Goal: Task Accomplishment & Management: Manage account settings

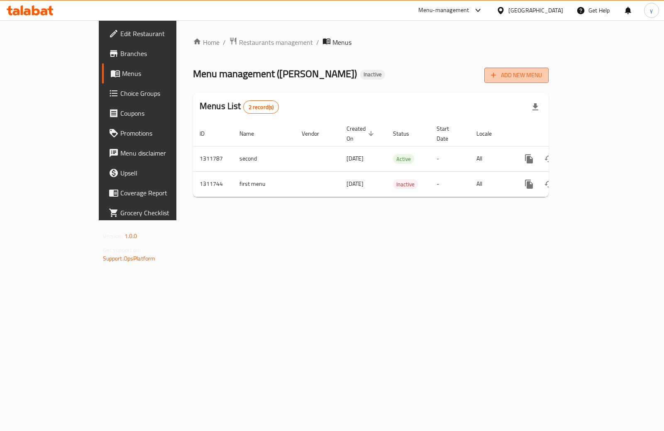
click at [549, 74] on button "Add New Menu" at bounding box center [517, 75] width 64 height 15
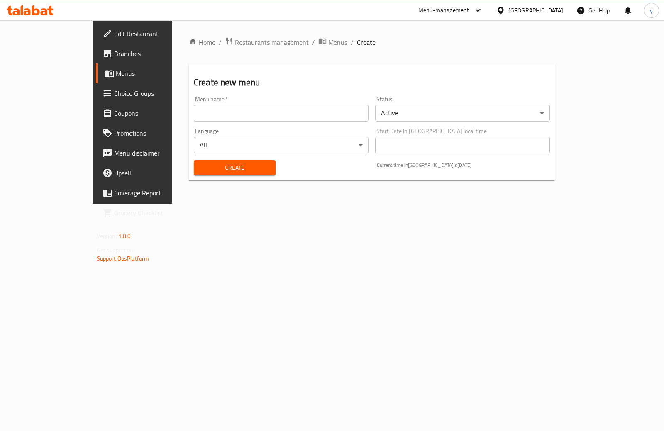
click at [238, 118] on input "text" at bounding box center [281, 113] width 175 height 17
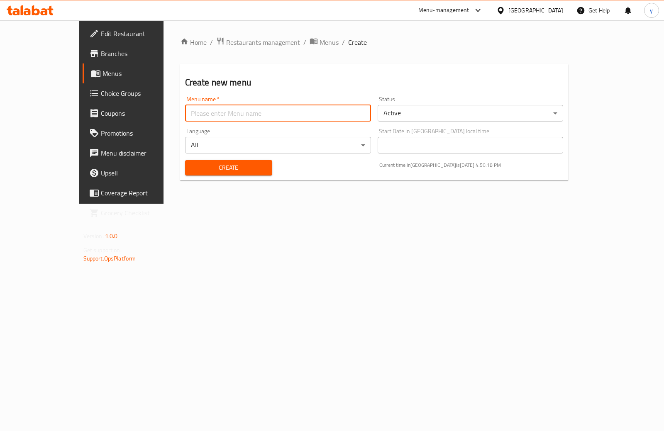
type input "ؤ"
type input "third"
click at [235, 173] on span "Create" at bounding box center [229, 168] width 74 height 10
click at [103, 74] on span "Menus" at bounding box center [143, 74] width 81 height 10
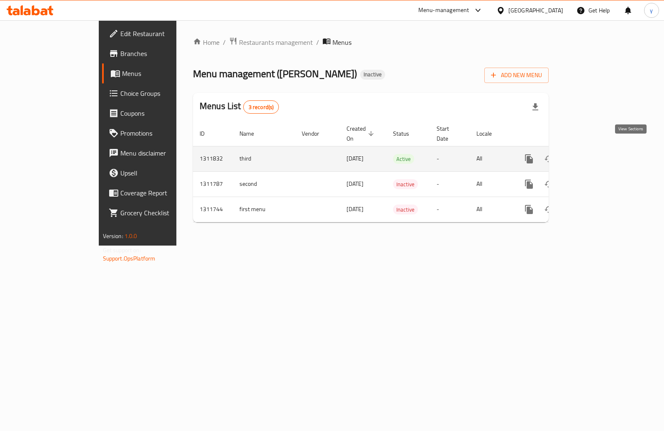
click at [599, 149] on link "enhanced table" at bounding box center [589, 159] width 20 height 20
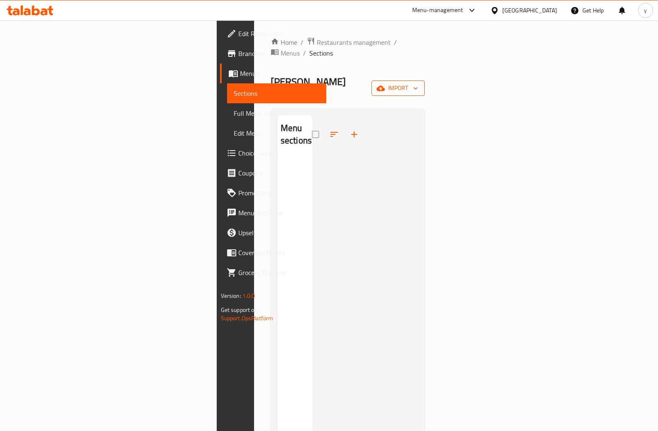
click at [418, 83] on span "import" at bounding box center [398, 88] width 40 height 10
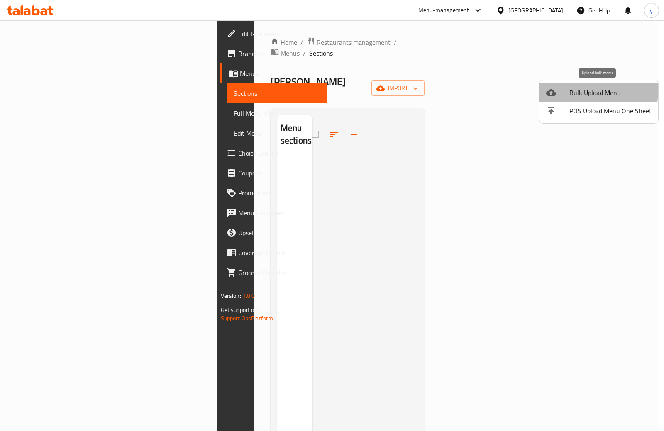
click at [578, 91] on span "Bulk Upload Menu" at bounding box center [611, 93] width 82 height 10
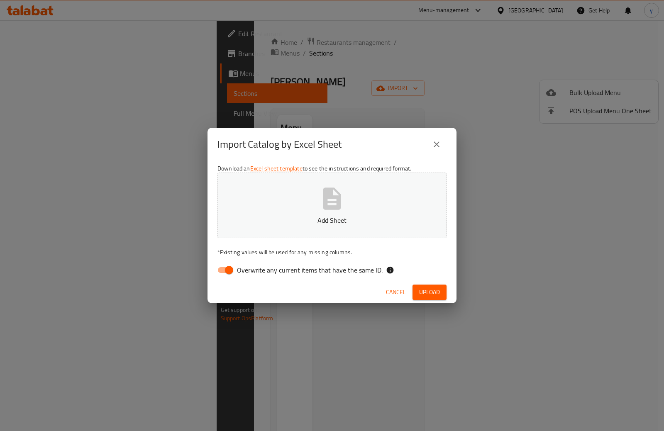
click at [233, 271] on input "Overwrite any current items that have the same ID." at bounding box center [229, 270] width 47 height 16
checkbox input "false"
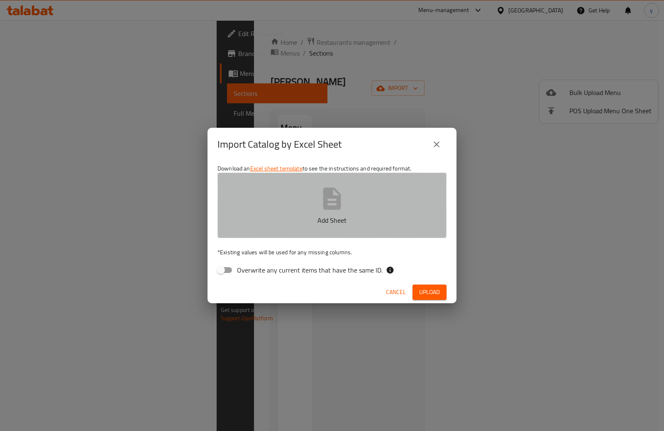
click at [287, 210] on button "Add Sheet" at bounding box center [332, 206] width 229 height 66
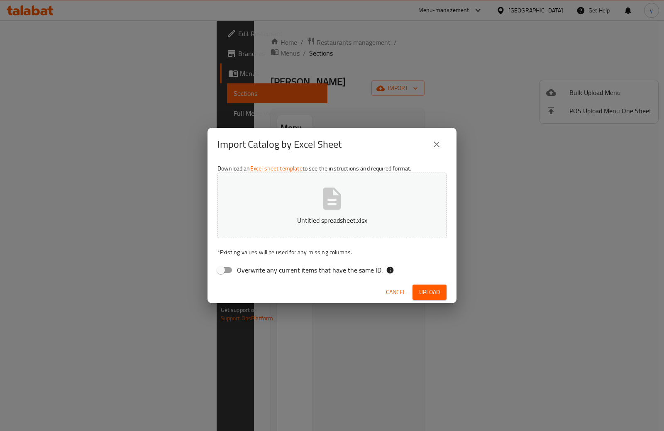
click at [439, 292] on span "Upload" at bounding box center [429, 292] width 21 height 10
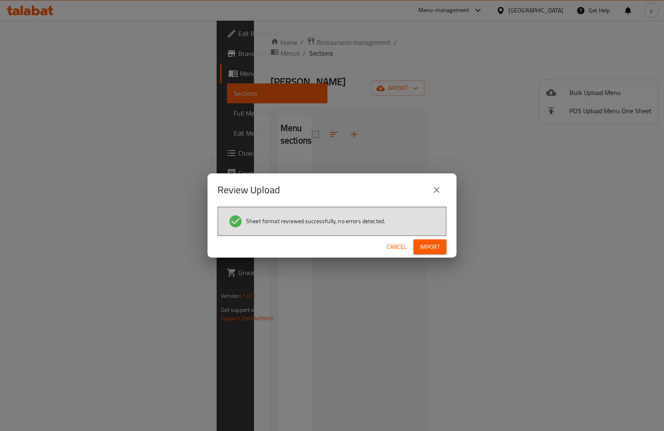
click at [426, 243] on span "Import" at bounding box center [430, 247] width 20 height 10
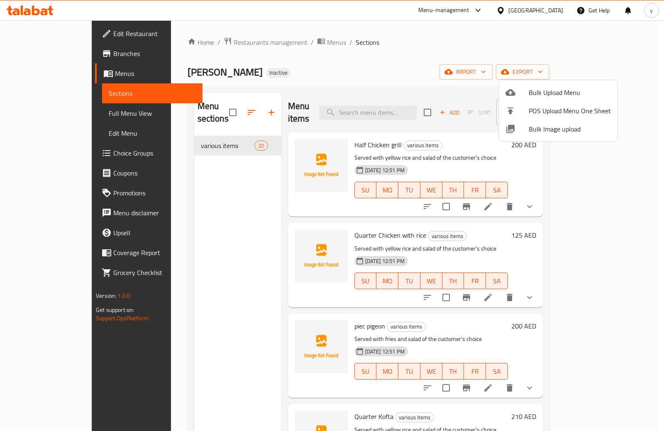
click at [44, 112] on div at bounding box center [332, 215] width 664 height 431
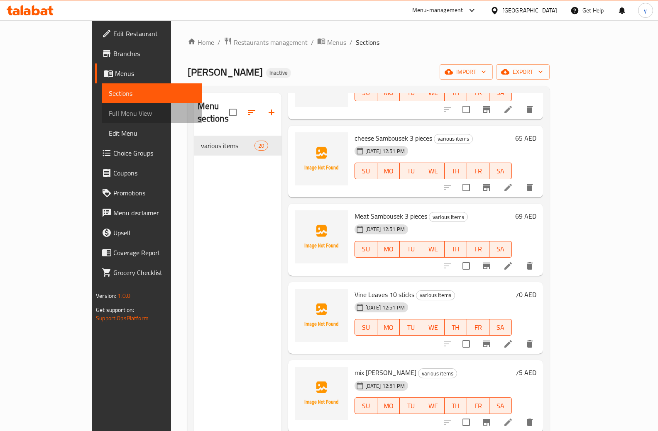
click at [109, 114] on span "Full Menu View" at bounding box center [152, 113] width 86 height 10
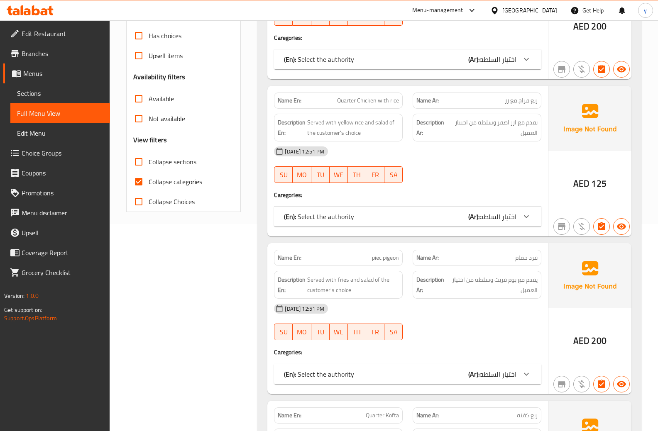
scroll to position [208, 0]
click at [143, 178] on input "Collapse categories" at bounding box center [139, 182] width 20 height 20
checkbox input "false"
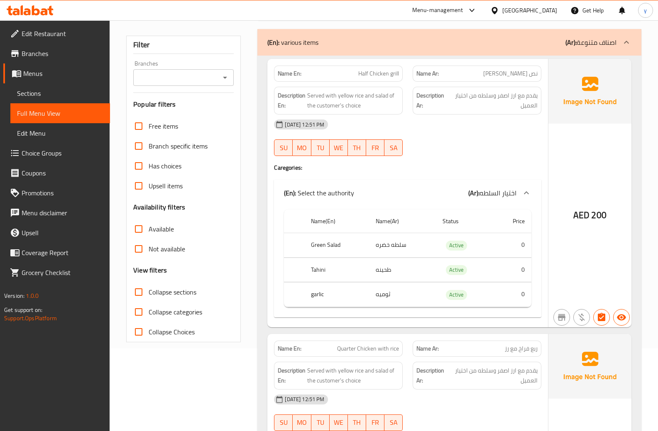
scroll to position [83, 0]
click at [504, 248] on td "0" at bounding box center [512, 245] width 38 height 25
click at [507, 269] on td "0" at bounding box center [512, 269] width 38 height 25
click at [502, 293] on td "0" at bounding box center [512, 294] width 38 height 25
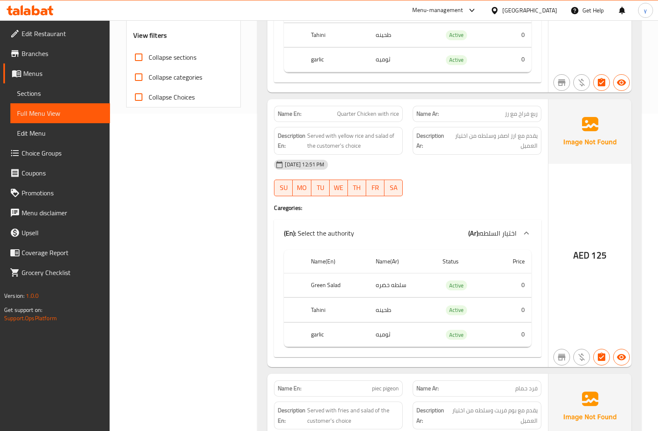
scroll to position [332, 0]
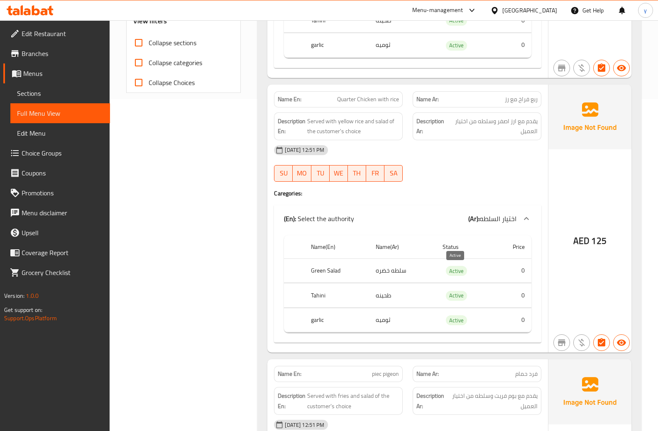
click at [455, 267] on span "Active" at bounding box center [456, 272] width 21 height 10
click at [465, 295] on span "Active" at bounding box center [456, 296] width 21 height 10
click at [475, 315] on td "Active" at bounding box center [464, 320] width 57 height 25
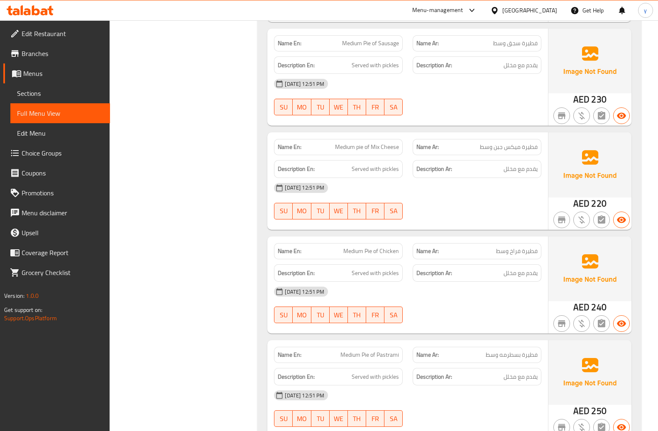
scroll to position [2843, 0]
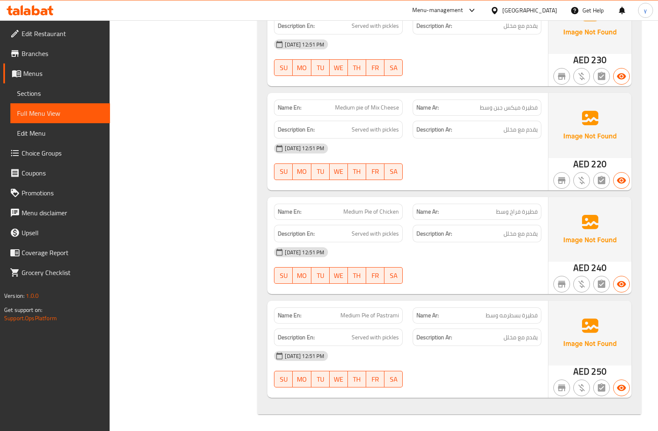
click at [64, 115] on span "Full Menu View" at bounding box center [60, 113] width 86 height 10
click at [43, 115] on span "Full Menu View" at bounding box center [60, 113] width 86 height 10
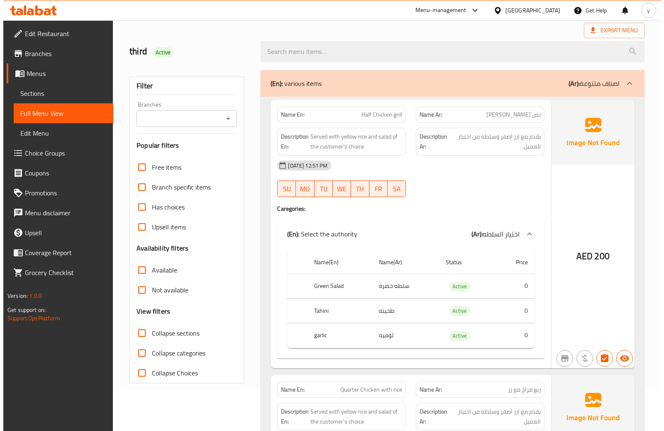
scroll to position [0, 0]
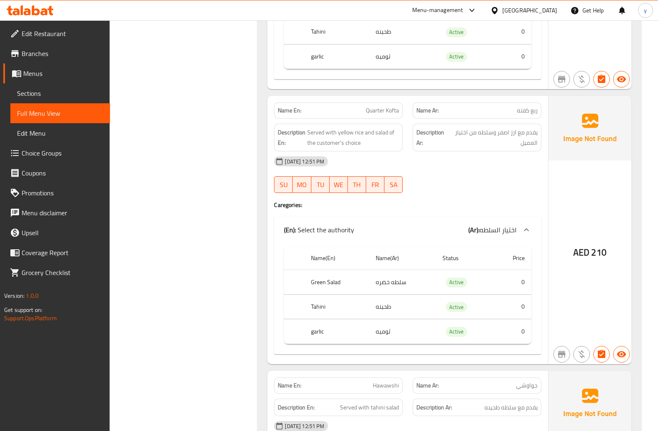
scroll to position [872, 0]
click at [381, 333] on td "ثوميه" at bounding box center [402, 331] width 67 height 25
copy td "ثوميه"
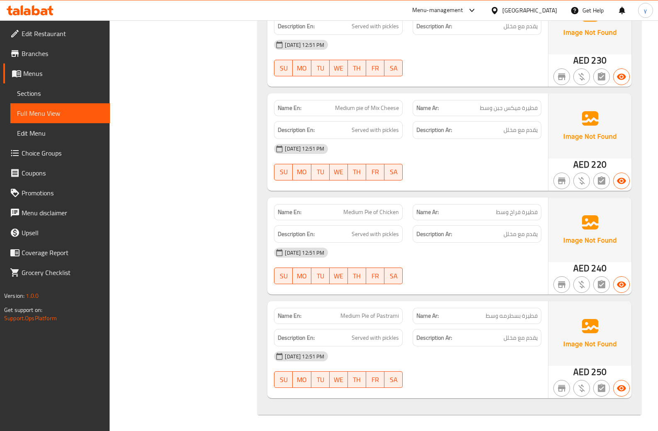
scroll to position [2843, 0]
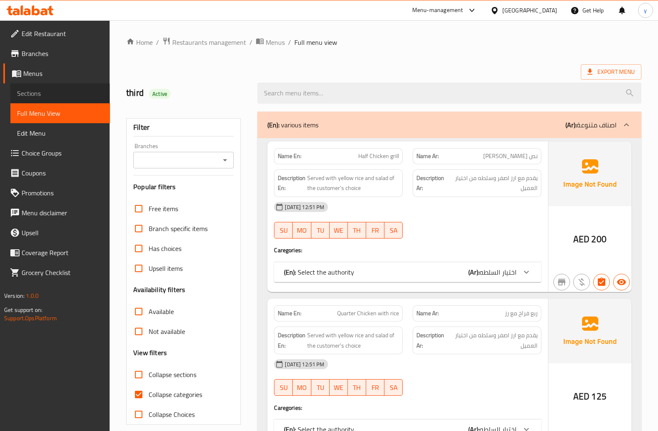
click at [47, 91] on span "Sections" at bounding box center [60, 93] width 86 height 10
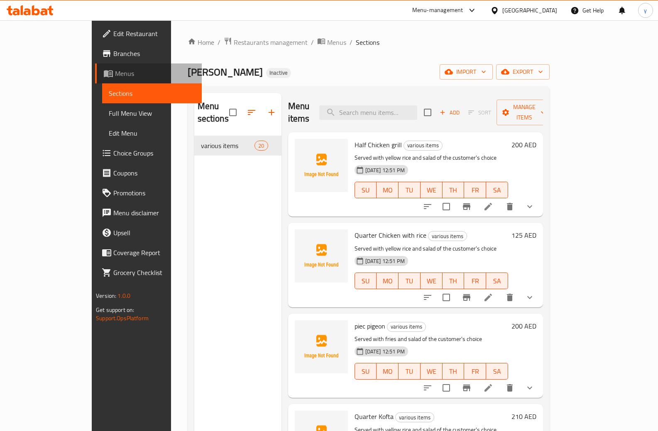
click at [115, 74] on span "Menus" at bounding box center [155, 74] width 80 height 10
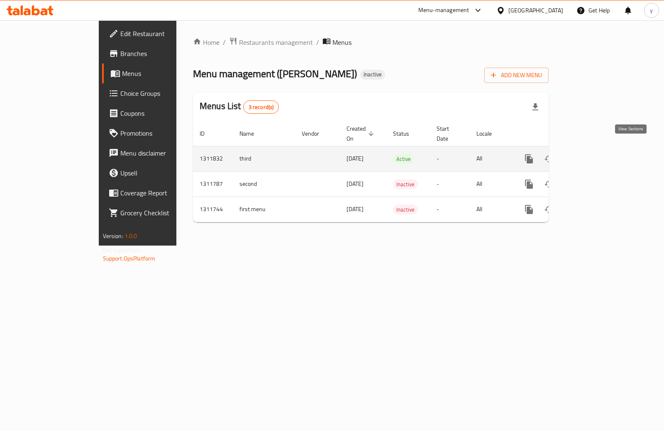
click at [599, 149] on link "enhanced table" at bounding box center [589, 159] width 20 height 20
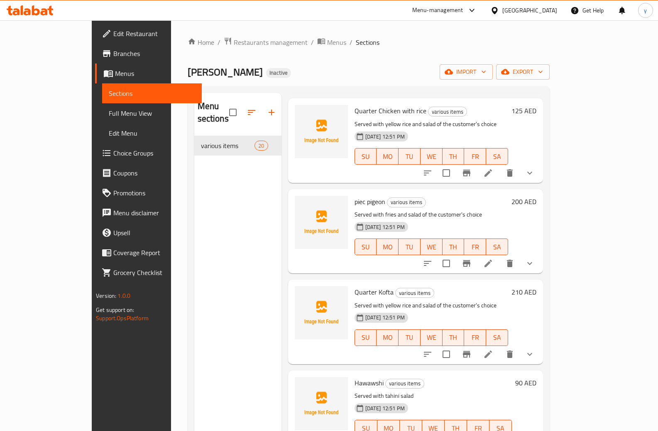
scroll to position [208, 0]
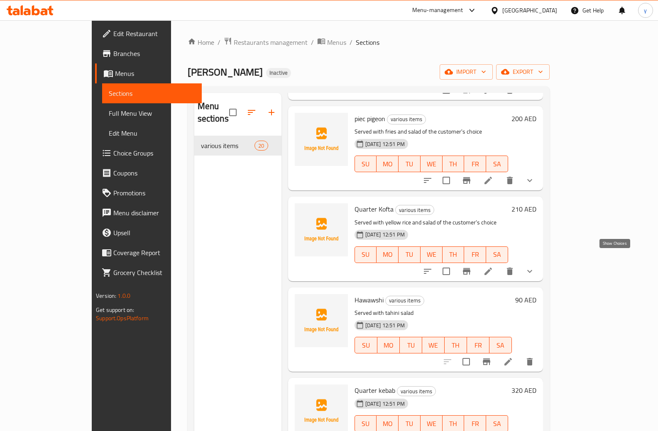
click at [535, 267] on icon "show more" at bounding box center [530, 272] width 10 height 10
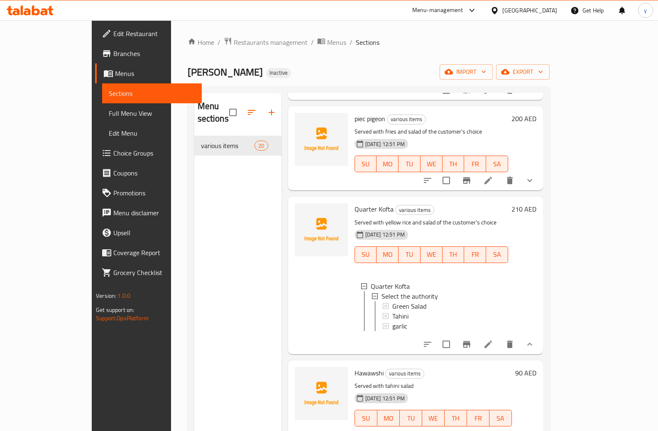
scroll to position [1, 0]
click at [493, 340] on icon at bounding box center [488, 345] width 10 height 10
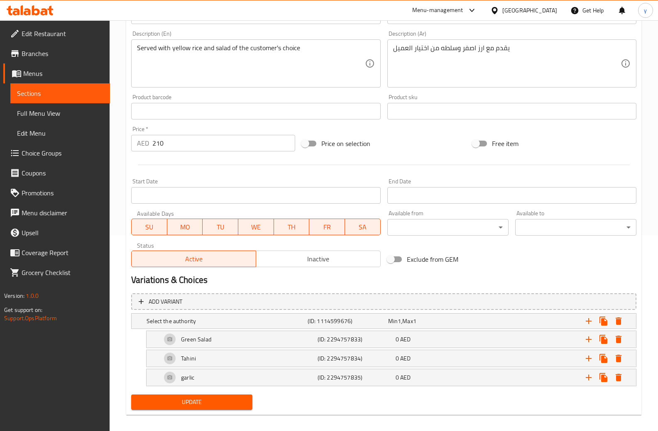
scroll to position [203, 0]
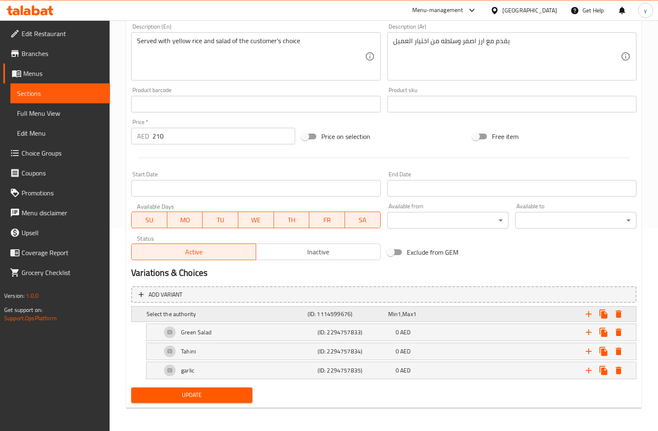
drag, startPoint x: 387, startPoint y: 315, endPoint x: 408, endPoint y: 316, distance: 20.8
click at [408, 316] on div "Min 1 , Max 1" at bounding box center [427, 315] width 81 height 12
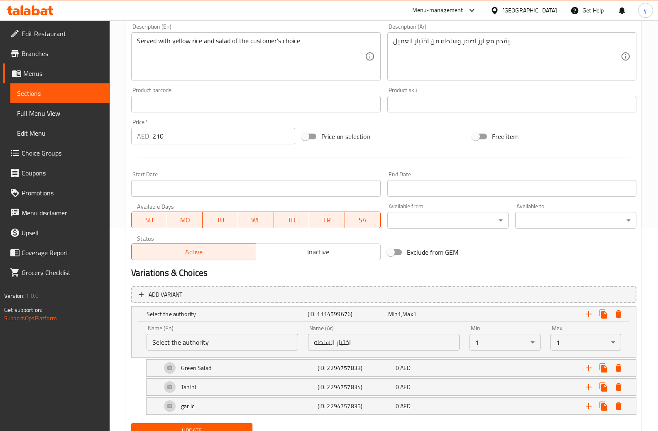
click at [45, 92] on span "Sections" at bounding box center [60, 93] width 86 height 10
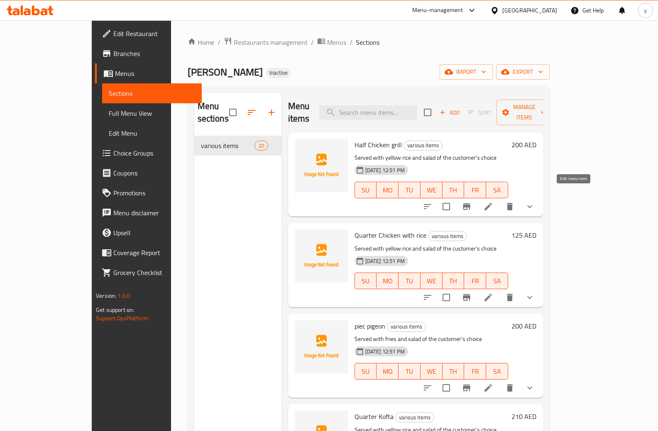
click at [493, 202] on icon at bounding box center [488, 207] width 10 height 10
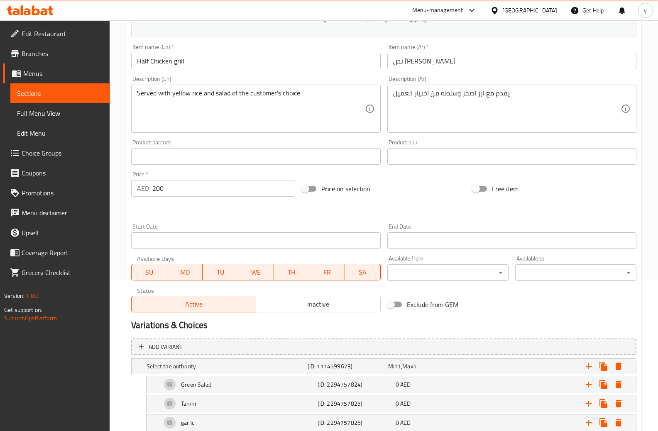
scroll to position [203, 0]
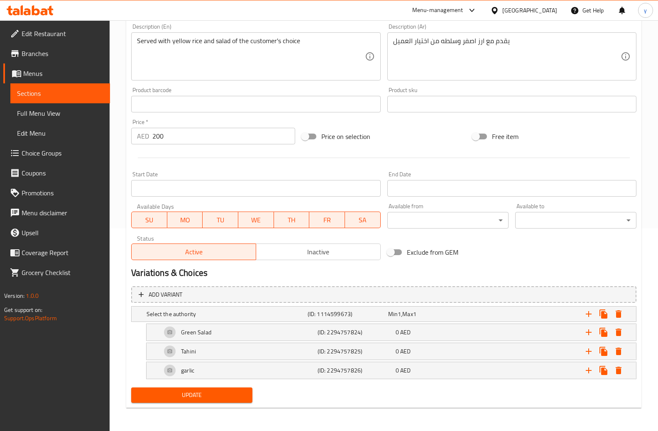
click at [38, 98] on span "Sections" at bounding box center [60, 93] width 86 height 10
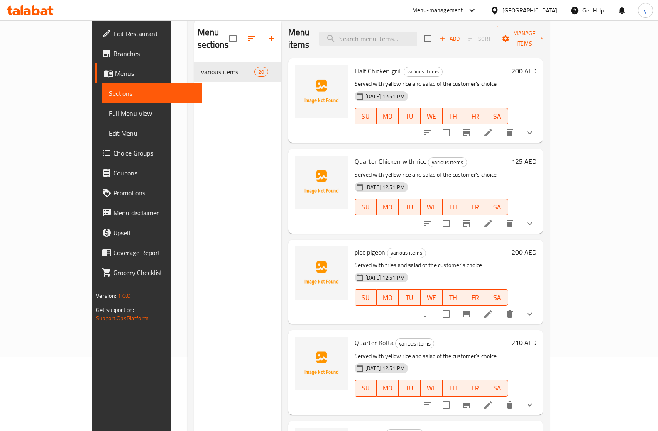
scroll to position [33, 0]
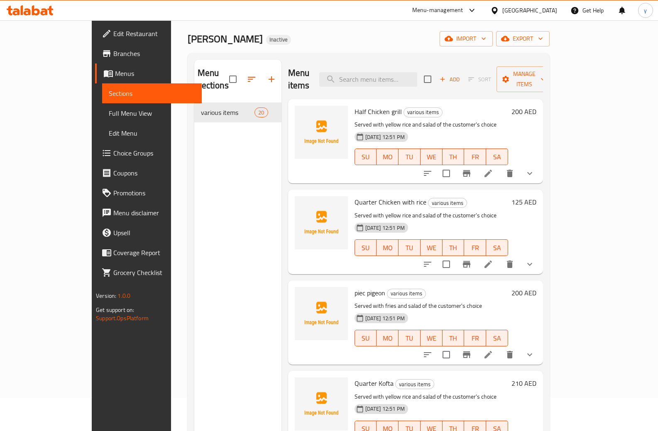
click at [508, 211] on p "Served with yellow rice and salad of the customer's choice" at bounding box center [432, 216] width 154 height 10
click at [493, 260] on icon at bounding box center [488, 265] width 10 height 10
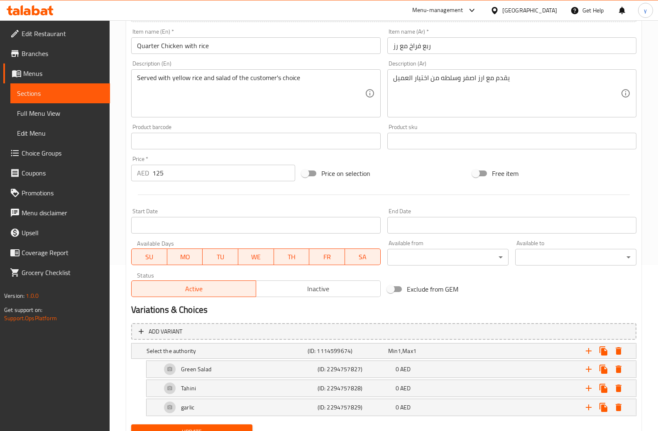
scroll to position [203, 0]
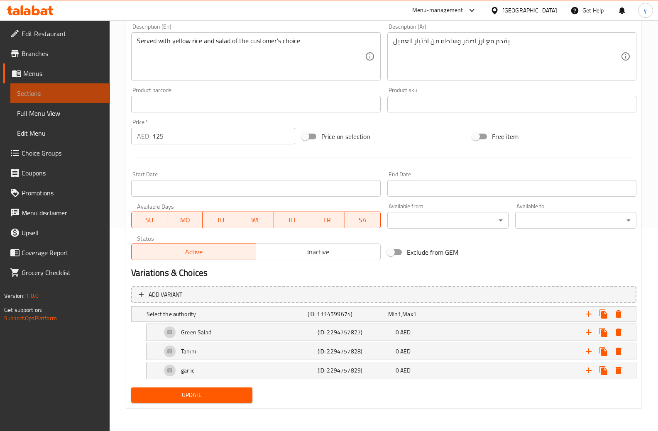
click at [38, 92] on span "Sections" at bounding box center [60, 93] width 86 height 10
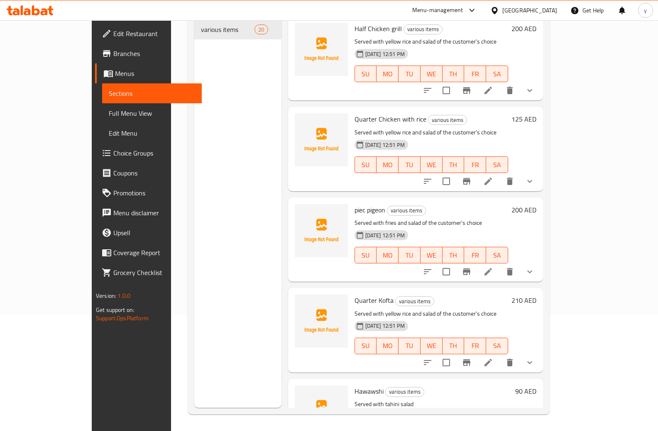
scroll to position [116, 0]
click at [493, 176] on icon at bounding box center [488, 181] width 10 height 10
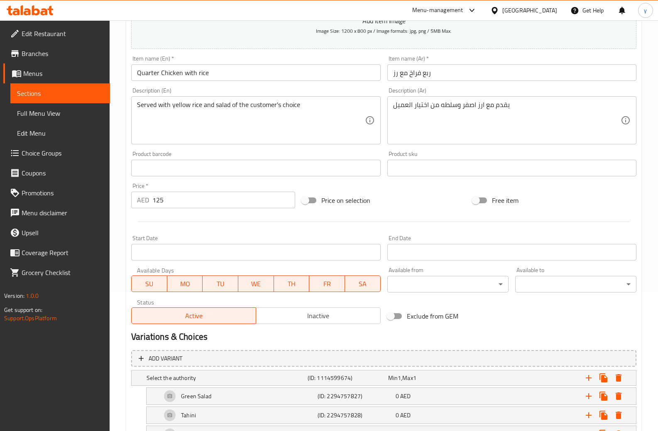
scroll to position [120, 0]
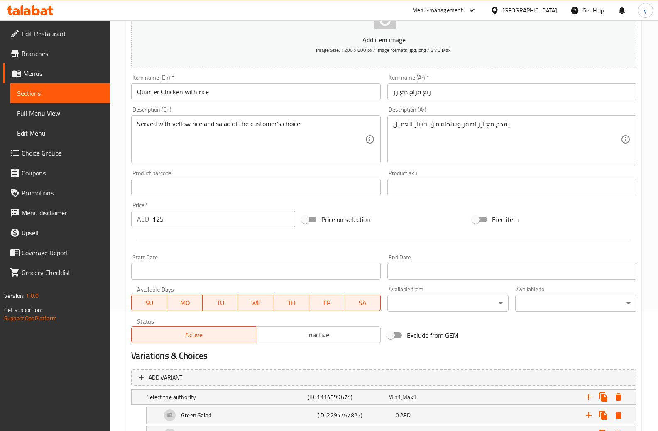
click at [36, 100] on link "Sections" at bounding box center [60, 93] width 100 height 20
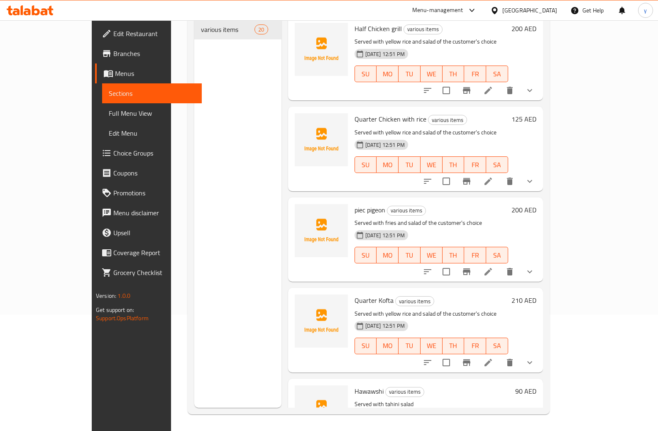
scroll to position [116, 0]
click at [492, 268] on icon at bounding box center [488, 271] width 7 height 7
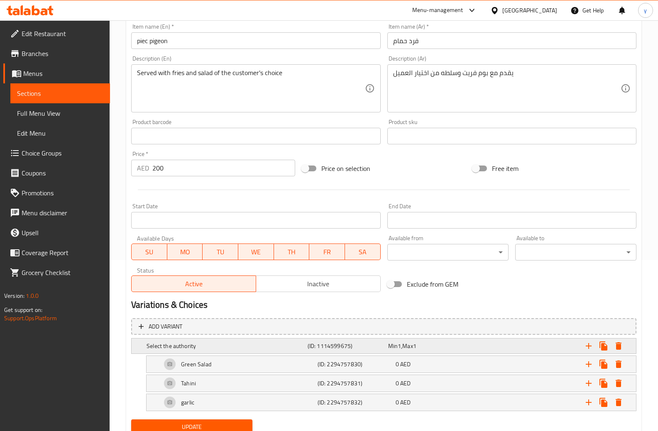
scroll to position [203, 0]
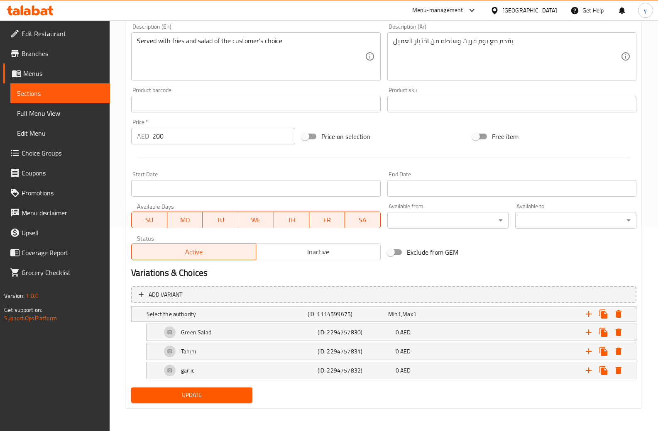
click at [28, 98] on span "Sections" at bounding box center [60, 93] width 86 height 10
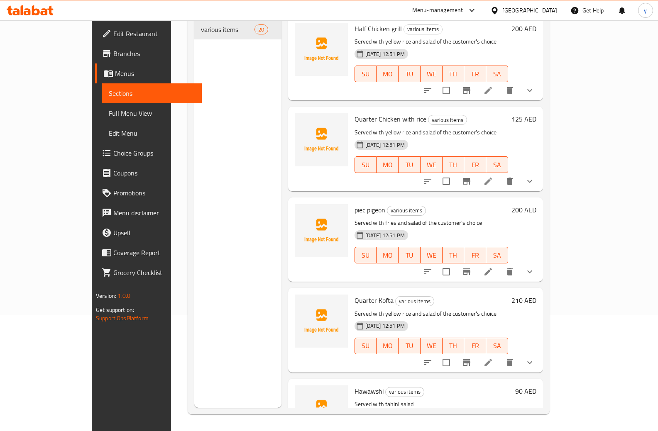
scroll to position [116, 0]
click at [500, 355] on li at bounding box center [488, 362] width 23 height 15
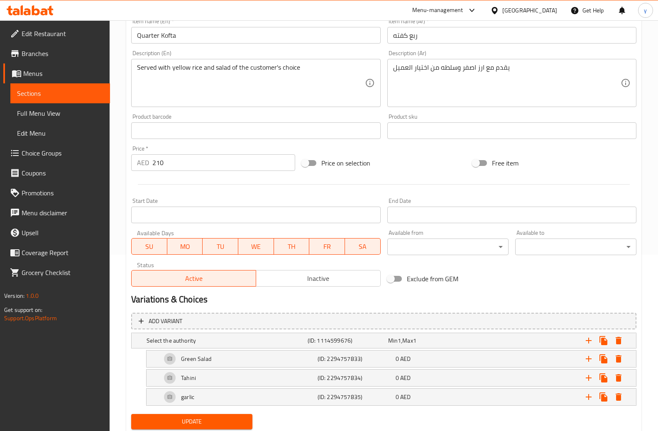
scroll to position [203, 0]
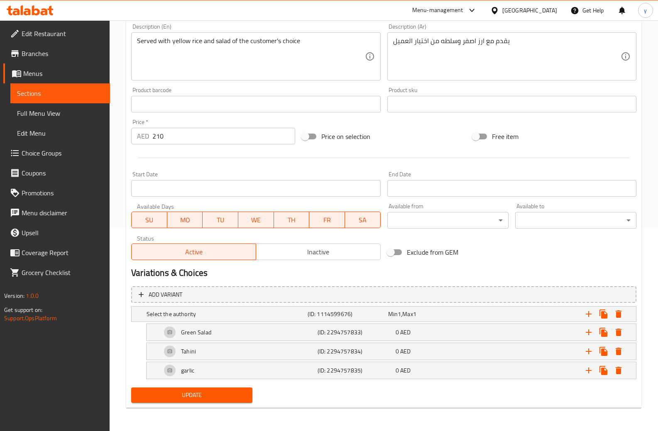
click at [64, 93] on span "Sections" at bounding box center [60, 93] width 86 height 10
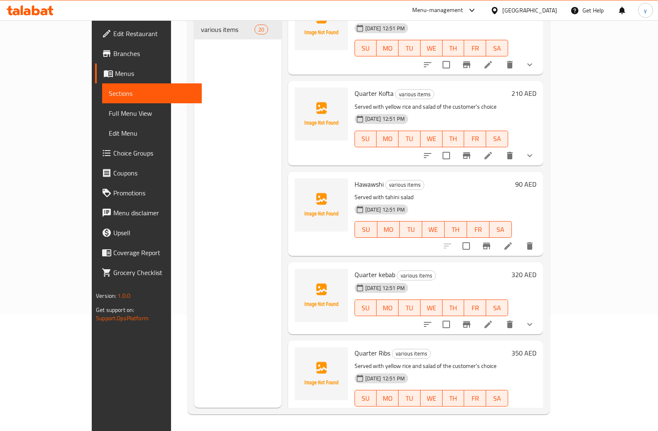
scroll to position [208, 0]
click at [493, 319] on icon at bounding box center [488, 324] width 10 height 10
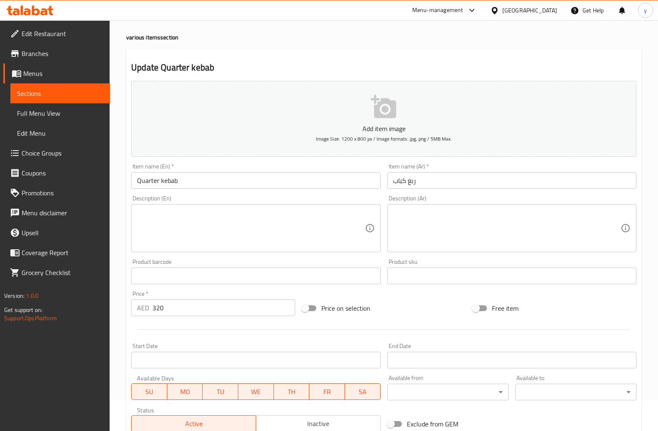
scroll to position [203, 0]
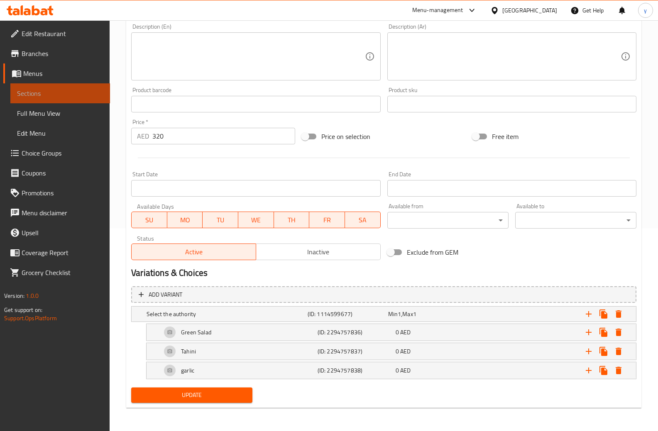
click at [38, 94] on span "Sections" at bounding box center [60, 93] width 86 height 10
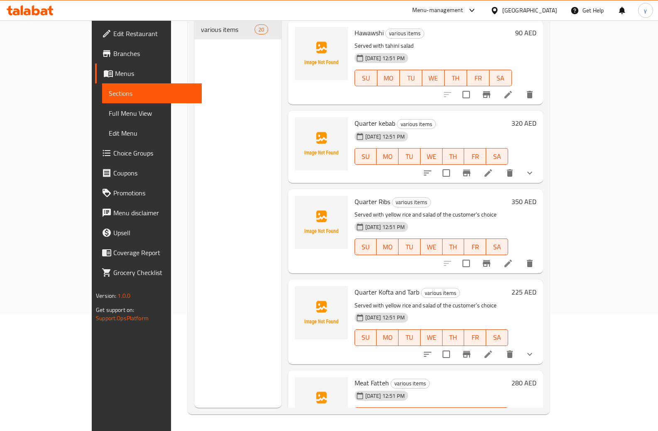
scroll to position [374, 0]
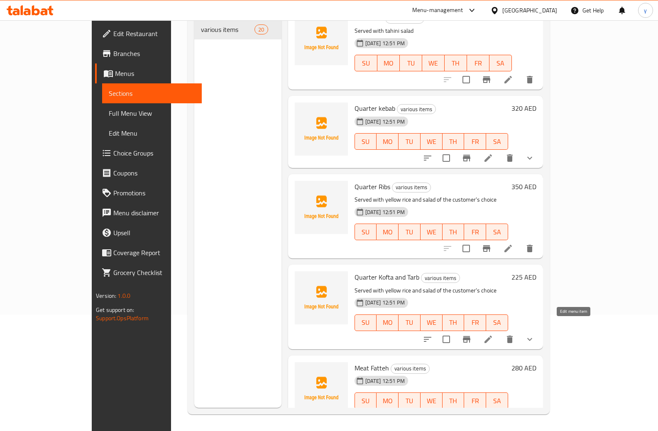
click at [493, 335] on icon at bounding box center [488, 340] width 10 height 10
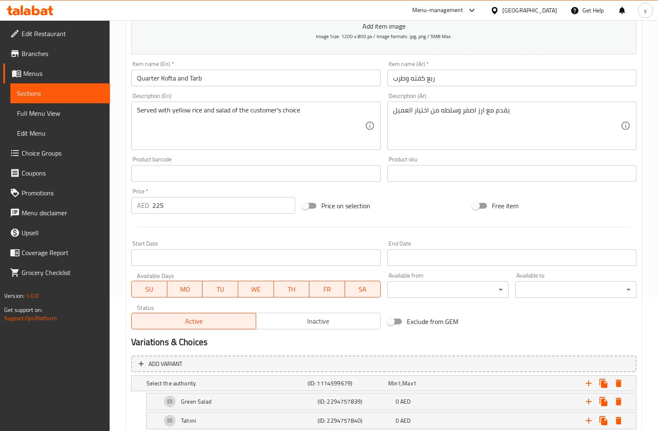
scroll to position [203, 0]
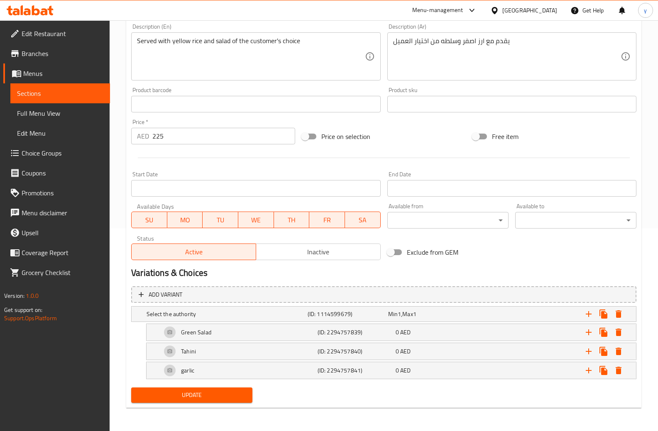
click at [52, 90] on span "Sections" at bounding box center [60, 93] width 86 height 10
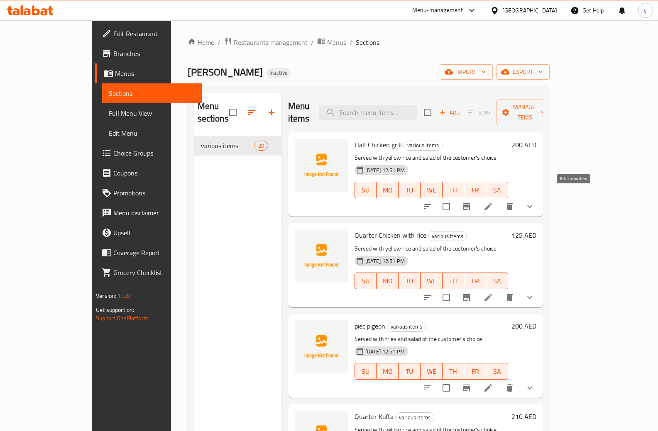
click at [493, 202] on icon at bounding box center [488, 207] width 10 height 10
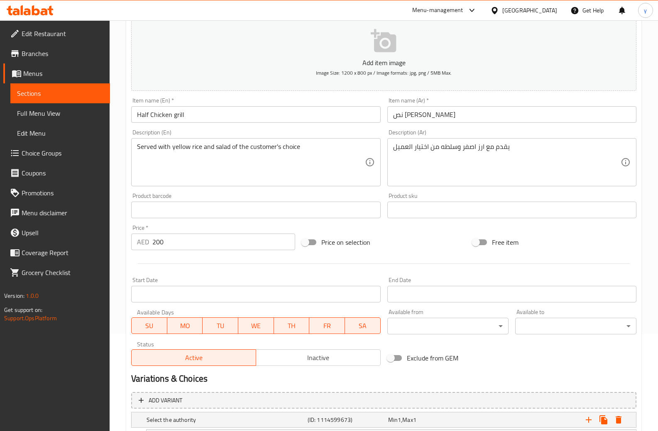
scroll to position [203, 0]
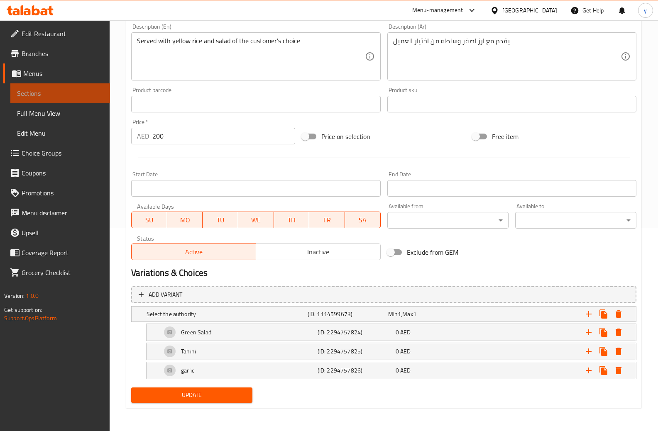
click at [34, 94] on span "Sections" at bounding box center [60, 93] width 86 height 10
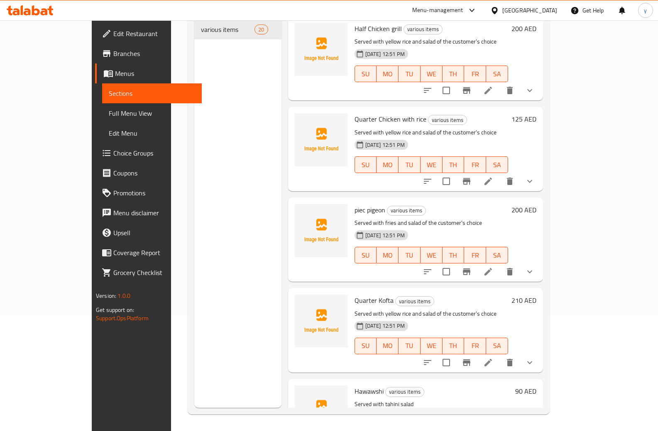
scroll to position [116, 0]
click at [493, 176] on icon at bounding box center [488, 181] width 10 height 10
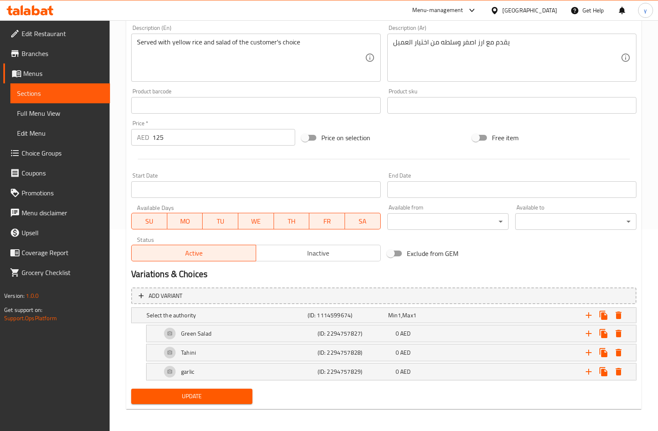
scroll to position [203, 0]
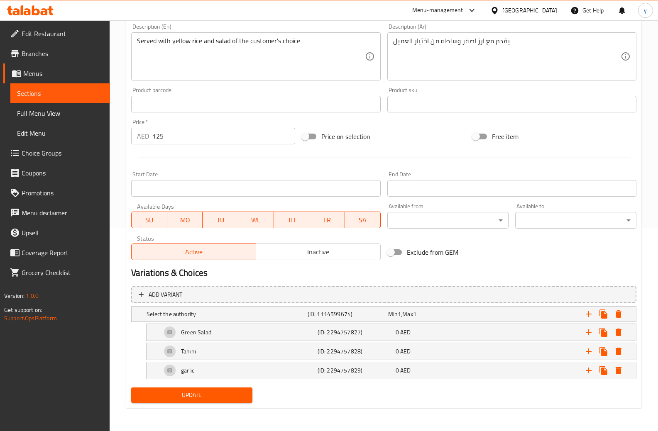
click at [44, 93] on span "Sections" at bounding box center [60, 93] width 86 height 10
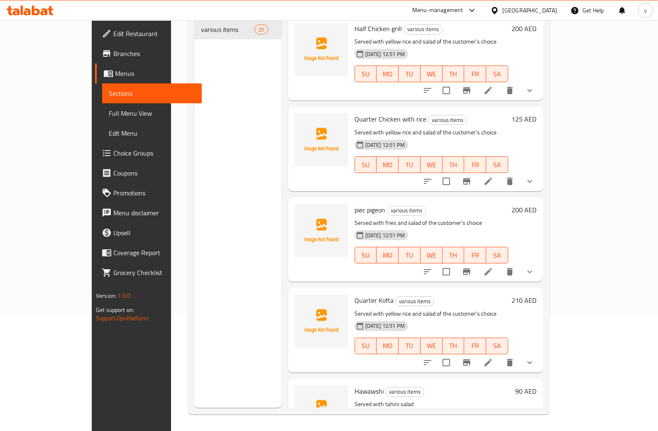
scroll to position [116, 0]
click at [493, 267] on icon at bounding box center [488, 272] width 10 height 10
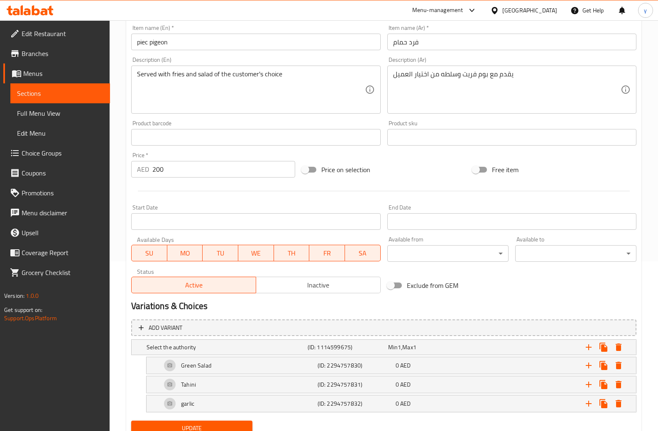
scroll to position [203, 0]
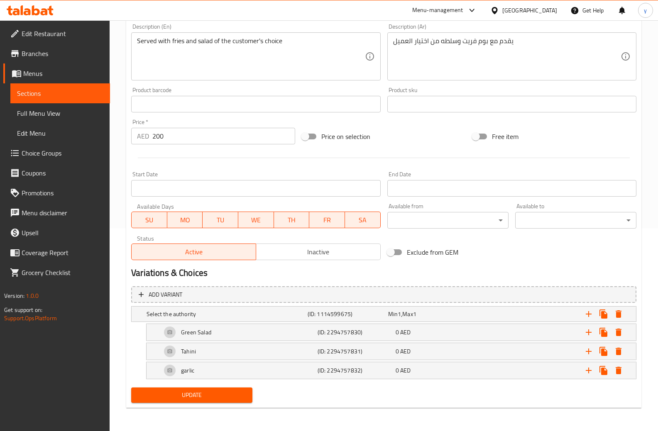
click at [38, 93] on span "Sections" at bounding box center [60, 93] width 86 height 10
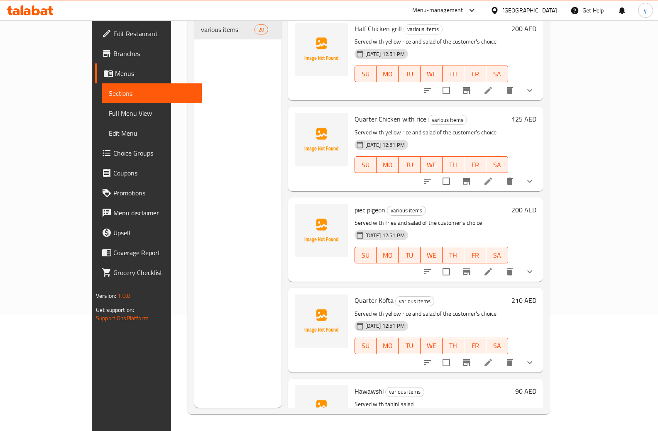
scroll to position [116, 0]
click at [493, 358] on icon at bounding box center [488, 363] width 10 height 10
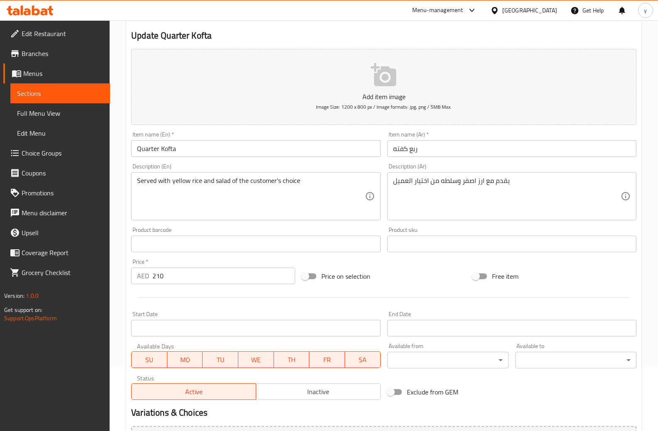
scroll to position [203, 0]
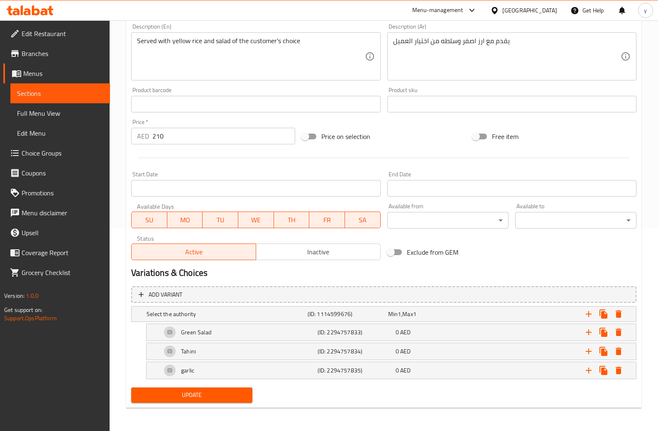
click at [42, 98] on link "Sections" at bounding box center [60, 93] width 100 height 20
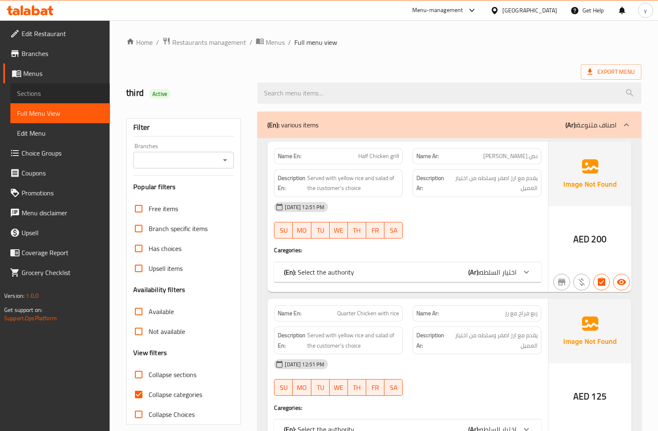
click at [56, 95] on span "Sections" at bounding box center [60, 93] width 86 height 10
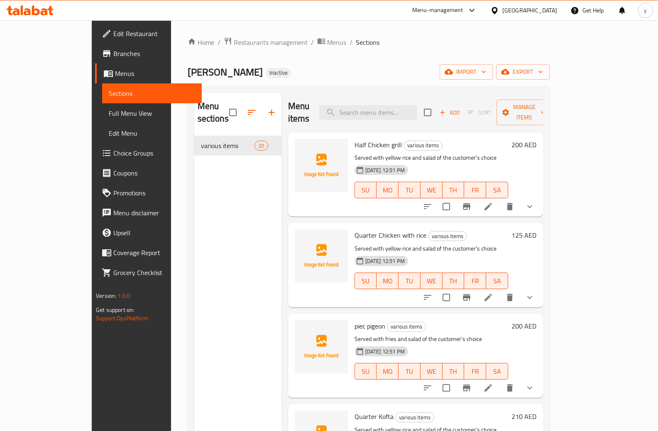
click at [492, 203] on icon at bounding box center [488, 206] width 7 height 7
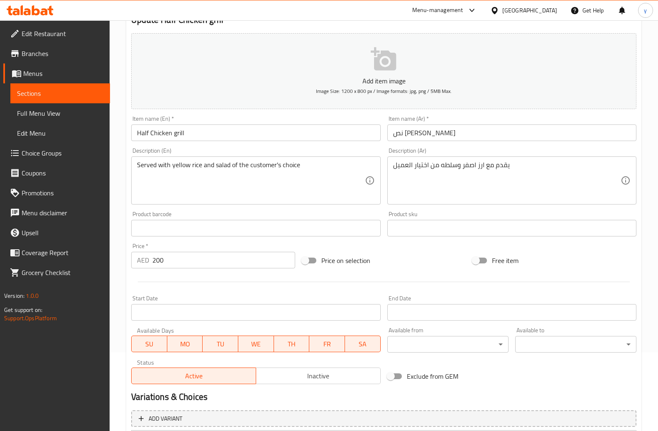
scroll to position [78, 0]
click at [57, 152] on span "Choice Groups" at bounding box center [63, 153] width 82 height 10
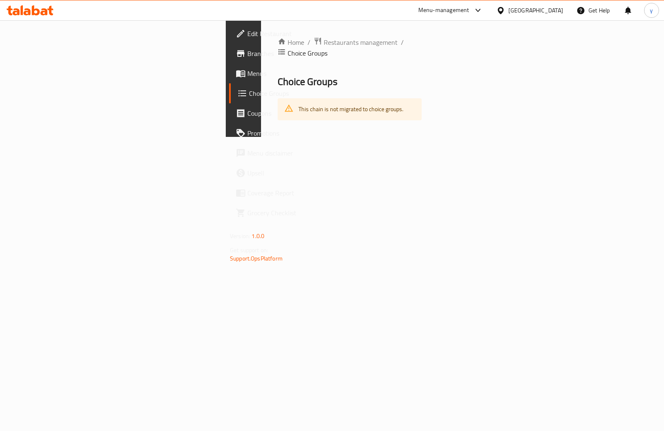
click at [249, 96] on span "Choice Groups" at bounding box center [289, 93] width 81 height 10
click at [236, 70] on span at bounding box center [242, 74] width 12 height 10
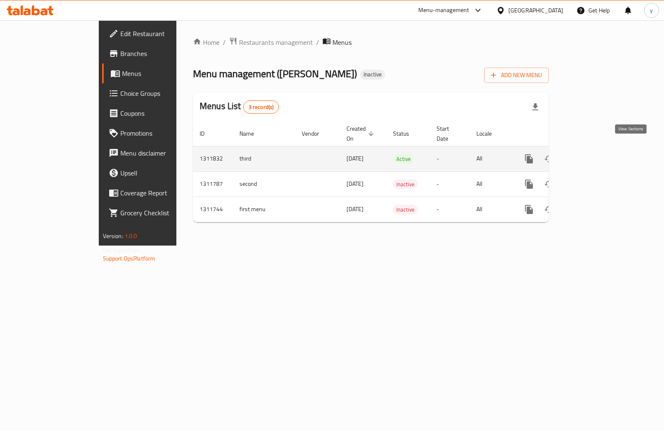
click at [594, 154] on icon "enhanced table" at bounding box center [589, 159] width 10 height 10
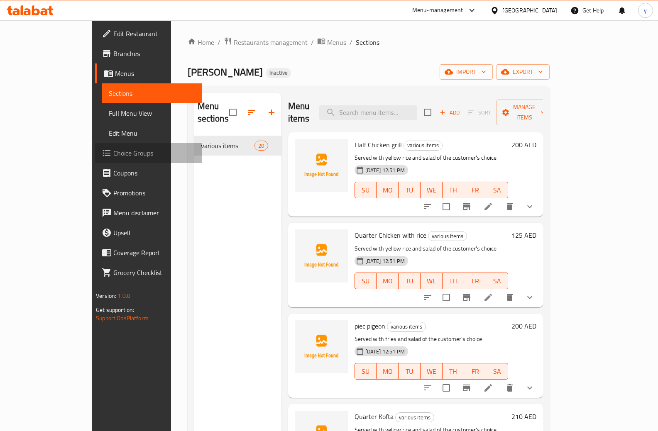
click at [113, 153] on span "Choice Groups" at bounding box center [154, 153] width 82 height 10
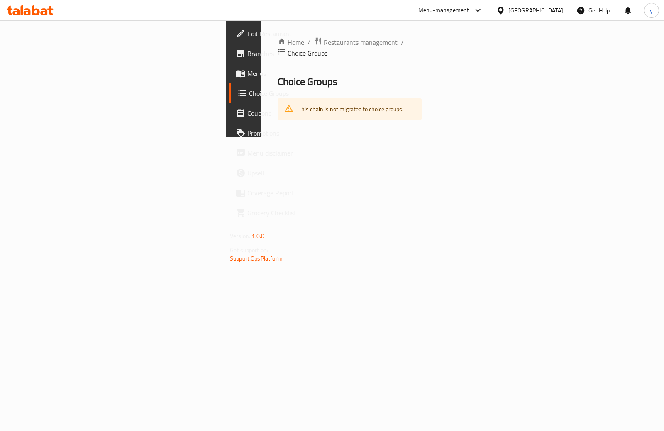
click at [248, 132] on span "Promotions" at bounding box center [289, 133] width 83 height 10
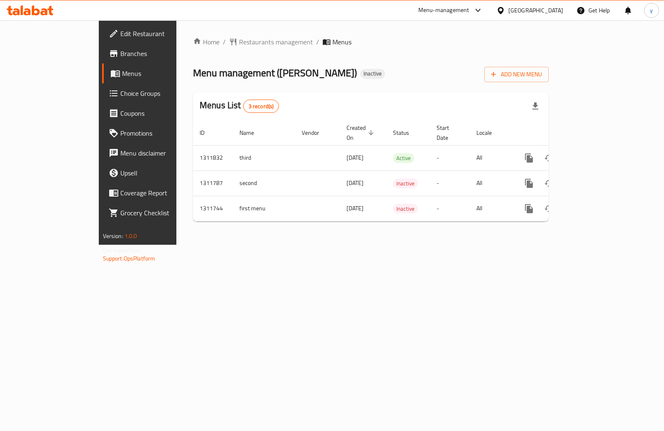
click at [120, 94] on span "Choice Groups" at bounding box center [161, 93] width 83 height 10
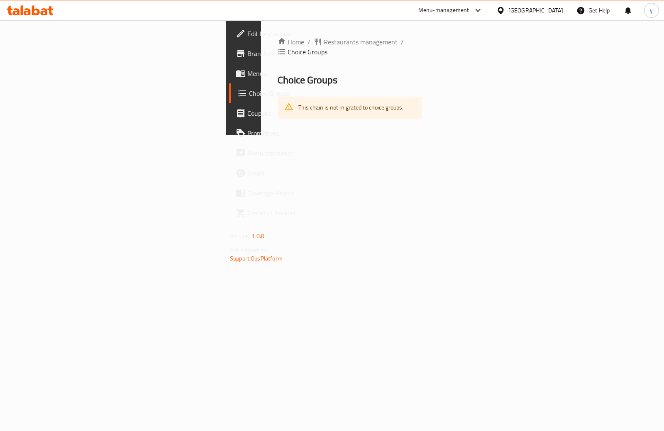
click at [248, 73] on span "Menus" at bounding box center [289, 74] width 83 height 10
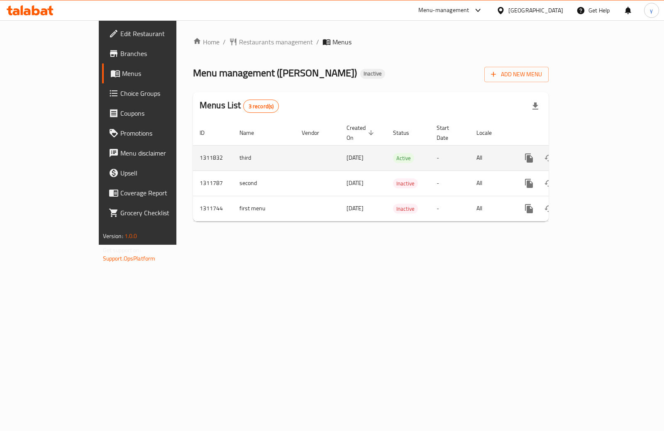
click at [594, 153] on icon "enhanced table" at bounding box center [589, 158] width 10 height 10
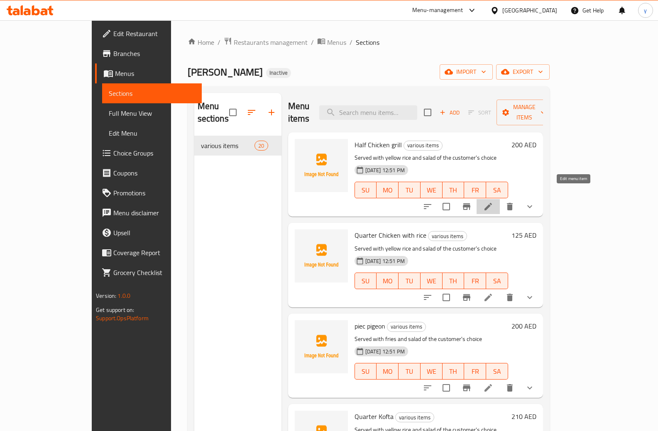
click at [492, 203] on icon at bounding box center [488, 206] width 7 height 7
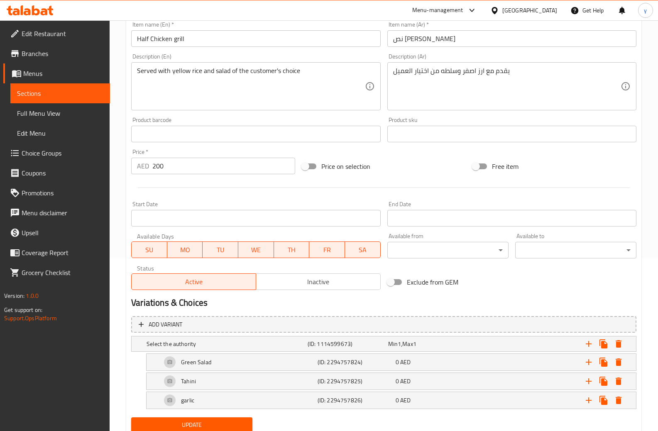
scroll to position [203, 0]
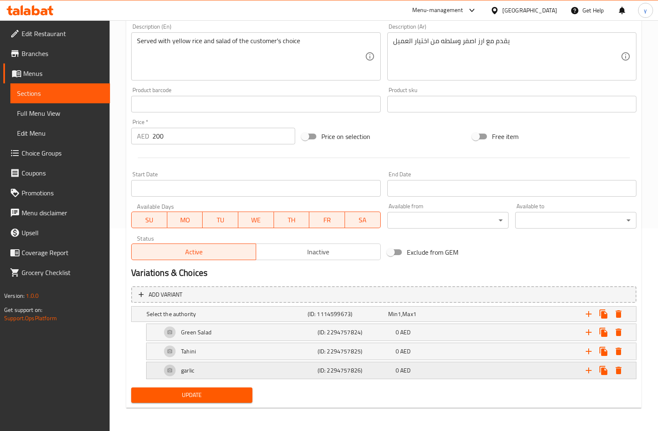
click at [245, 371] on div "garlic" at bounding box center [238, 371] width 156 height 20
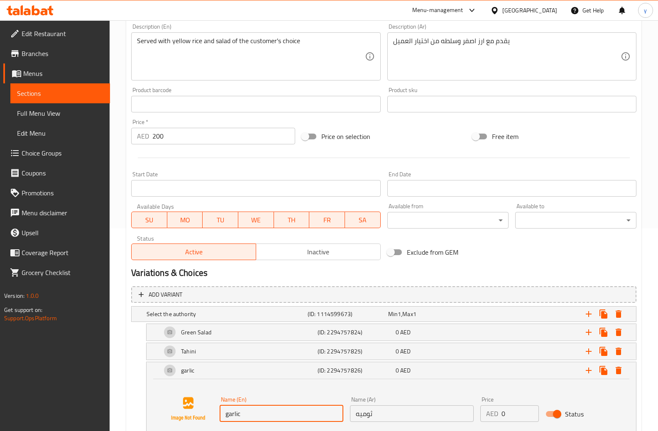
click at [255, 407] on input "garlic" at bounding box center [282, 414] width 124 height 17
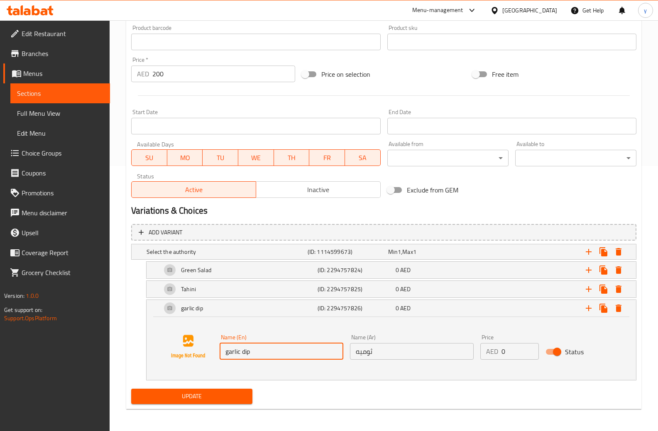
scroll to position [267, 0]
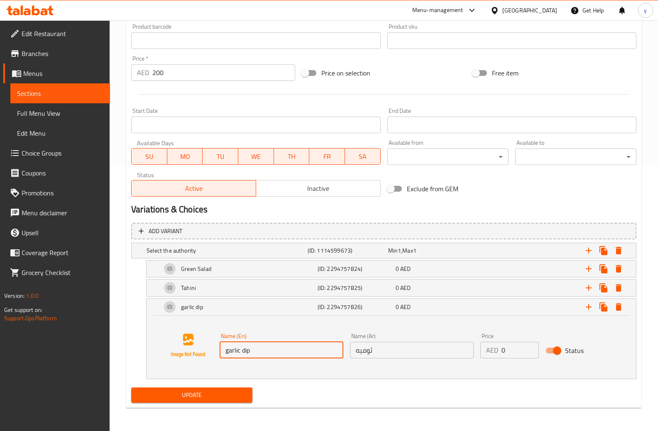
type input "garlic dip"
click at [228, 391] on span "Update" at bounding box center [192, 395] width 108 height 10
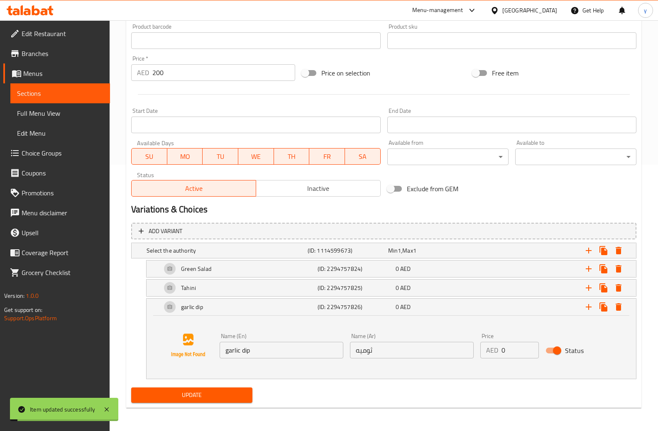
click at [78, 94] on span "Sections" at bounding box center [60, 93] width 86 height 10
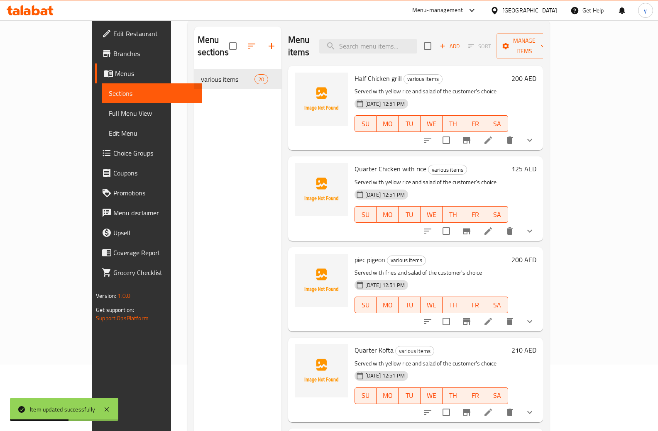
scroll to position [33, 0]
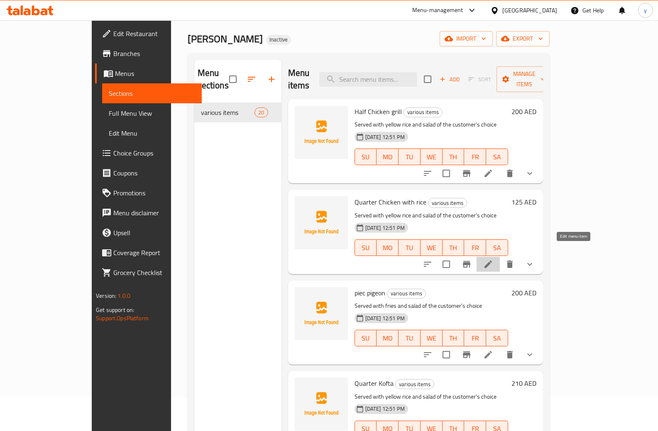
click at [493, 260] on icon at bounding box center [488, 265] width 10 height 10
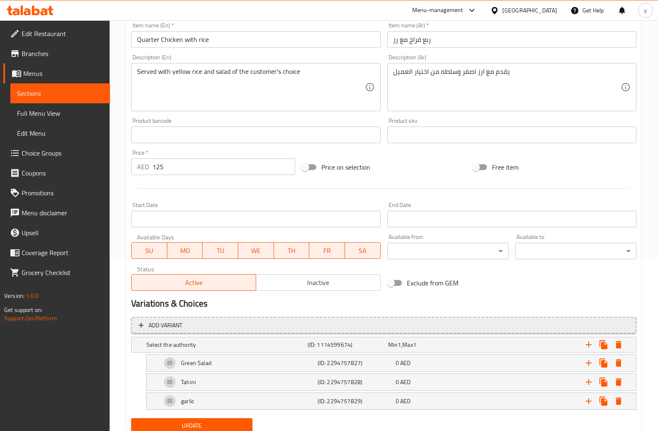
scroll to position [203, 0]
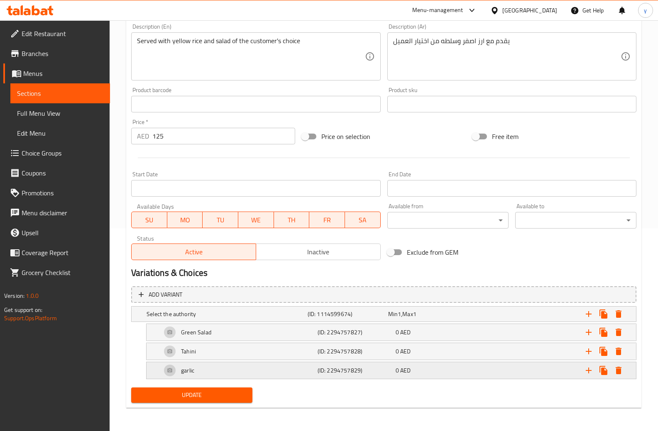
click at [236, 373] on div "garlic" at bounding box center [238, 371] width 156 height 20
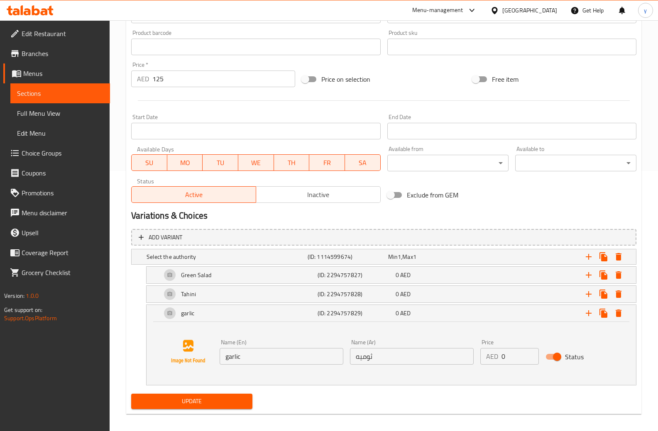
scroll to position [267, 0]
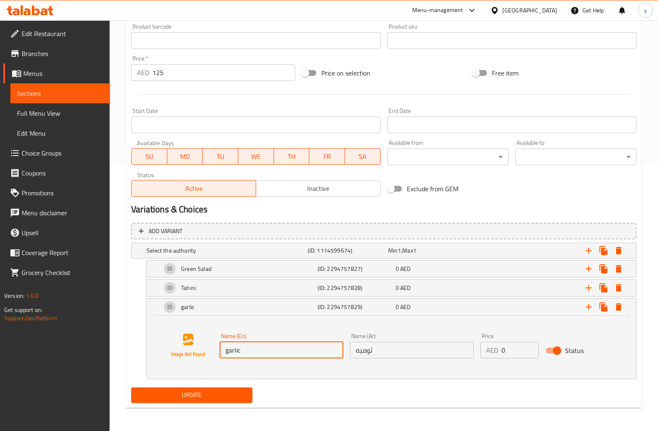
click at [269, 353] on input "garlic" at bounding box center [282, 350] width 124 height 17
drag, startPoint x: 270, startPoint y: 355, endPoint x: 216, endPoint y: 361, distance: 54.8
click at [216, 361] on div "Name (En) garlic Name (En) Name (Ar) ثوميه Name (Ar) Price AED 0 Price Status" at bounding box center [392, 345] width 470 height 63
paste input "Garlic Dip"
type input "Garlic Dip"
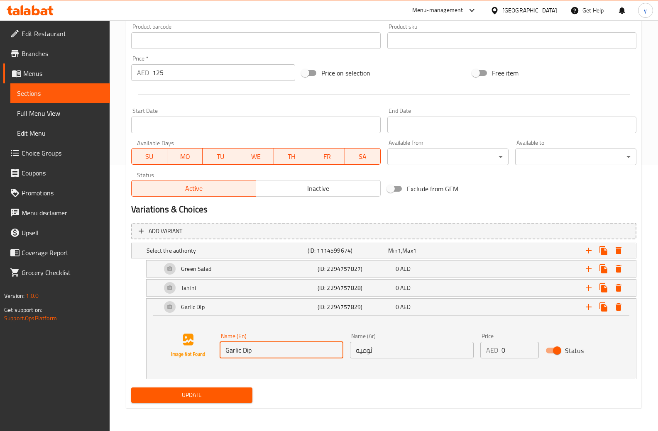
click at [217, 392] on span "Update" at bounding box center [192, 395] width 108 height 10
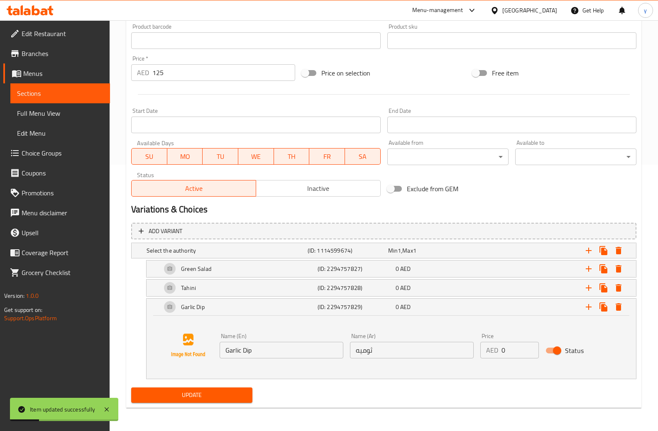
click at [94, 90] on span "Sections" at bounding box center [60, 93] width 86 height 10
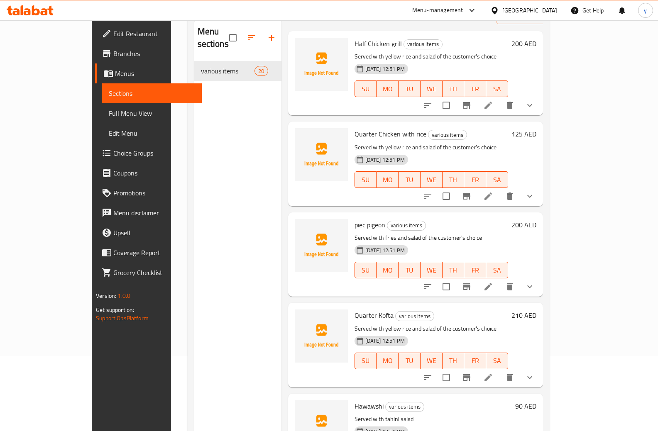
scroll to position [42, 0]
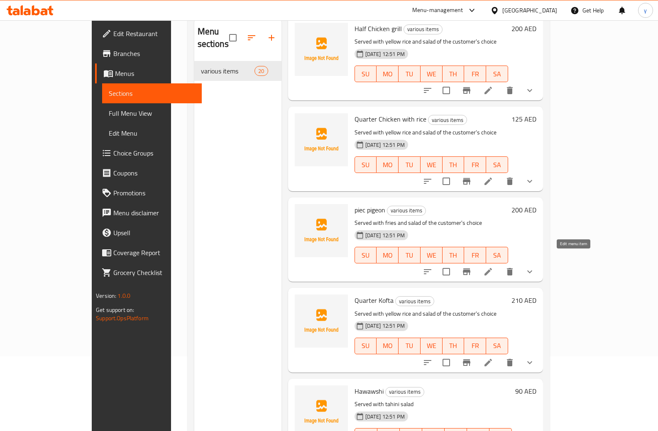
click at [493, 267] on icon at bounding box center [488, 272] width 10 height 10
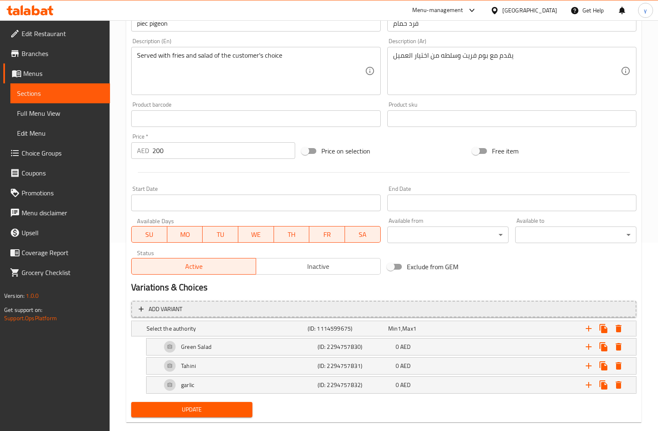
scroll to position [203, 0]
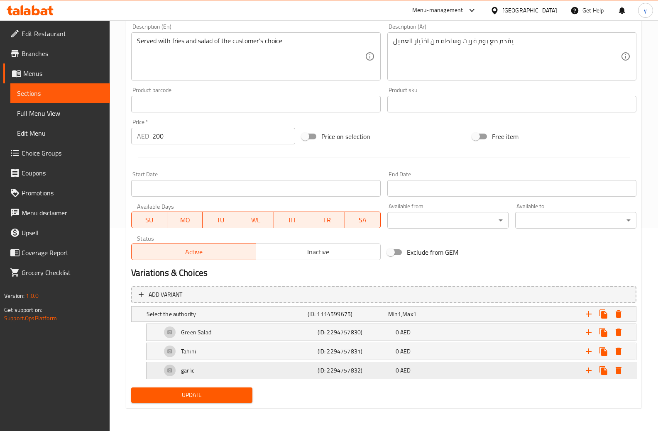
click at [225, 372] on div "garlic" at bounding box center [238, 371] width 156 height 20
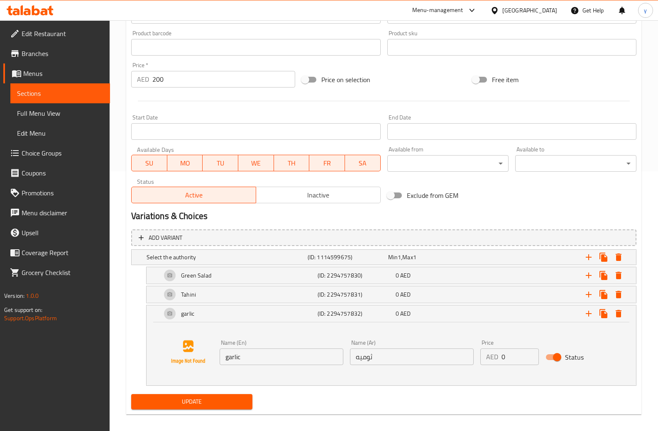
scroll to position [267, 0]
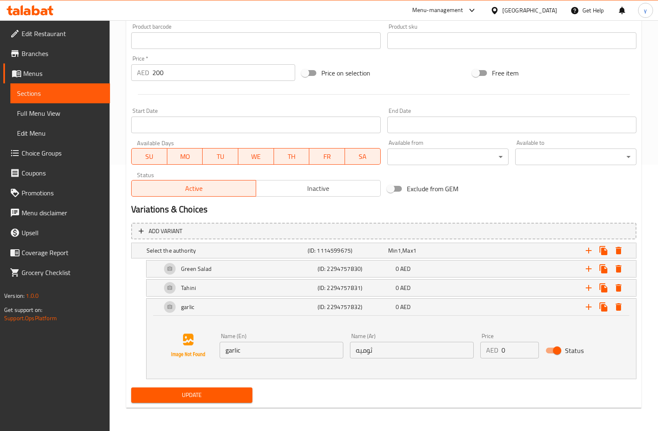
click at [244, 354] on input "garlic" at bounding box center [282, 350] width 124 height 17
paste input "Garlic Dip"
type input "Garlic Dip"
click at [234, 392] on span "Update" at bounding box center [192, 395] width 108 height 10
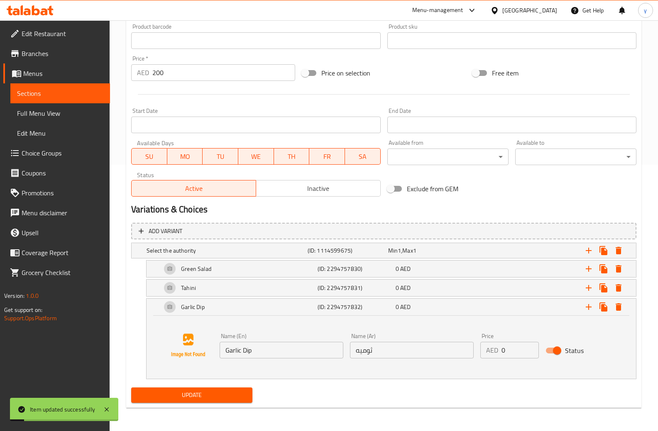
click at [76, 92] on span "Sections" at bounding box center [60, 93] width 86 height 10
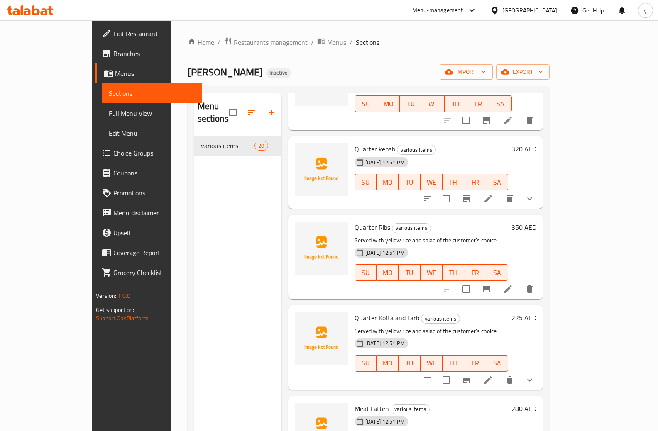
scroll to position [457, 0]
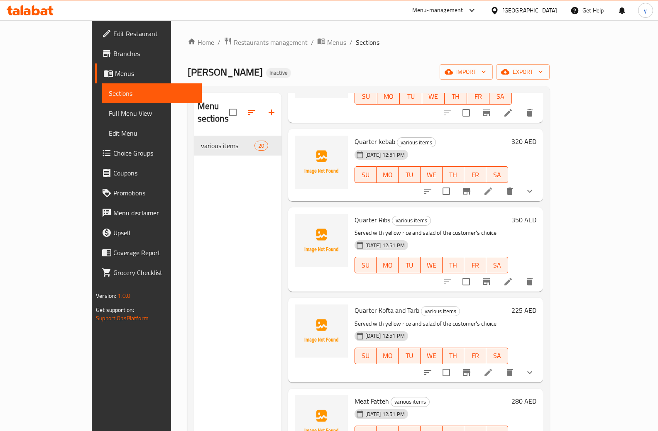
click at [513, 277] on icon at bounding box center [508, 282] width 10 height 10
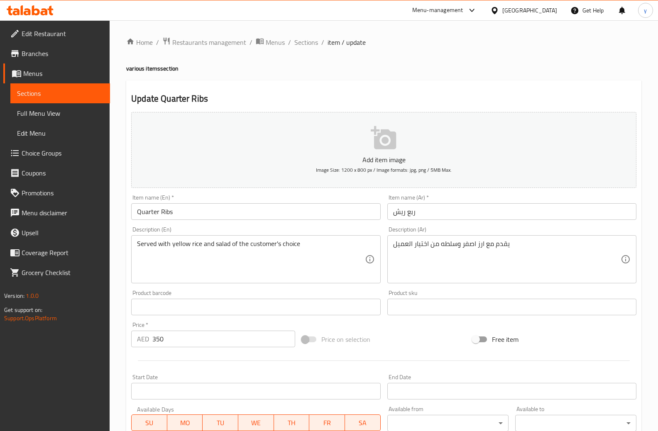
click at [72, 90] on span "Sections" at bounding box center [60, 93] width 86 height 10
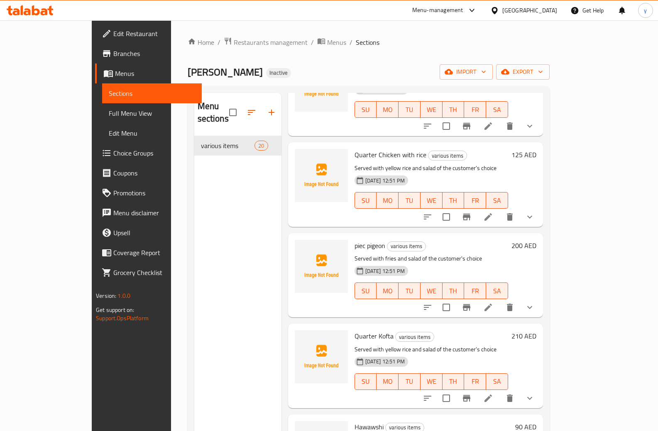
scroll to position [83, 0]
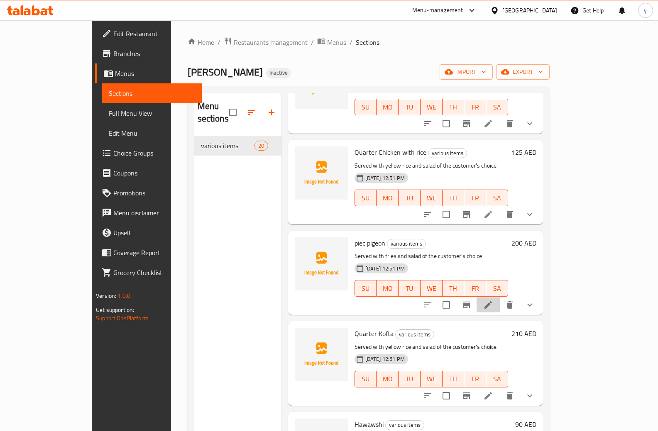
click at [500, 298] on li at bounding box center [488, 305] width 23 height 15
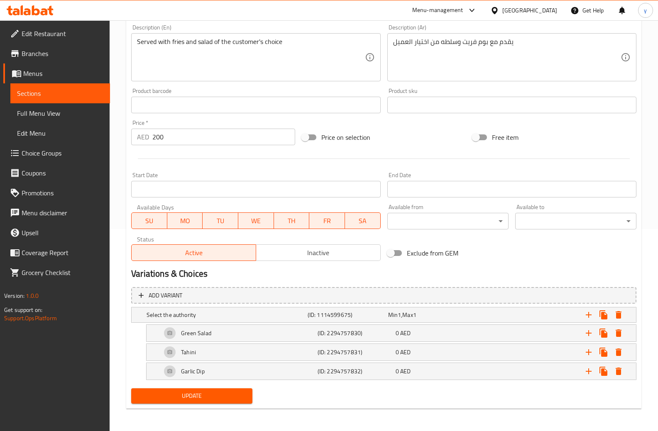
scroll to position [203, 0]
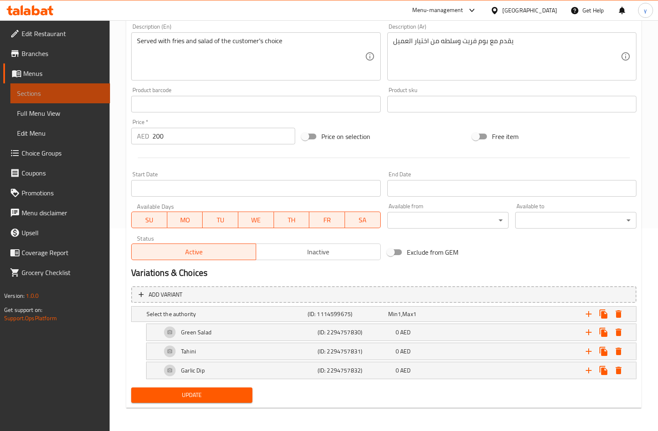
click at [30, 96] on span "Sections" at bounding box center [60, 93] width 86 height 10
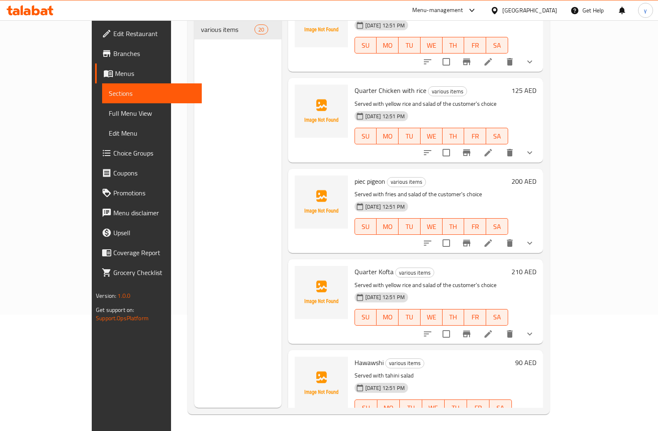
scroll to position [42, 0]
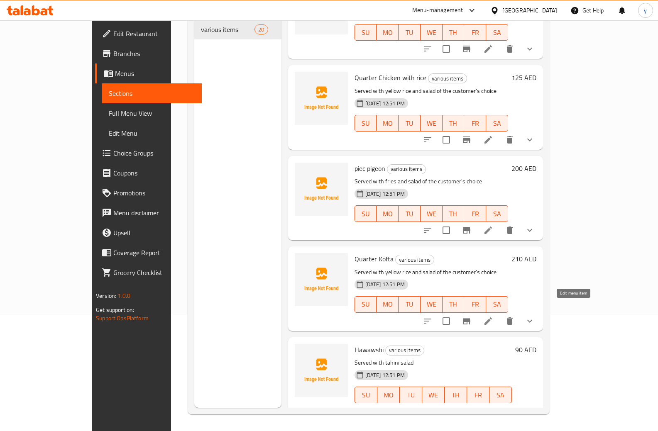
click at [493, 316] on icon at bounding box center [488, 321] width 10 height 10
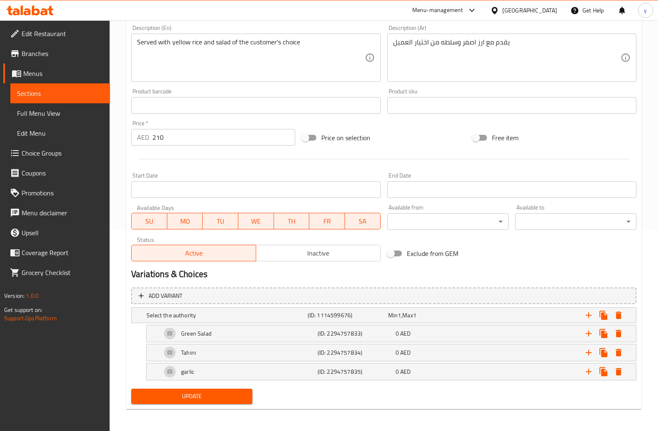
scroll to position [203, 0]
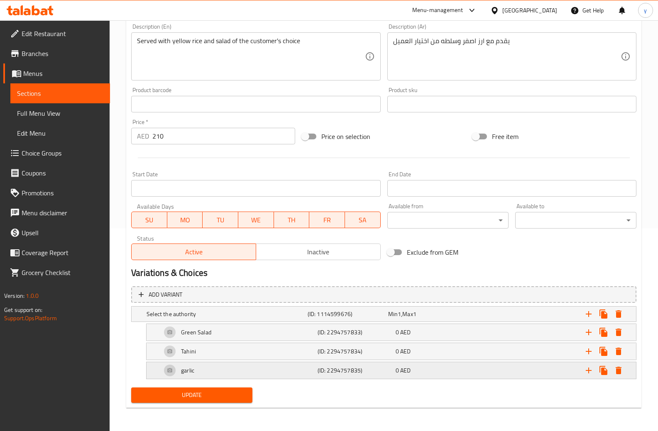
click at [190, 375] on h5 "garlic" at bounding box center [187, 371] width 13 height 8
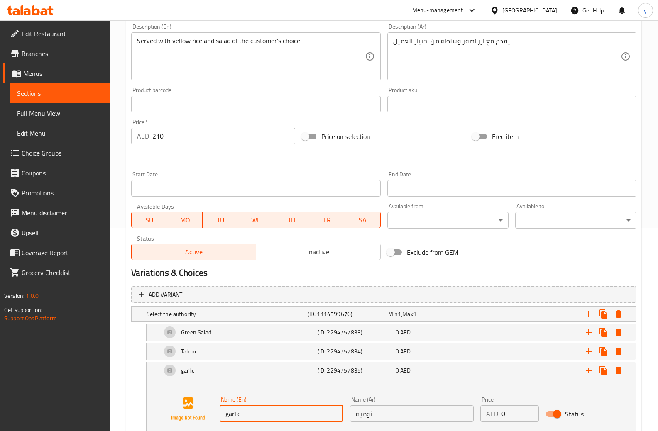
click at [251, 415] on input "garlic" at bounding box center [282, 414] width 124 height 17
paste input "Garlic Dip"
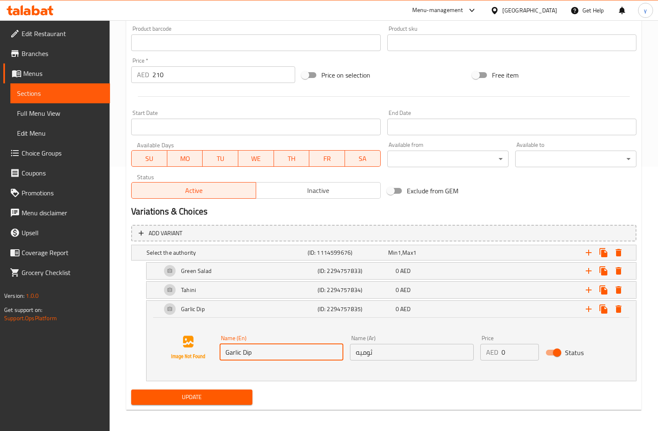
scroll to position [267, 0]
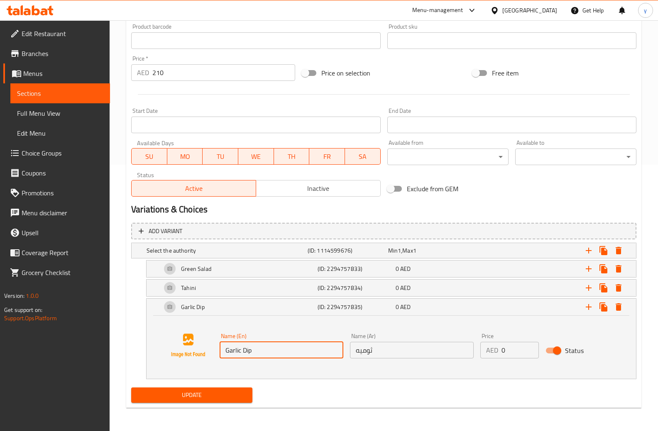
type input "Garlic Dip"
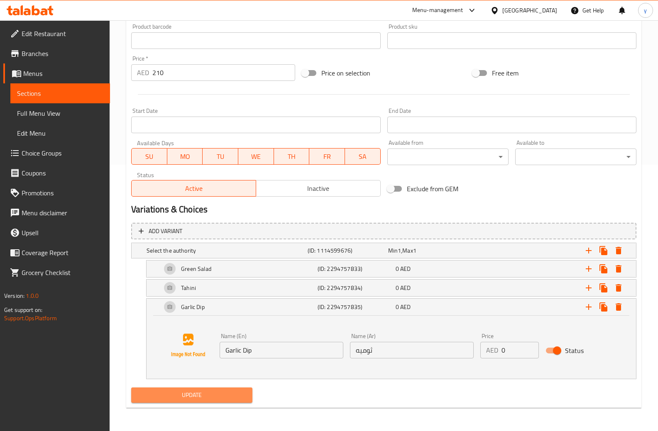
click at [226, 399] on span "Update" at bounding box center [192, 395] width 108 height 10
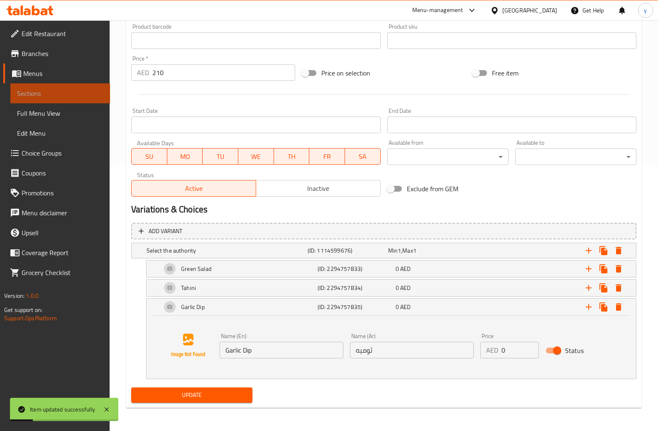
click at [66, 95] on span "Sections" at bounding box center [60, 93] width 86 height 10
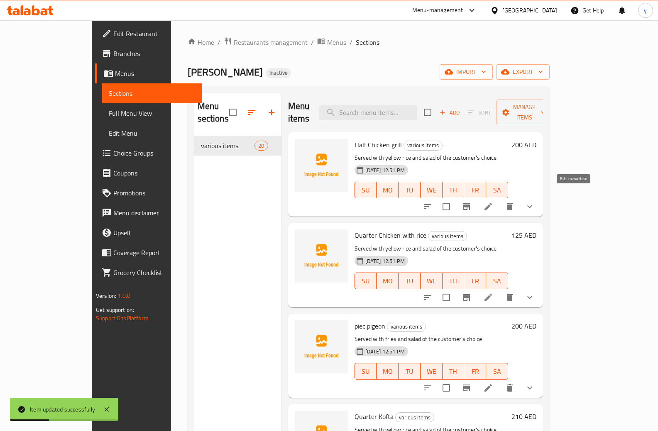
click at [493, 202] on icon at bounding box center [488, 207] width 10 height 10
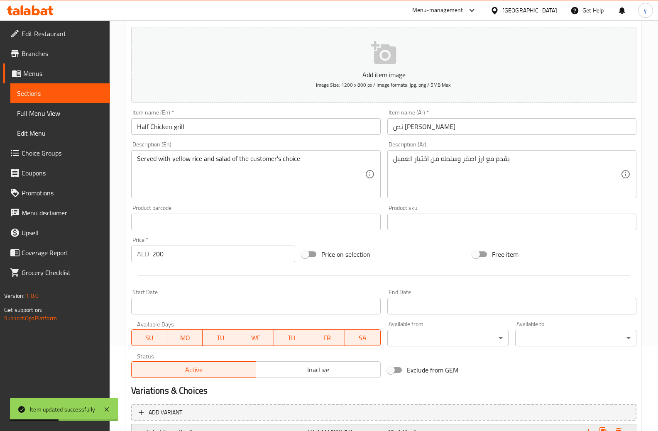
scroll to position [203, 0]
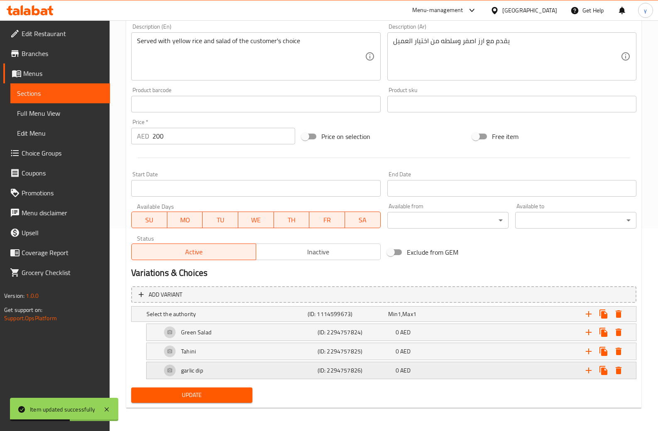
click at [250, 372] on div "garlic dip" at bounding box center [238, 371] width 156 height 20
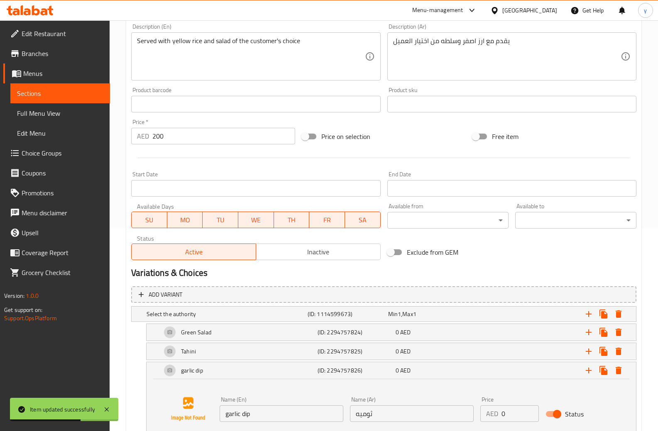
click at [254, 419] on input "garlic dip" at bounding box center [282, 414] width 124 height 17
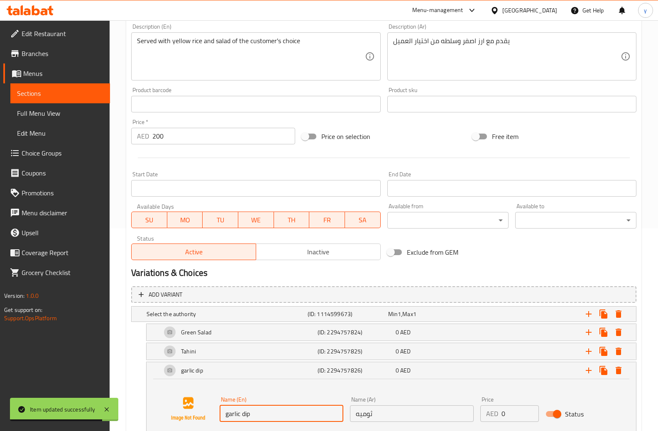
paste input "Garlic D"
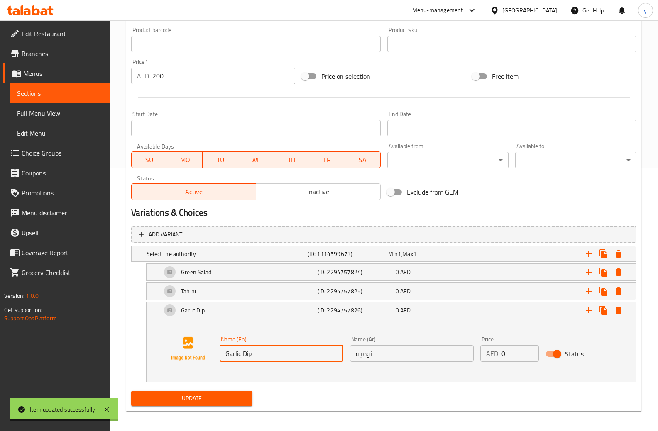
scroll to position [267, 0]
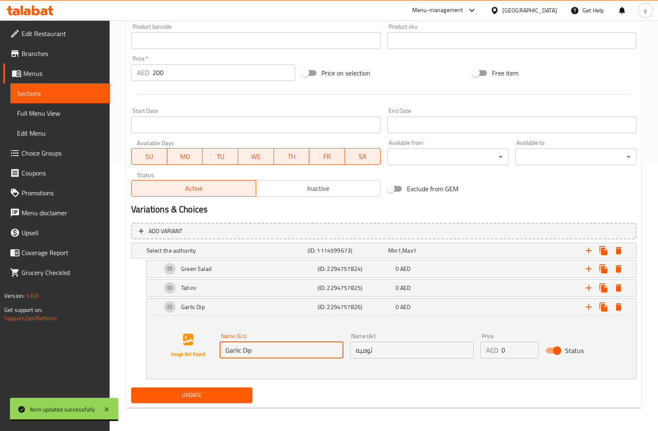
type input "Garlic Dip"
click at [243, 390] on span "Update" at bounding box center [192, 395] width 108 height 10
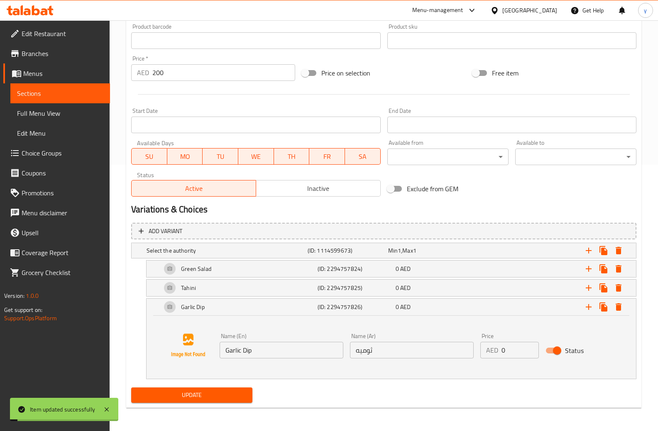
click at [70, 100] on link "Sections" at bounding box center [60, 93] width 100 height 20
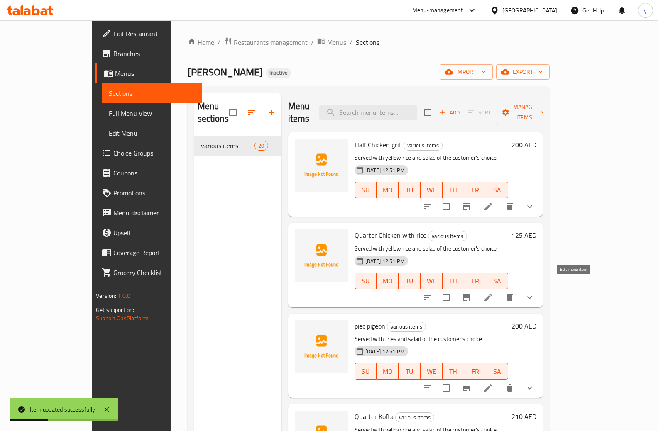
click at [493, 293] on icon at bounding box center [488, 298] width 10 height 10
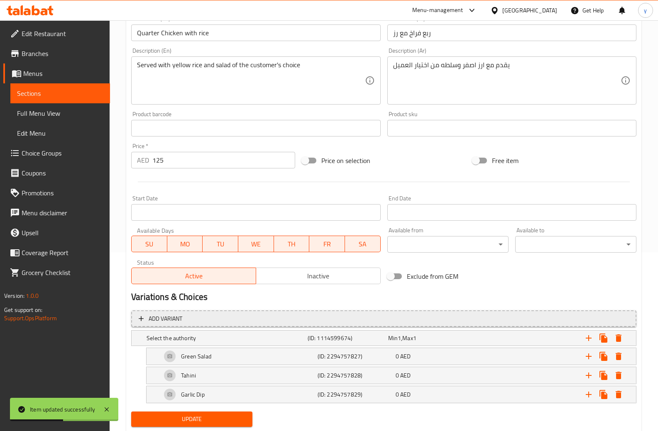
scroll to position [203, 0]
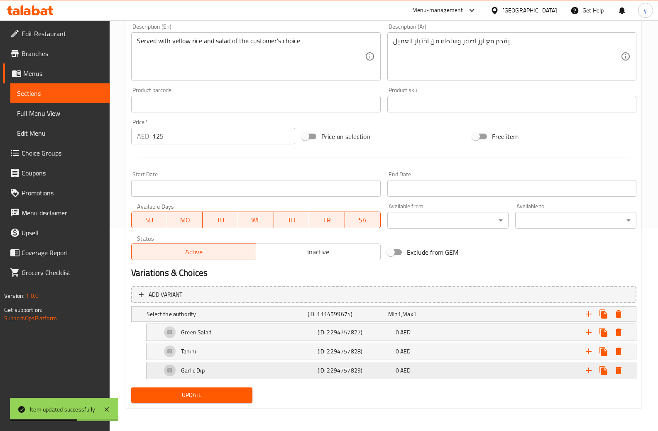
click at [212, 371] on div "Garlic Dip" at bounding box center [238, 371] width 156 height 20
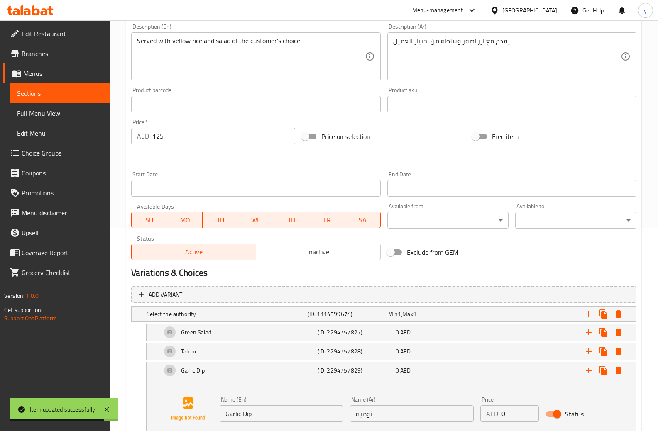
click at [262, 420] on input "Garlic Dip" at bounding box center [282, 414] width 124 height 17
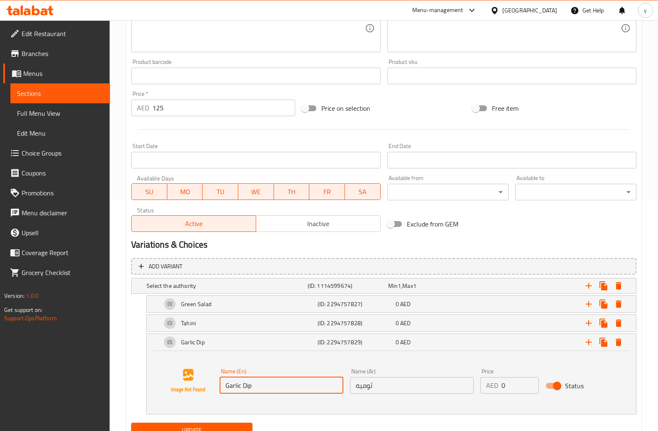
scroll to position [267, 0]
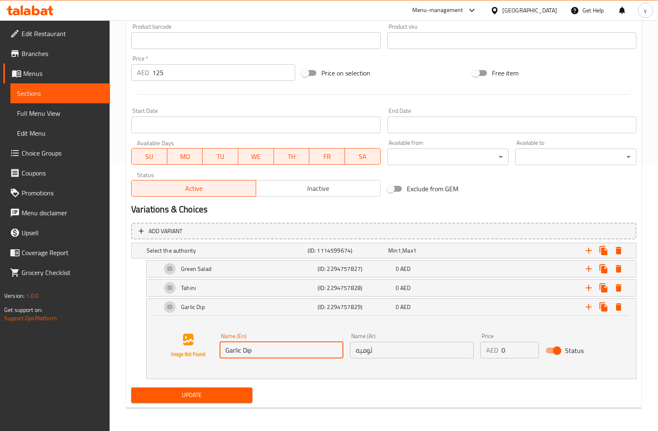
click at [235, 394] on span "Update" at bounding box center [192, 395] width 108 height 10
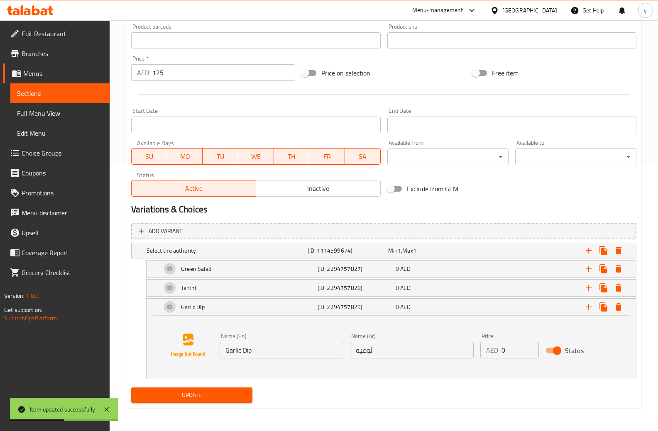
click at [62, 93] on span "Sections" at bounding box center [60, 93] width 86 height 10
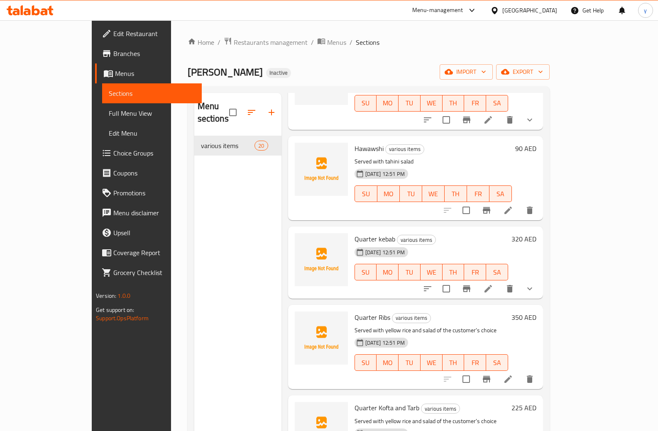
scroll to position [374, 0]
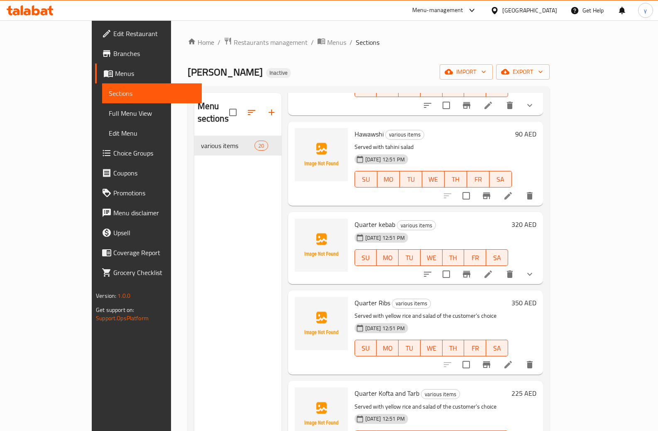
click at [500, 267] on li at bounding box center [488, 274] width 23 height 15
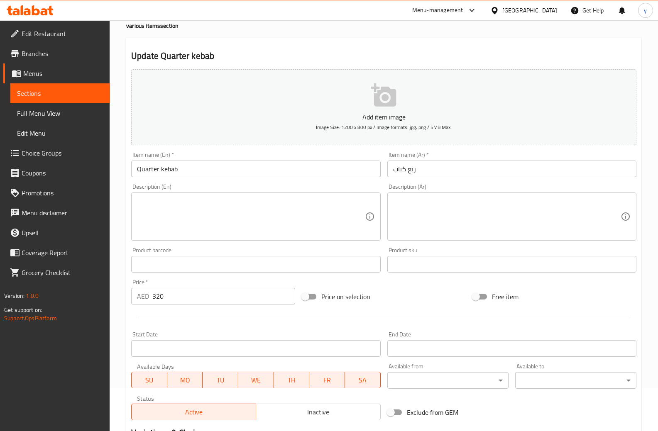
scroll to position [203, 0]
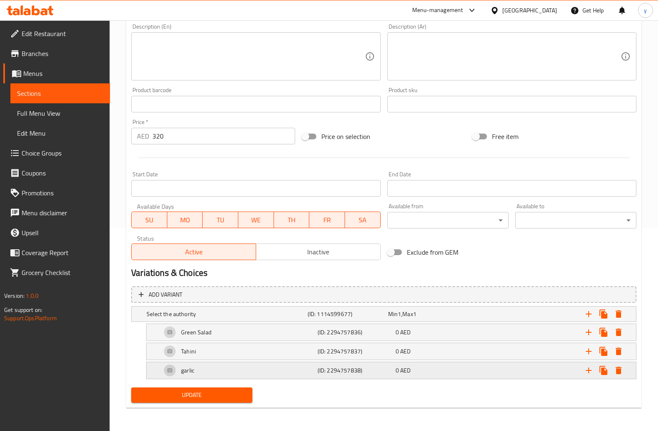
click at [203, 369] on div "garlic" at bounding box center [238, 371] width 156 height 20
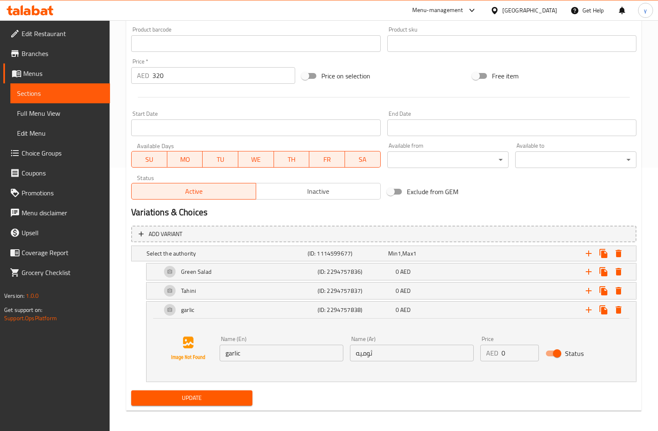
scroll to position [267, 0]
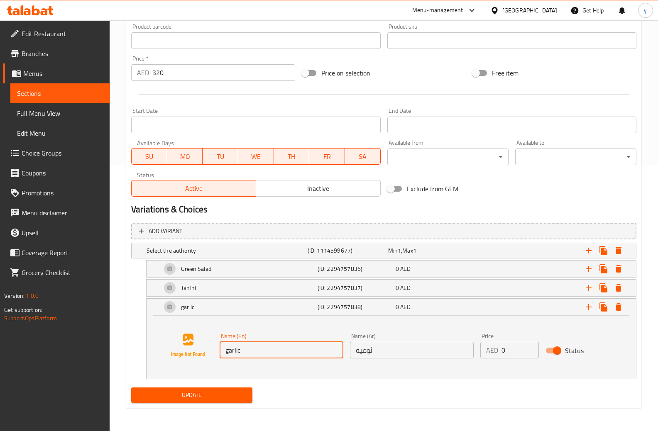
click at [255, 357] on input "garlic" at bounding box center [282, 350] width 124 height 17
paste input "Garlic Dip"
type input "Garlic Dip"
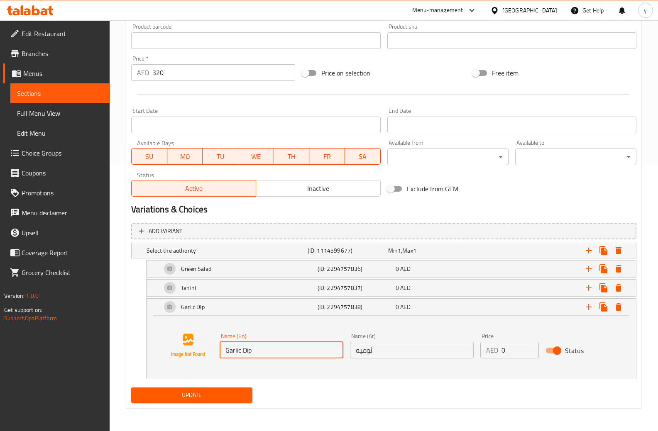
click at [218, 396] on span "Update" at bounding box center [192, 395] width 108 height 10
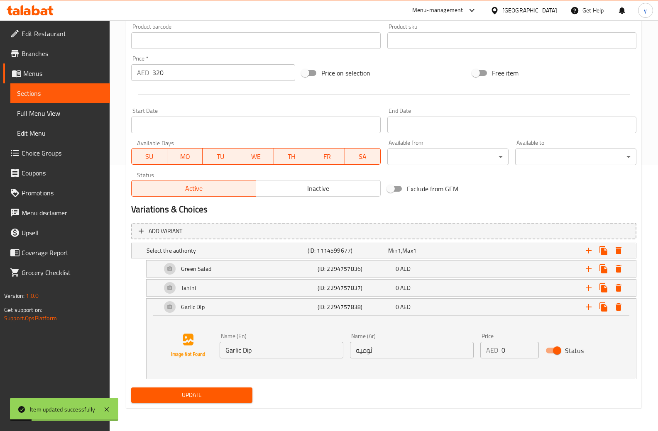
click at [59, 92] on span "Sections" at bounding box center [60, 93] width 86 height 10
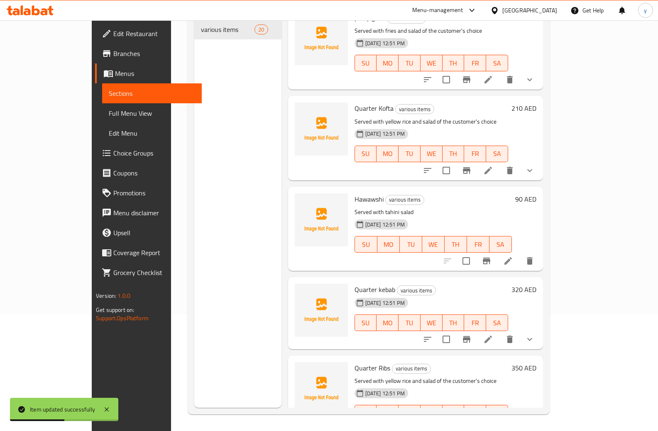
scroll to position [208, 0]
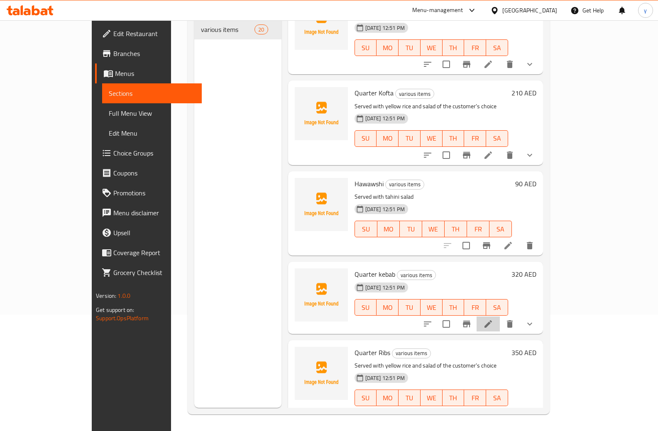
click at [500, 317] on li at bounding box center [488, 324] width 23 height 15
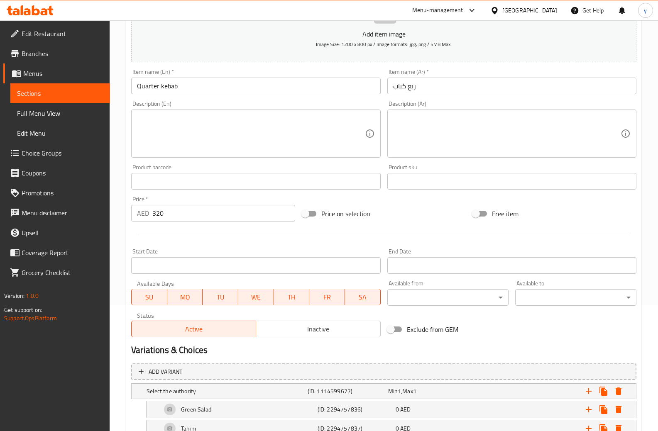
scroll to position [203, 0]
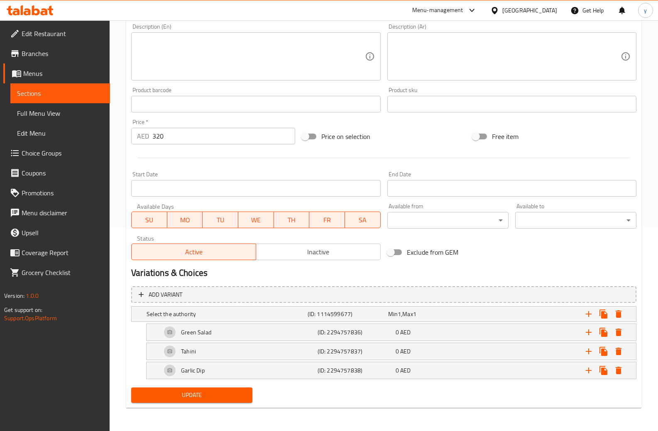
click at [65, 93] on span "Sections" at bounding box center [60, 93] width 86 height 10
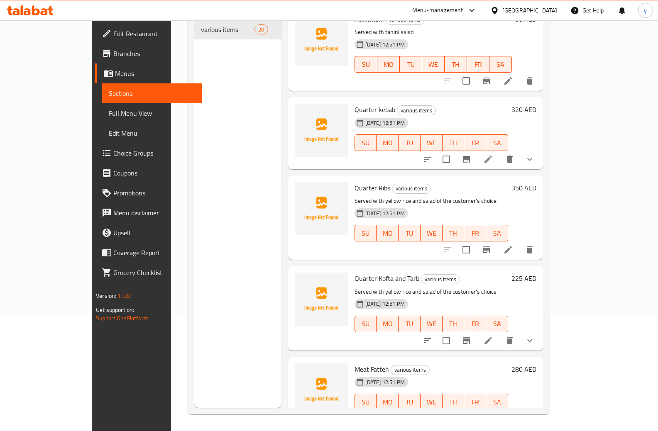
scroll to position [374, 0]
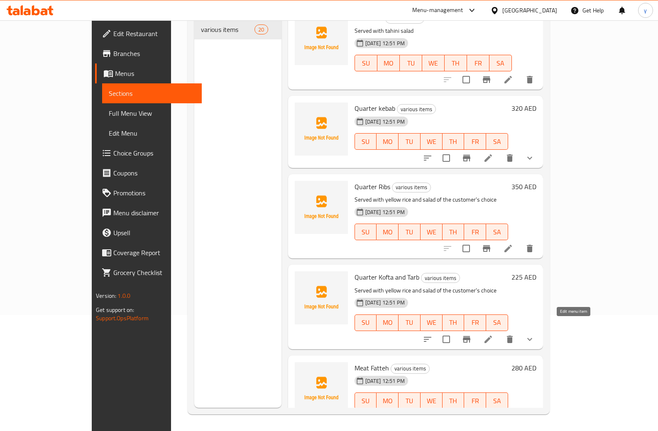
click at [493, 335] on icon at bounding box center [488, 340] width 10 height 10
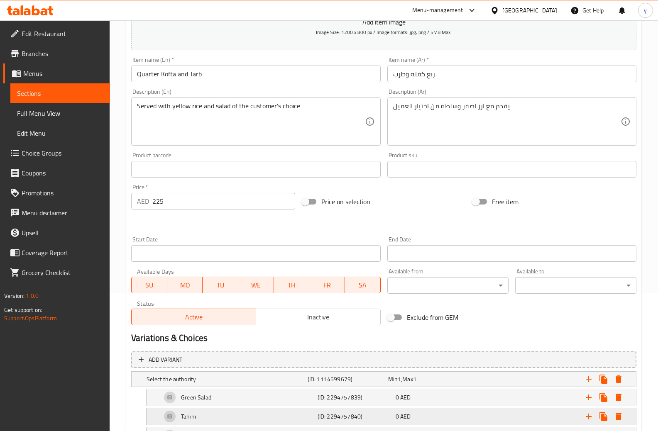
scroll to position [203, 0]
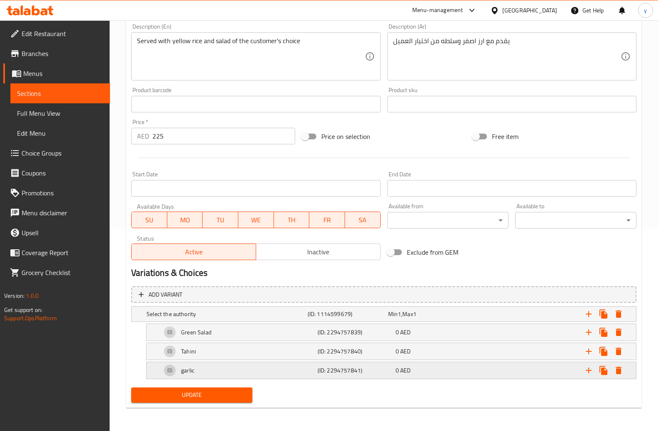
click at [260, 376] on div "garlic" at bounding box center [238, 371] width 156 height 20
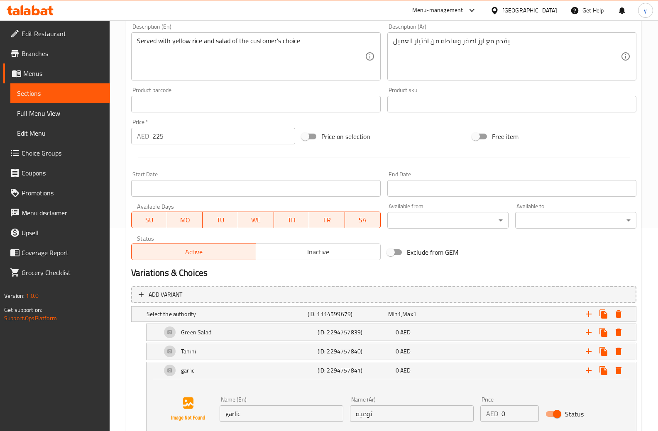
click at [241, 415] on input "garlic" at bounding box center [282, 414] width 124 height 17
paste input "Garlic Dip"
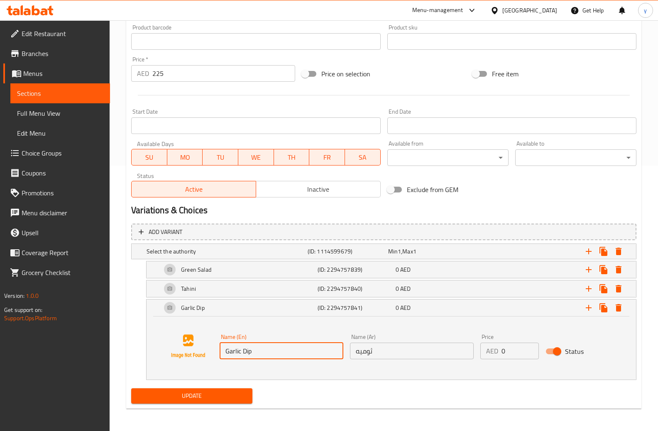
scroll to position [267, 0]
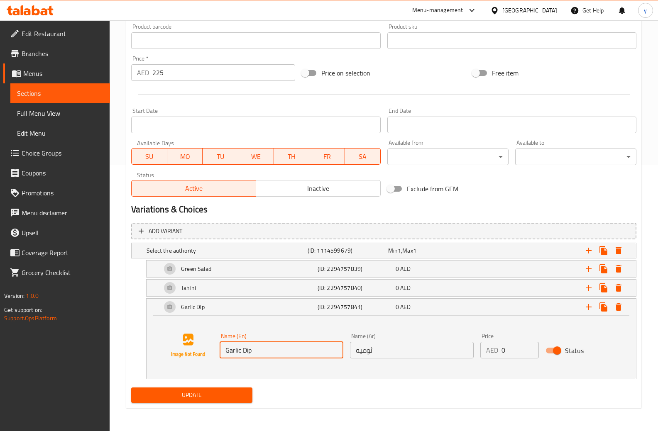
type input "Garlic Dip"
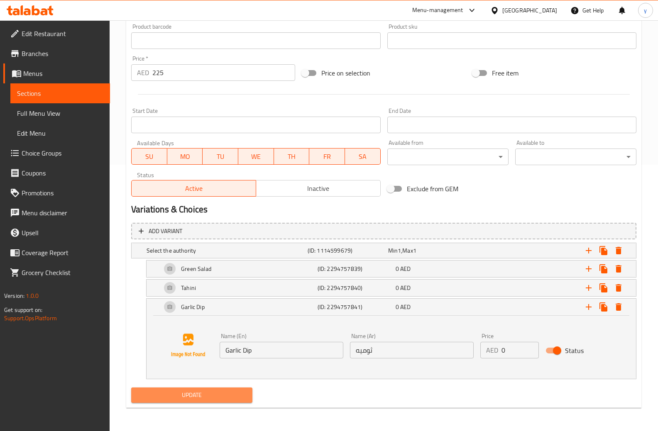
click at [238, 395] on span "Update" at bounding box center [192, 395] width 108 height 10
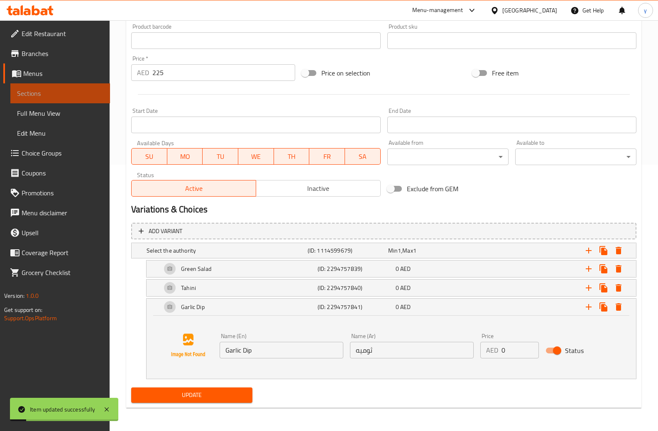
click at [54, 100] on link "Sections" at bounding box center [60, 93] width 100 height 20
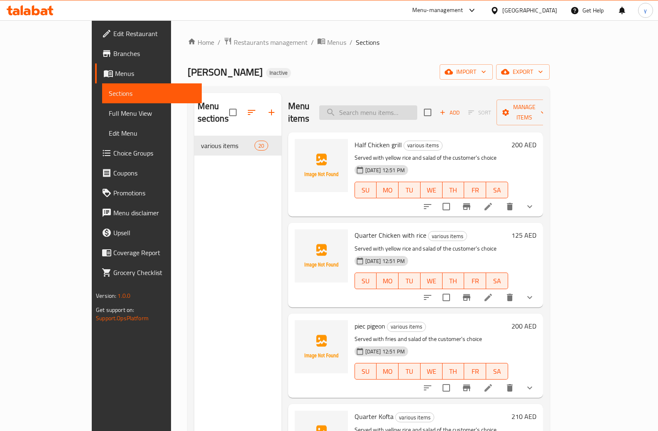
click at [378, 106] on input "search" at bounding box center [368, 112] width 98 height 15
paste input "Quarter Ribs"
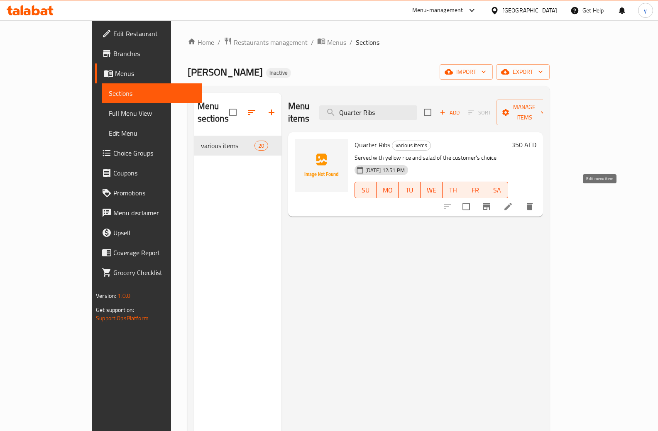
type input "Quarter Ribs"
click at [513, 202] on icon at bounding box center [508, 207] width 10 height 10
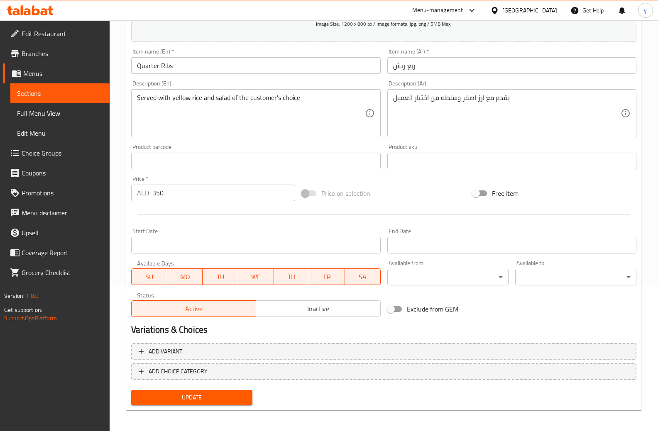
scroll to position [149, 0]
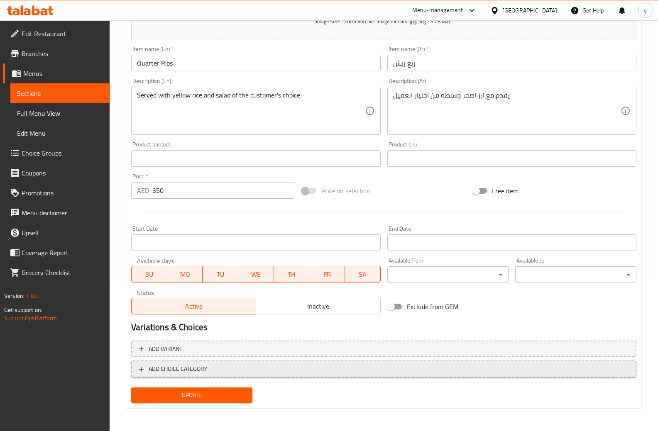
click at [138, 369] on icon "button" at bounding box center [141, 369] width 8 height 8
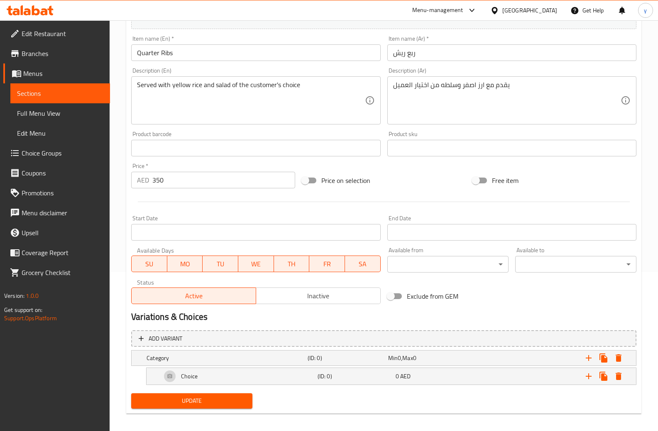
scroll to position [165, 0]
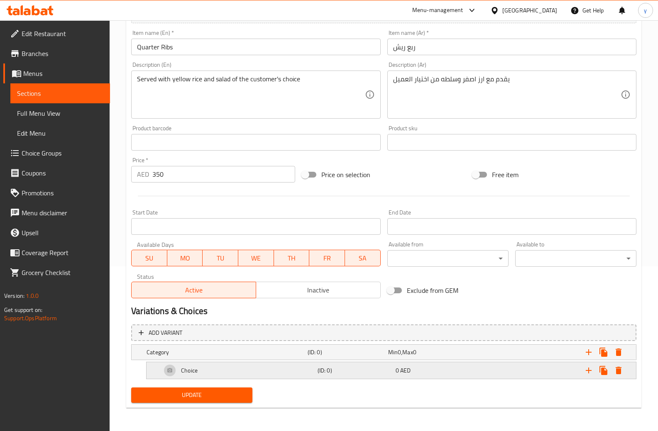
click at [223, 372] on div "Choice" at bounding box center [238, 371] width 156 height 20
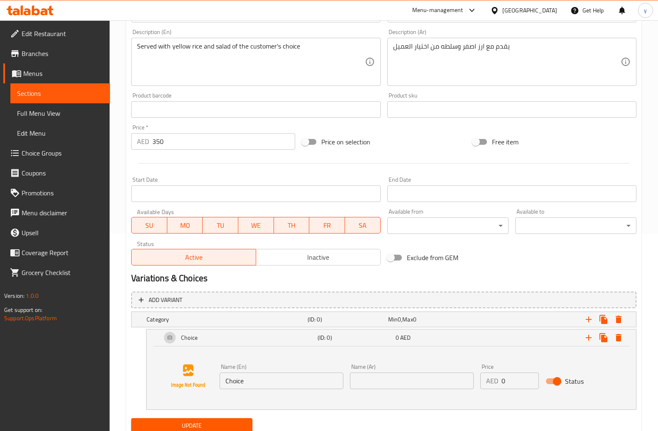
scroll to position [228, 0]
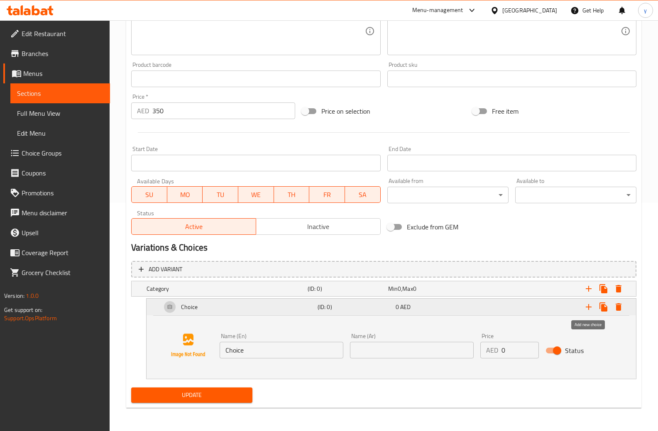
click at [589, 311] on icon "Expand" at bounding box center [589, 307] width 10 height 10
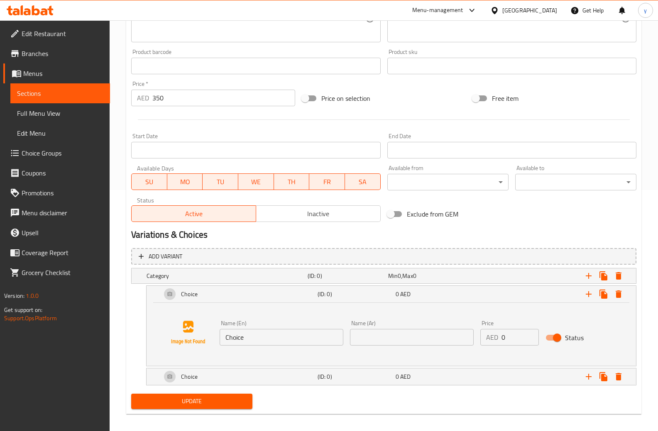
scroll to position [248, 0]
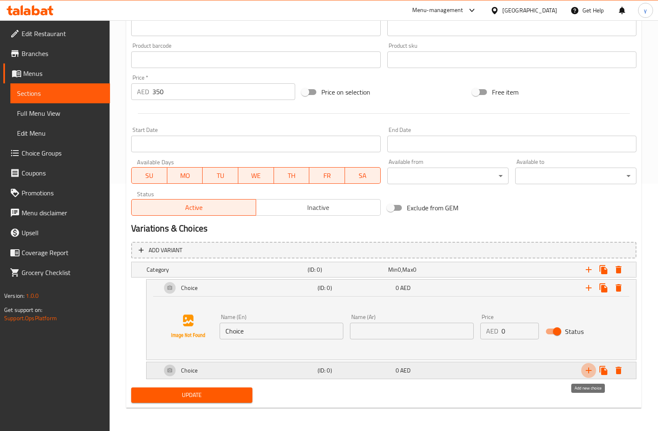
click at [586, 368] on icon "Expand" at bounding box center [589, 371] width 10 height 10
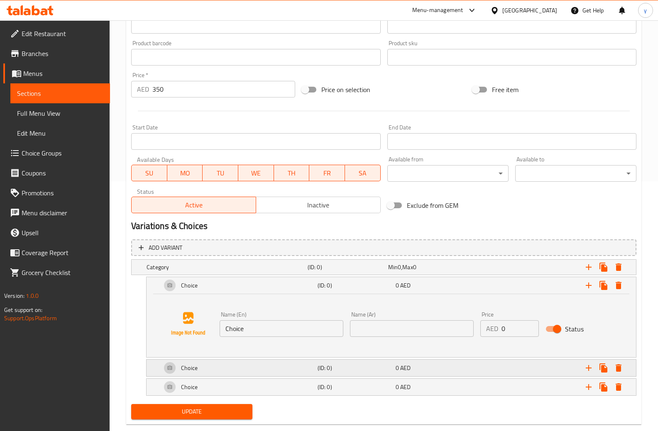
scroll to position [267, 0]
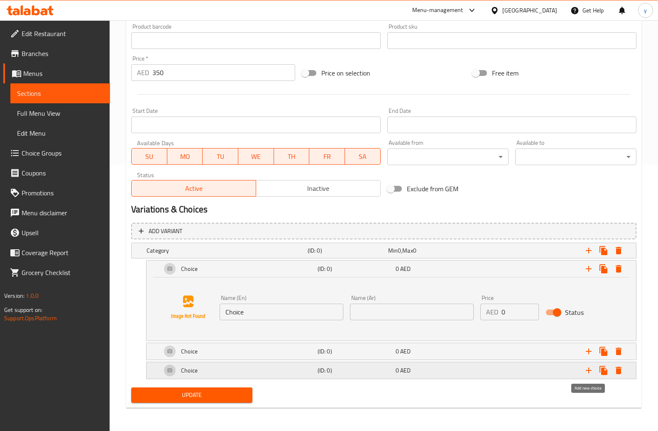
click at [586, 368] on icon "Expand" at bounding box center [589, 371] width 10 height 10
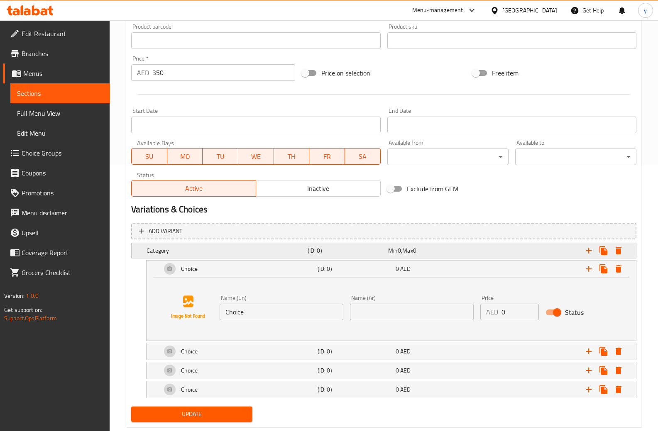
click at [402, 250] on div "Min 0 , Max 0" at bounding box center [426, 251] width 77 height 8
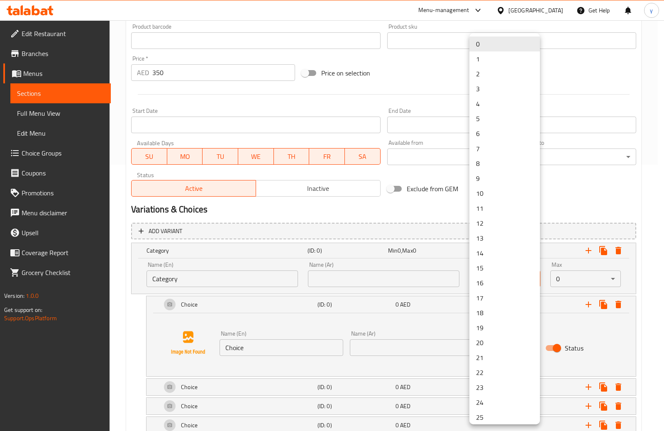
click at [489, 62] on li "1" at bounding box center [505, 58] width 71 height 15
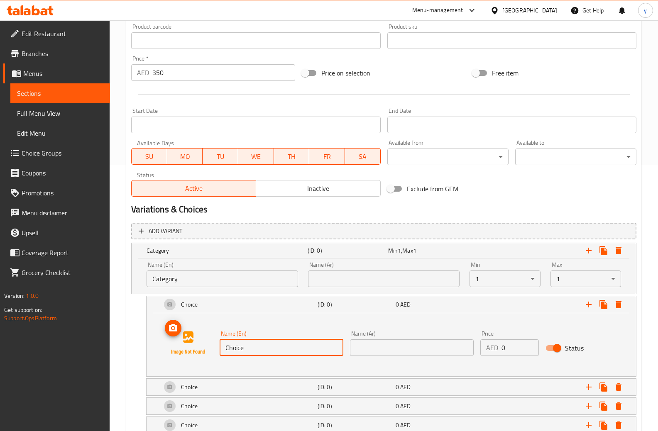
drag, startPoint x: 270, startPoint y: 346, endPoint x: 178, endPoint y: 348, distance: 92.2
click at [184, 348] on div "Name (En) Choice Name (En) Name (Ar) Name (Ar) Price AED 0 Price Status" at bounding box center [392, 343] width 470 height 63
paste input "Your Choice Of Salad"
type input "Your Choice Of Salad"
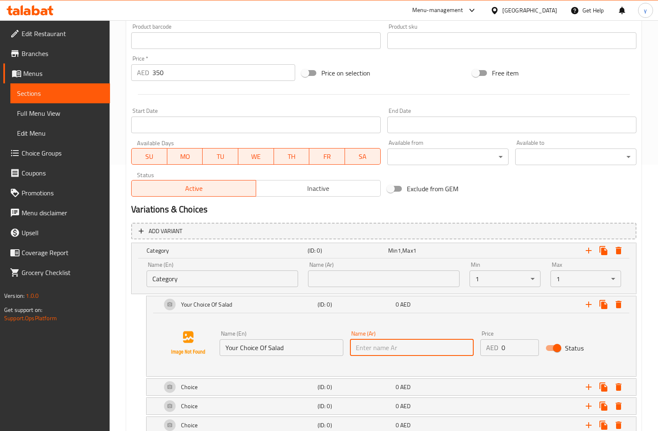
click at [387, 354] on input "text" at bounding box center [412, 348] width 124 height 17
paste input "اختيارك من السلطة"
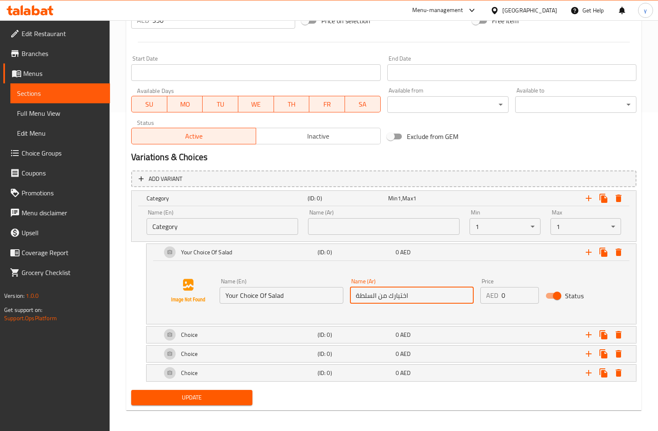
scroll to position [321, 0]
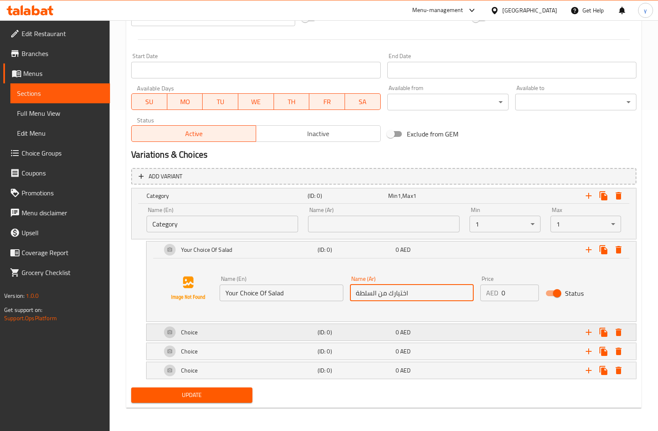
type input "اختيارك من السلطة"
click at [195, 333] on h5 "Choice" at bounding box center [189, 332] width 17 height 8
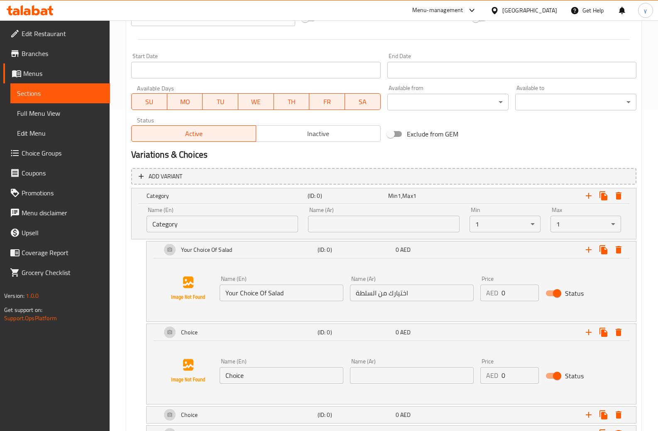
scroll to position [385, 0]
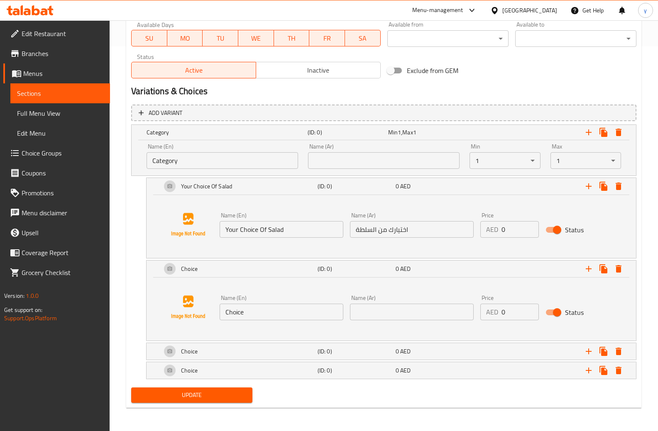
click at [257, 311] on input "Choice" at bounding box center [282, 312] width 124 height 17
paste input "green salad"
type input "green salad"
click at [395, 313] on input "text" at bounding box center [412, 312] width 124 height 17
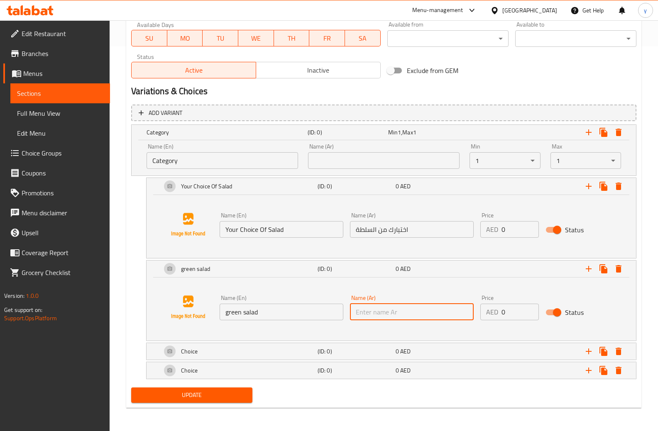
paste input "سلطة خضراء"
type input "سلطة خضراء"
click at [209, 351] on div "Choice" at bounding box center [238, 352] width 156 height 20
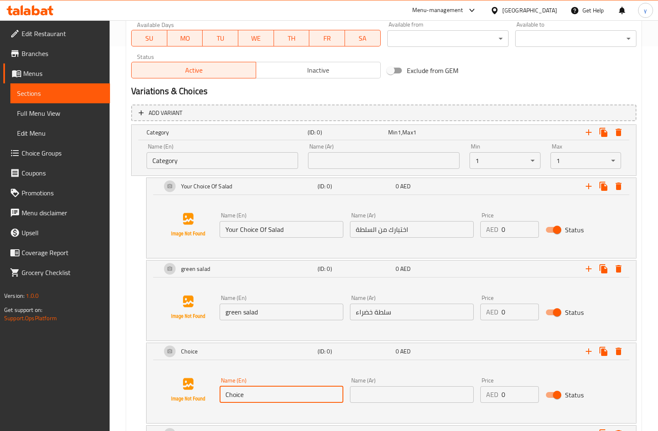
click at [260, 396] on input "Choice" at bounding box center [282, 395] width 124 height 17
click at [294, 392] on input "Choice" at bounding box center [282, 395] width 124 height 17
paste input "tahini"
type input "tahini"
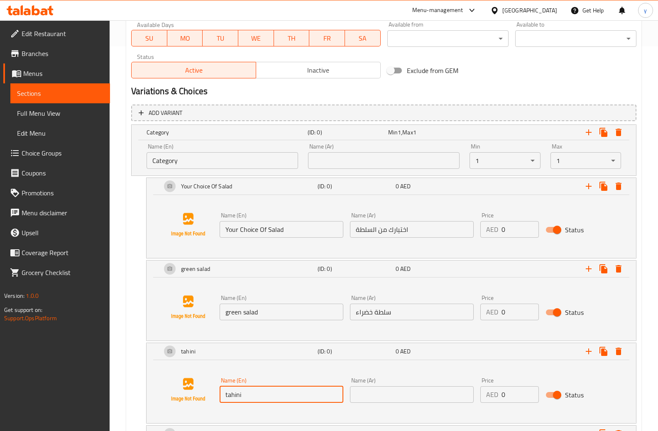
click at [415, 401] on input "text" at bounding box center [412, 395] width 124 height 17
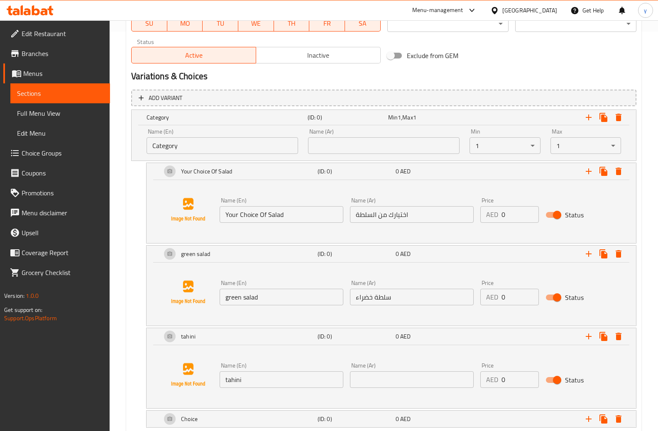
scroll to position [426, 0]
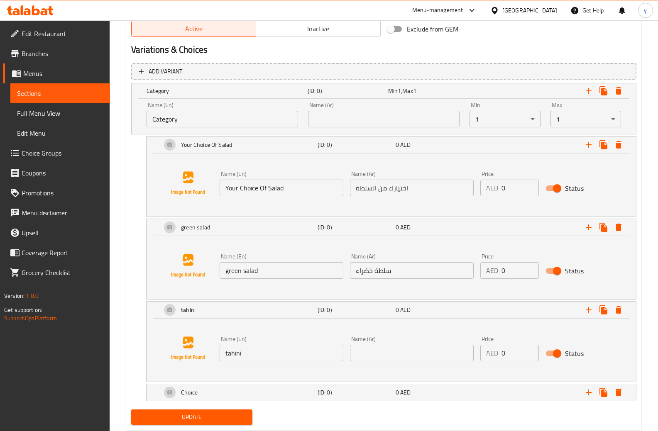
click at [384, 350] on input "text" at bounding box center [412, 353] width 124 height 17
paste input "طحينة"
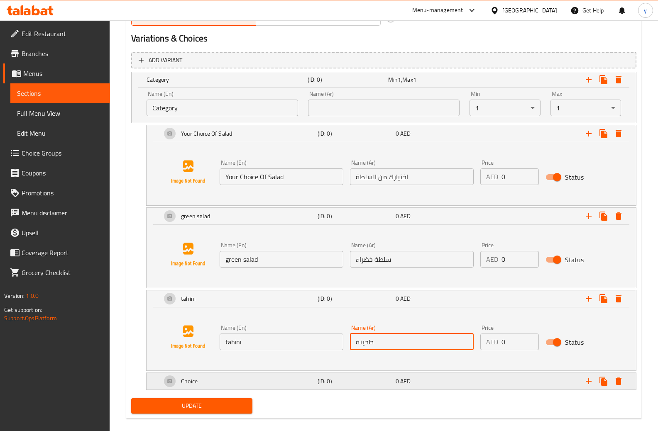
scroll to position [449, 0]
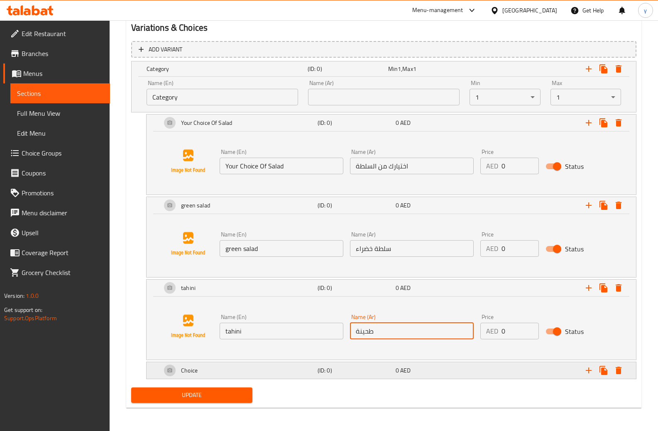
type input "طحينة"
click at [282, 368] on div "Choice" at bounding box center [238, 371] width 156 height 20
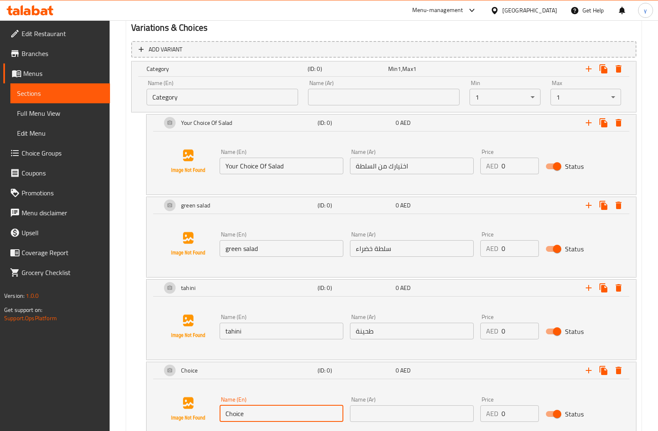
click at [287, 411] on input "Choice" at bounding box center [282, 414] width 124 height 17
click at [258, 410] on input "Choice" at bounding box center [282, 414] width 124 height 17
paste input "Garlic Dip"
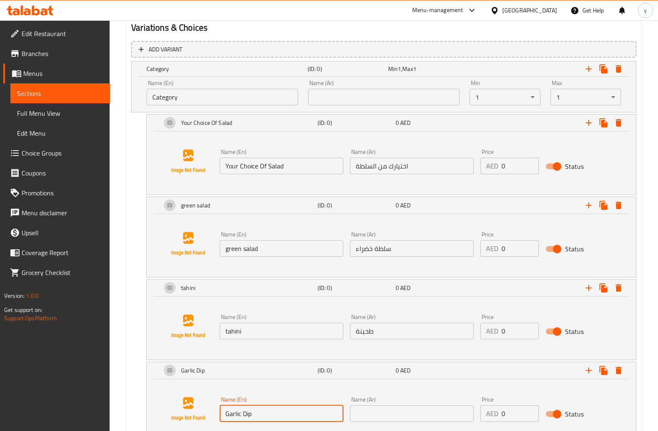
type input "Garlic Dip"
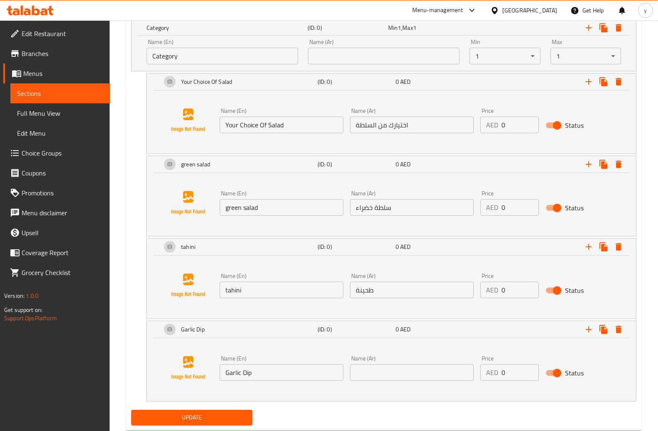
scroll to position [490, 0]
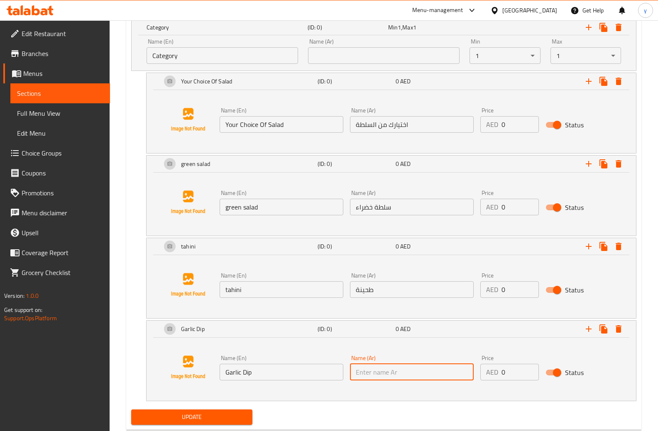
click at [403, 375] on input "text" at bounding box center [412, 372] width 124 height 17
paste input "ثومية"
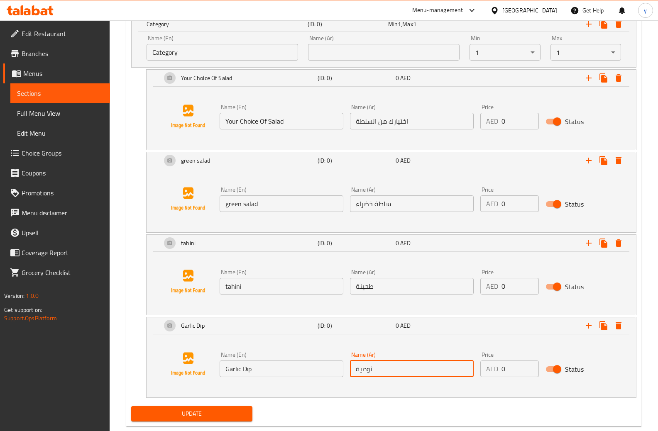
scroll to position [512, 0]
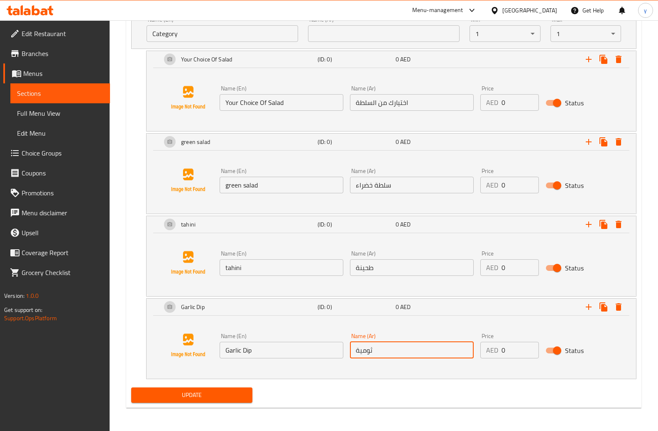
type input "ثومية"
click at [236, 393] on span "Update" at bounding box center [192, 395] width 108 height 10
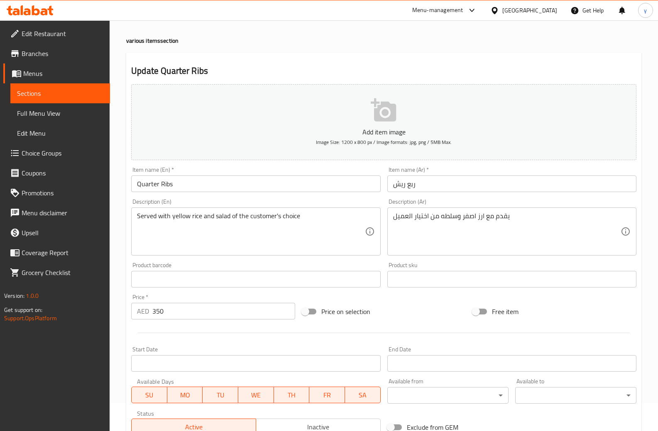
scroll to position [0, 0]
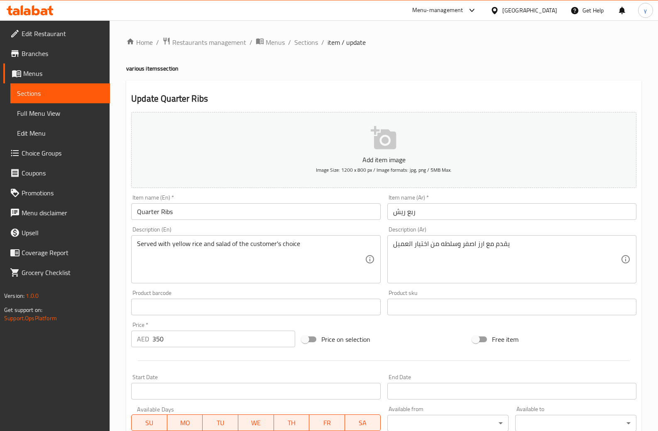
click at [169, 213] on input "Quarter Ribs" at bounding box center [255, 211] width 249 height 17
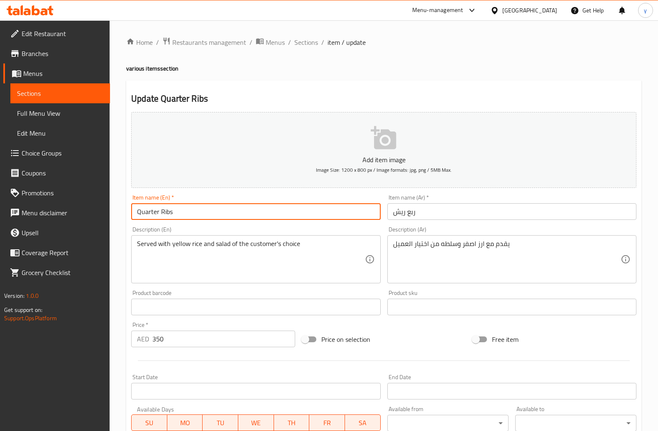
click at [169, 213] on input "Quarter Ribs" at bounding box center [255, 211] width 249 height 17
click at [176, 217] on input "Quarter Ribs" at bounding box center [255, 211] width 249 height 17
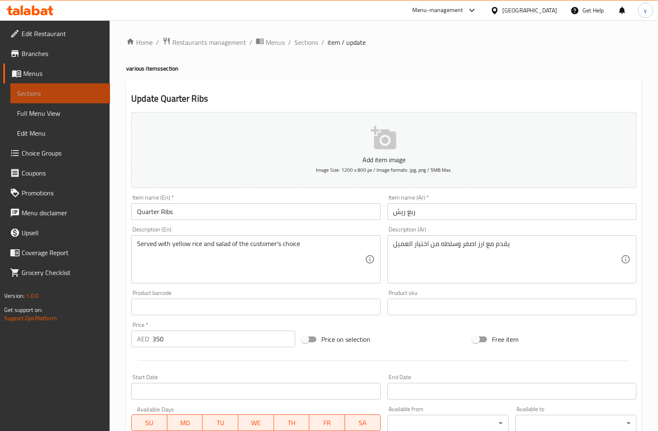
click at [39, 90] on span "Sections" at bounding box center [60, 93] width 86 height 10
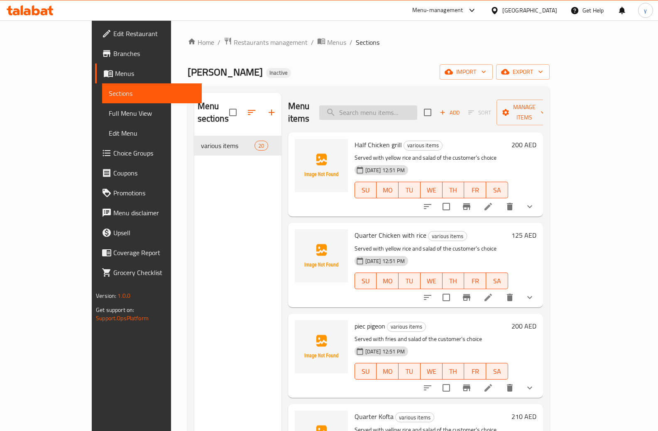
click at [382, 105] on input "search" at bounding box center [368, 112] width 98 height 15
paste input "Quarter Ribs"
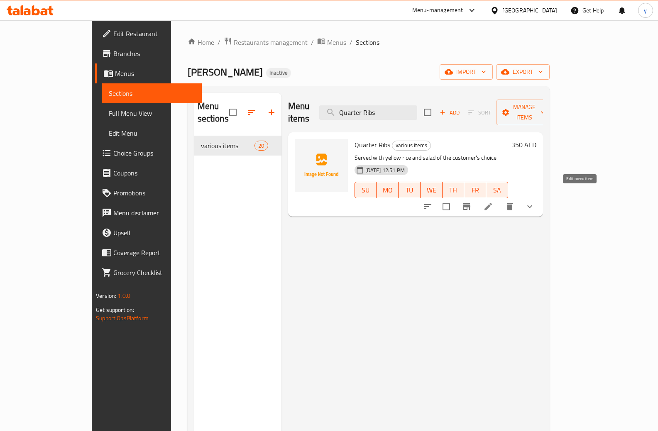
type input "Quarter Ribs"
click at [493, 202] on icon at bounding box center [488, 207] width 10 height 10
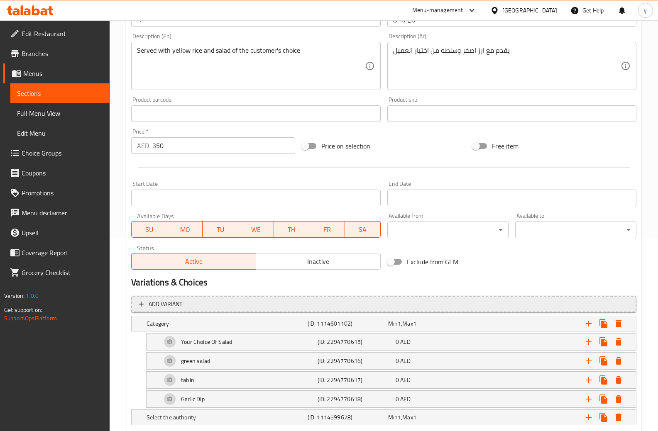
scroll to position [240, 0]
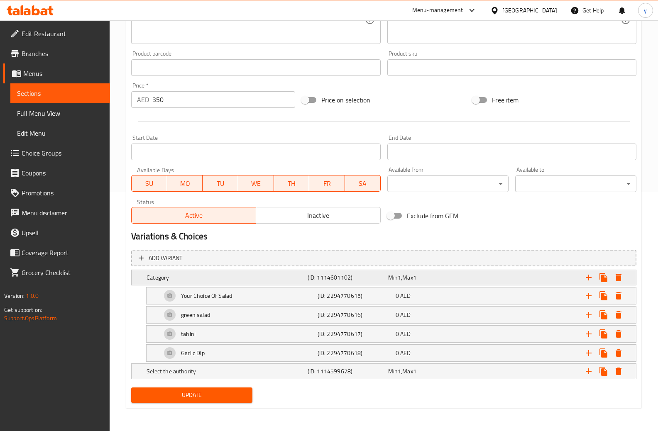
click at [189, 276] on h5 "Category" at bounding box center [226, 278] width 158 height 8
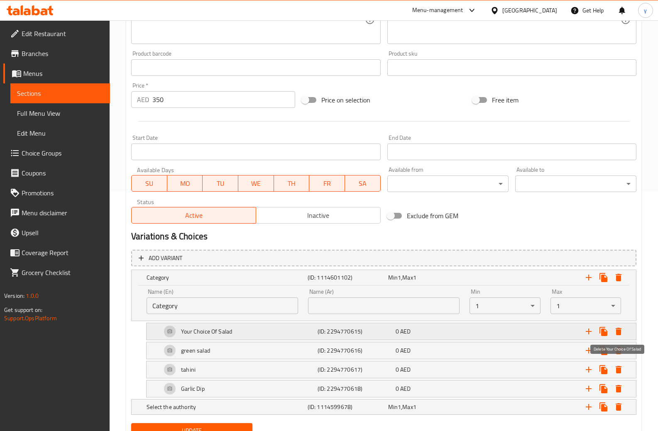
click at [621, 333] on icon "Expand" at bounding box center [619, 332] width 10 height 10
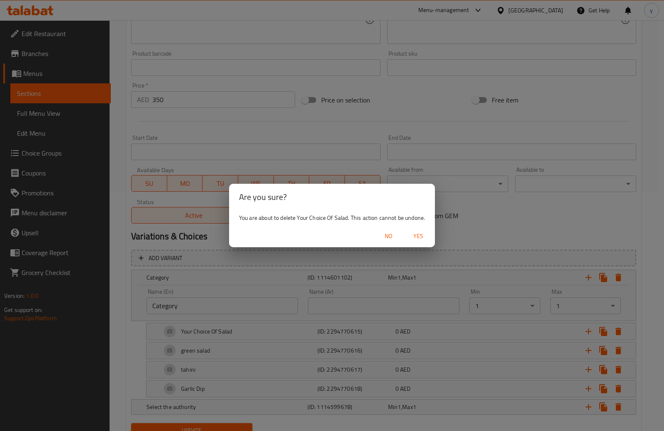
click at [412, 234] on span "Yes" at bounding box center [419, 236] width 20 height 10
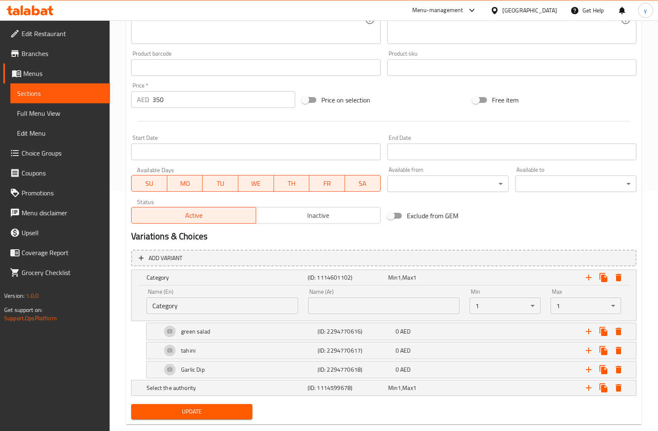
click at [196, 309] on input "Category" at bounding box center [223, 306] width 152 height 17
click at [181, 306] on input "Category" at bounding box center [223, 306] width 152 height 17
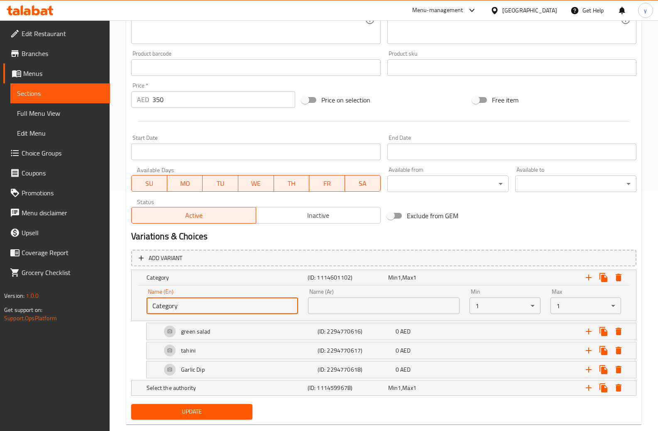
click at [181, 306] on input "Category" at bounding box center [223, 306] width 152 height 17
paste input "Your Choice Of Salad"
type input "Your Choice Of Salad"
click at [343, 308] on input "text" at bounding box center [384, 306] width 152 height 17
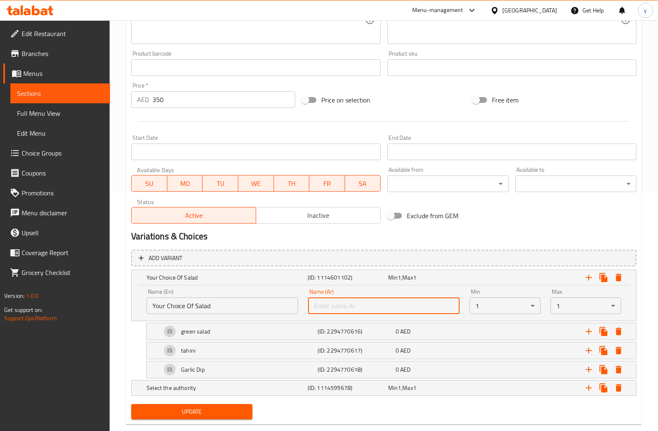
paste input "اختيارك من السلطة"
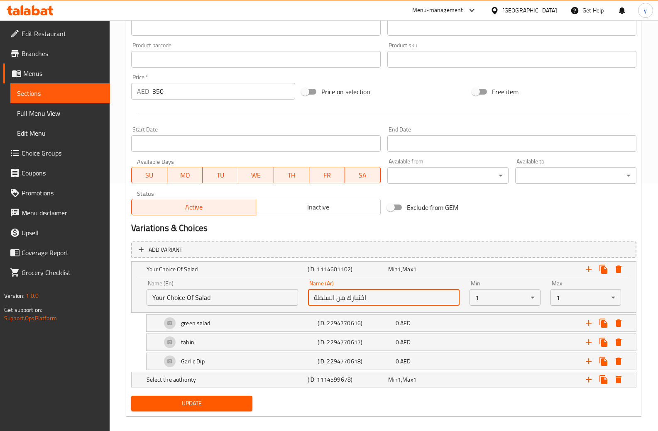
scroll to position [256, 0]
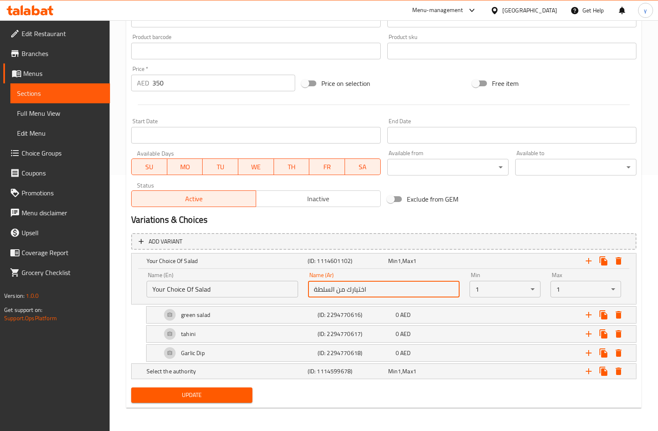
type input "اختيارك من السلطة"
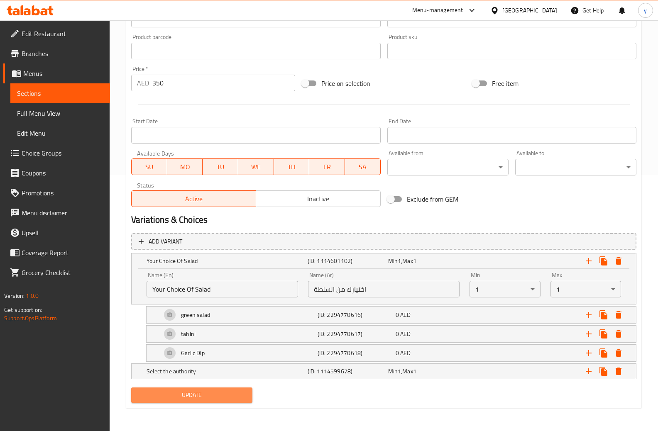
click at [208, 397] on span "Update" at bounding box center [192, 395] width 108 height 10
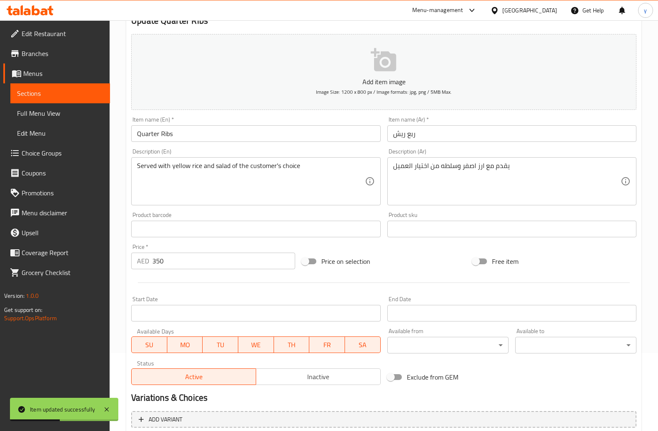
scroll to position [0, 0]
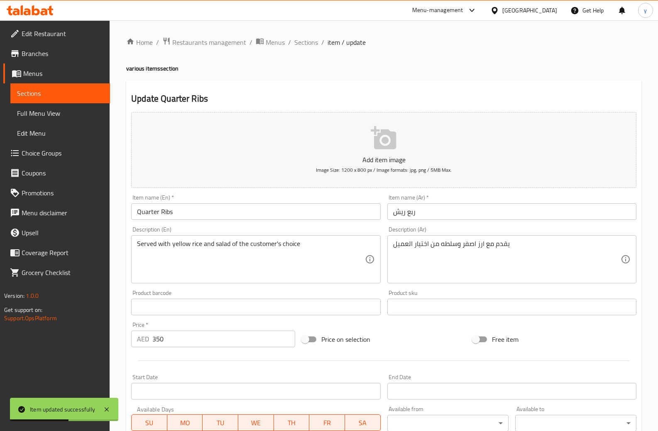
click at [145, 210] on input "Quarter Ribs" at bounding box center [255, 211] width 249 height 17
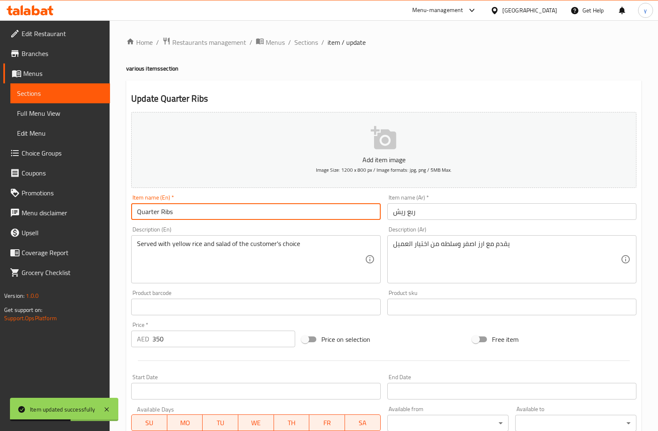
click at [145, 210] on input "Quarter Ribs" at bounding box center [255, 211] width 249 height 17
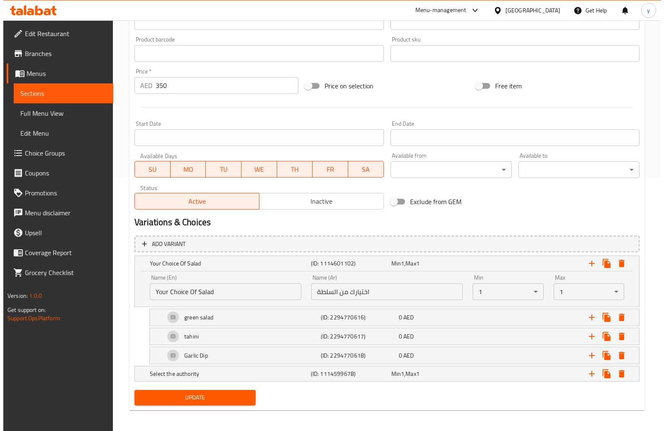
scroll to position [256, 0]
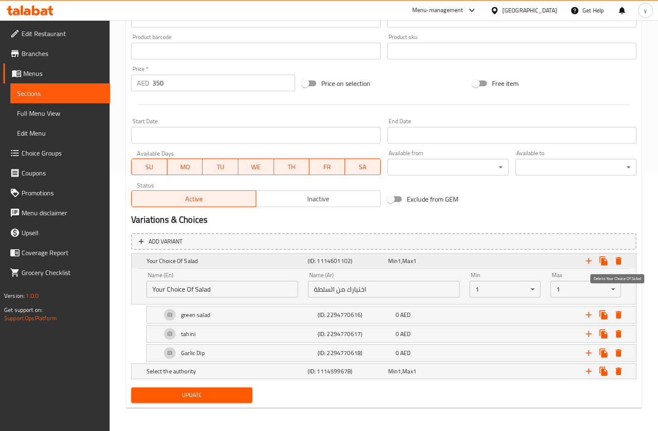
click at [620, 259] on icon "Expand" at bounding box center [619, 260] width 6 height 7
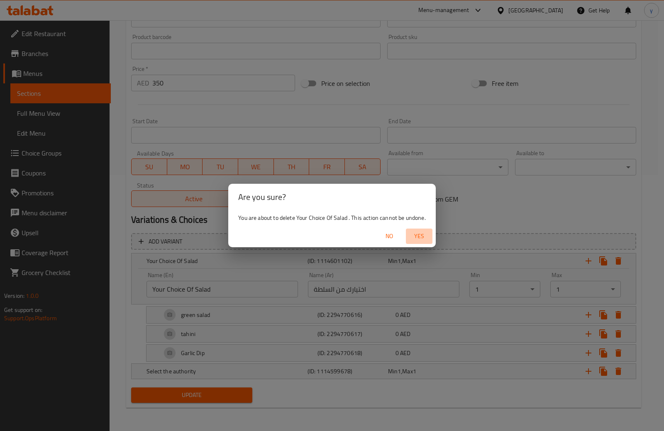
click at [417, 232] on span "Yes" at bounding box center [419, 236] width 20 height 10
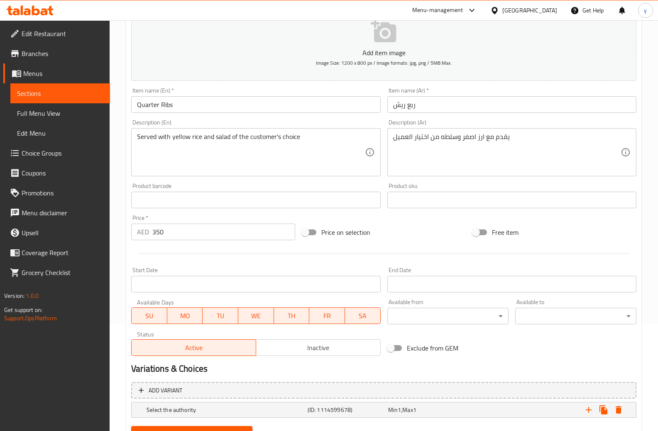
scroll to position [146, 0]
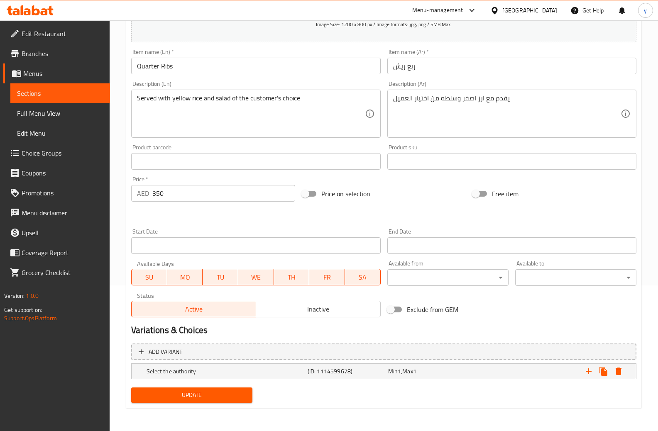
click at [113, 385] on div "Home / Restaurants management / Menus / Sections / item / update various items …" at bounding box center [384, 153] width 549 height 557
click at [233, 393] on span "Update" at bounding box center [192, 395] width 108 height 10
click at [42, 93] on span "Sections" at bounding box center [60, 93] width 86 height 10
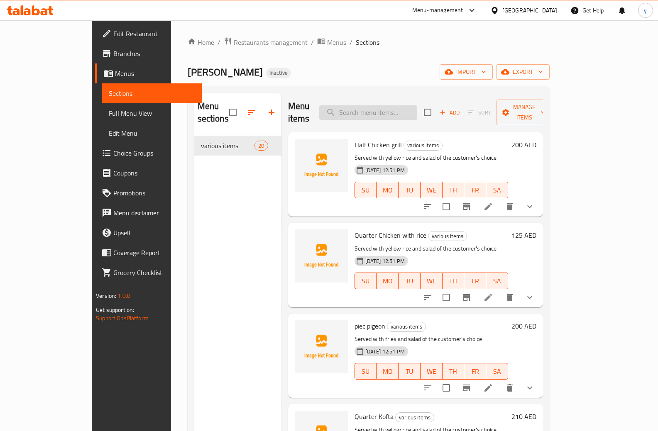
click at [376, 105] on input "search" at bounding box center [368, 112] width 98 height 15
paste input "Quarter Ribs"
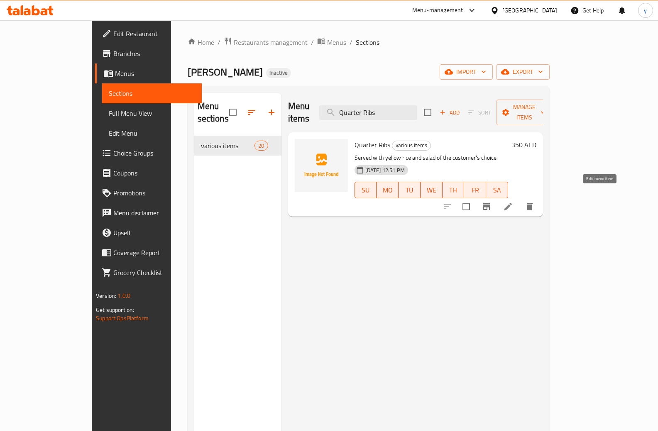
type input "Quarter Ribs"
click at [512, 203] on icon at bounding box center [508, 206] width 7 height 7
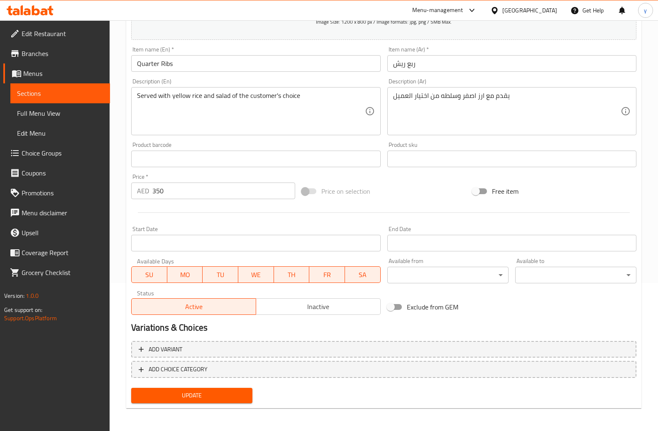
scroll to position [149, 0]
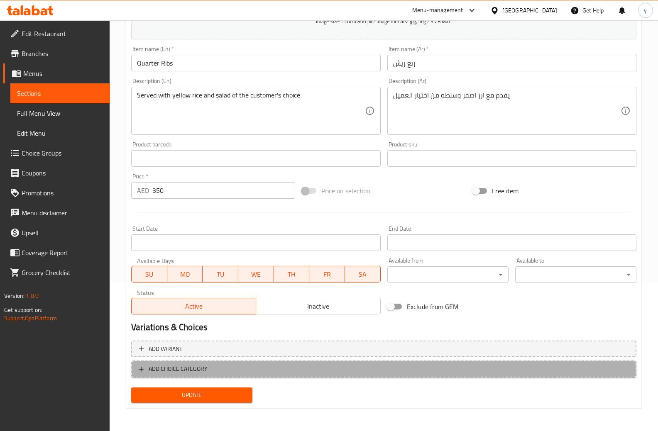
click at [138, 372] on icon "button" at bounding box center [141, 369] width 8 height 8
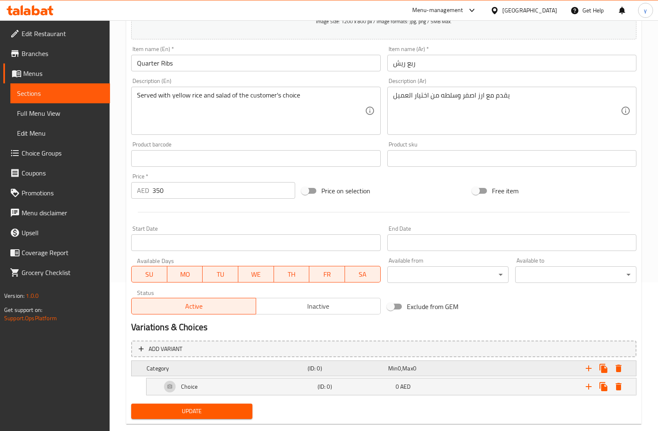
scroll to position [165, 0]
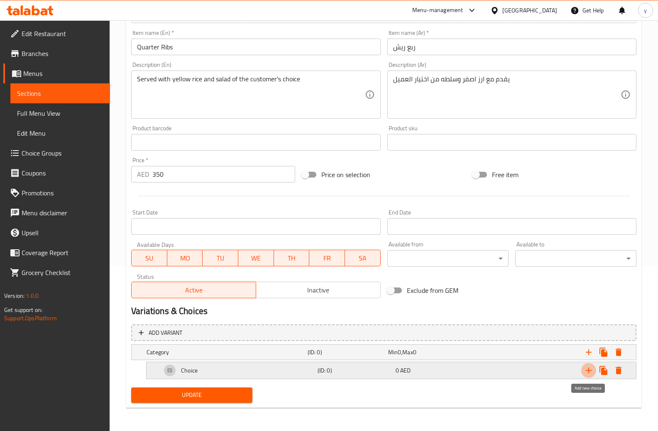
click at [587, 370] on icon "Expand" at bounding box center [589, 371] width 10 height 10
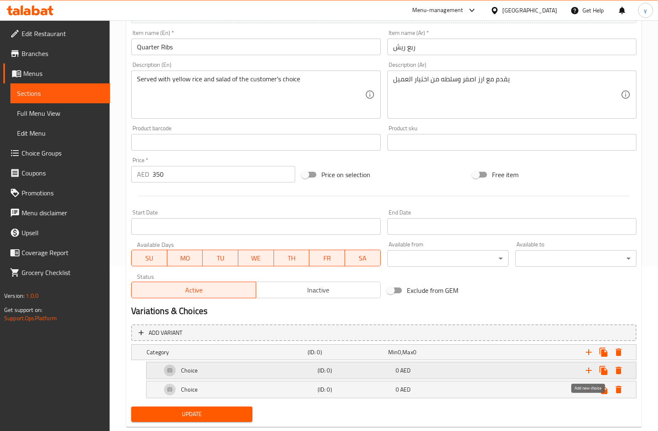
click at [587, 370] on icon "Expand" at bounding box center [589, 371] width 10 height 10
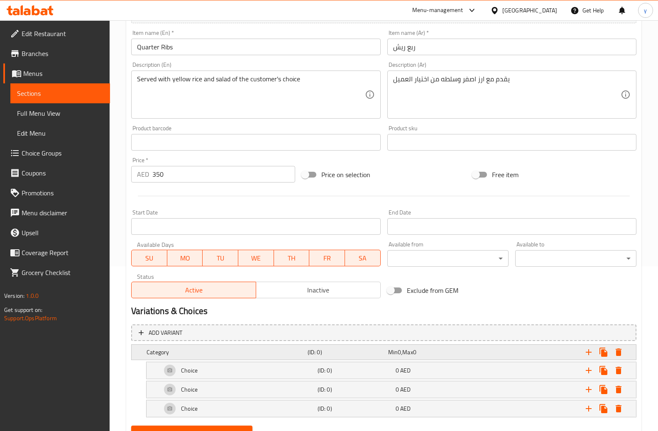
click at [172, 347] on div "Category" at bounding box center [225, 353] width 161 height 12
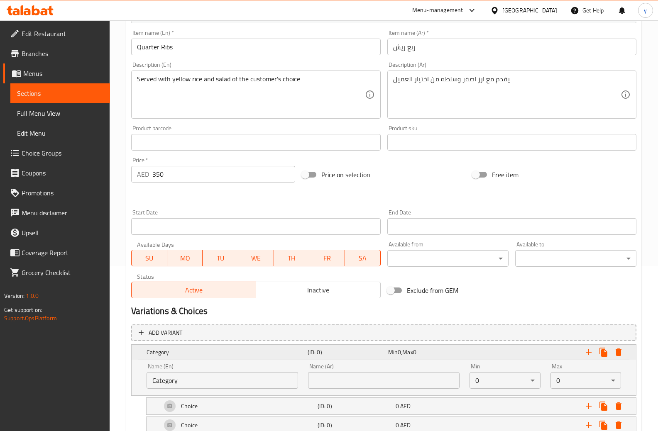
scroll to position [239, 0]
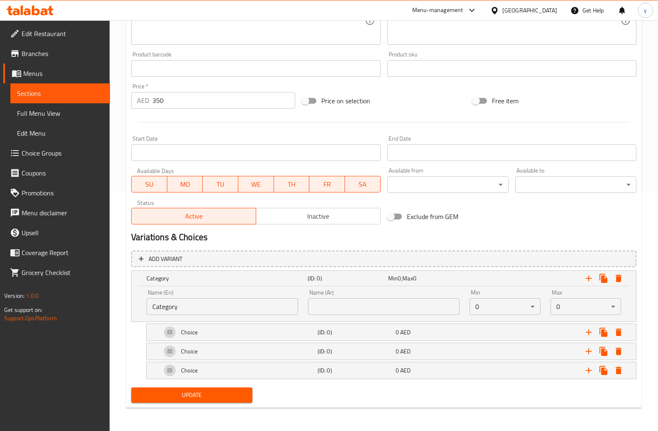
click at [184, 309] on input "Category" at bounding box center [223, 307] width 152 height 17
paste input "Your Choice Of Salad"
type input "Your Choice Of Salad"
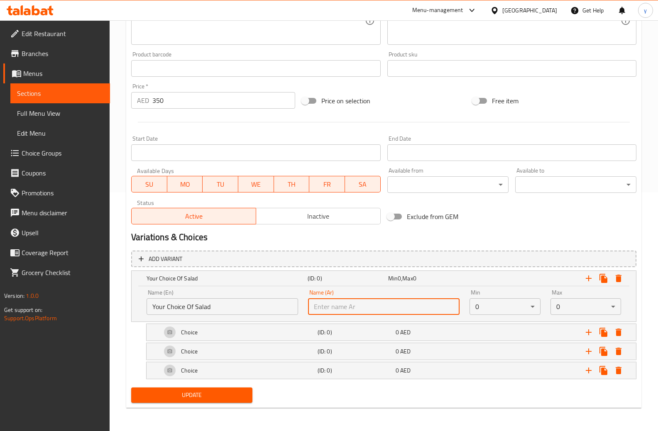
click at [334, 304] on input "text" at bounding box center [384, 307] width 152 height 17
paste input "اختيارك من السلطة"
type input "اختيارك من السلطة"
click at [194, 328] on h5 "Choice" at bounding box center [189, 332] width 17 height 8
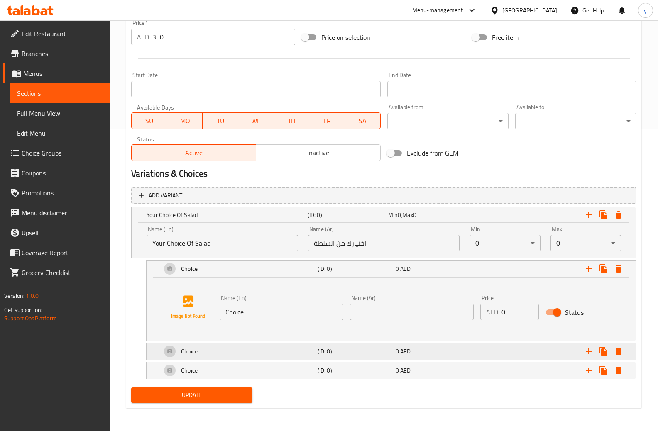
click at [233, 352] on div "Choice" at bounding box center [238, 352] width 156 height 20
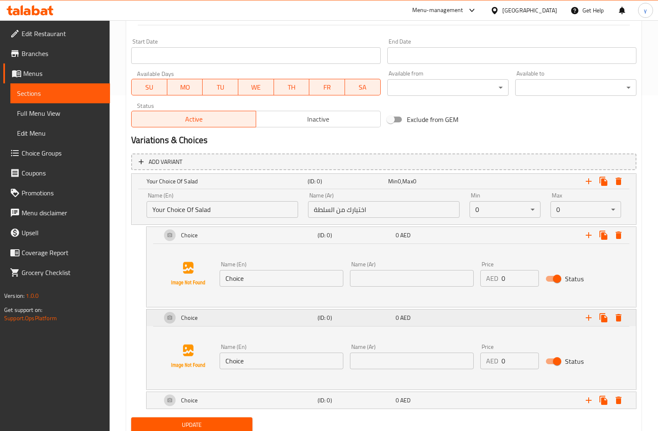
scroll to position [366, 0]
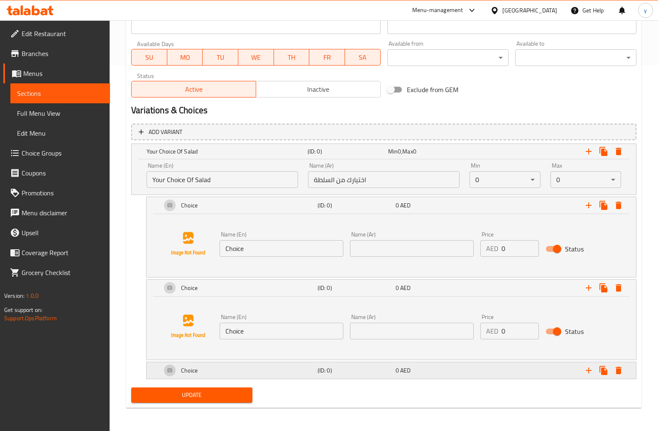
click at [258, 370] on div "Choice" at bounding box center [238, 371] width 156 height 20
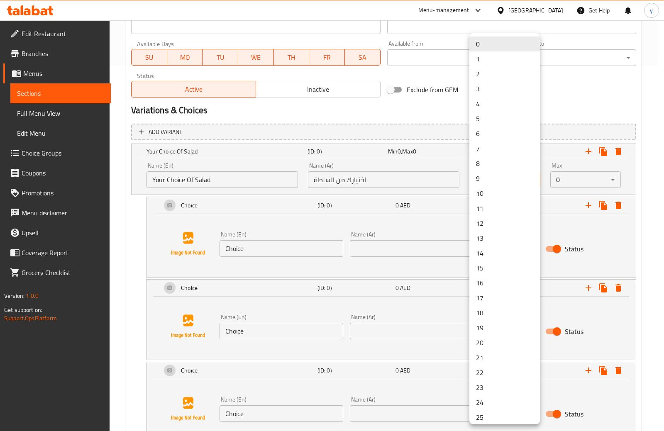
click at [482, 53] on li "1" at bounding box center [505, 58] width 71 height 15
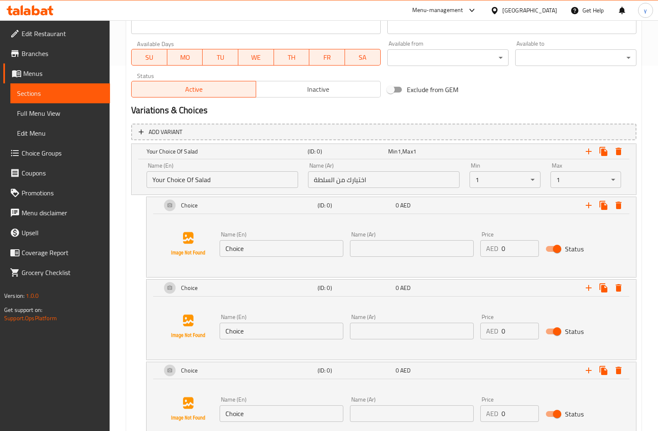
click at [297, 255] on input "Choice" at bounding box center [282, 248] width 124 height 17
click at [280, 252] on input "Choice" at bounding box center [282, 248] width 124 height 17
paste input "green salad"
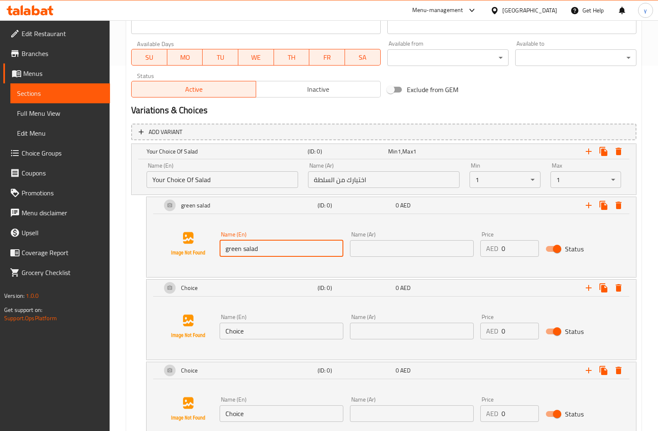
type input "green salad"
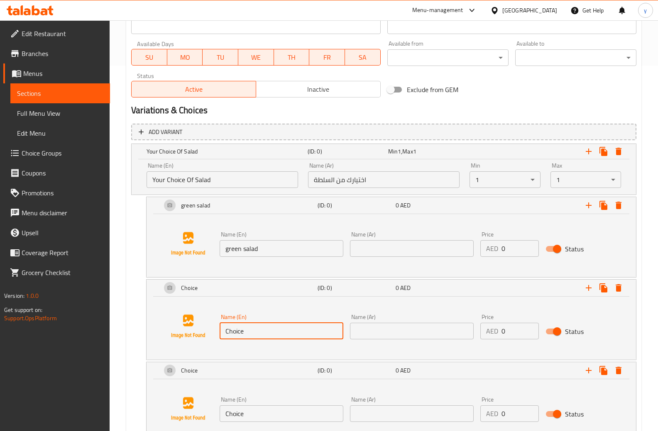
click at [259, 327] on input "Choice" at bounding box center [282, 331] width 124 height 17
paste input "tahini"
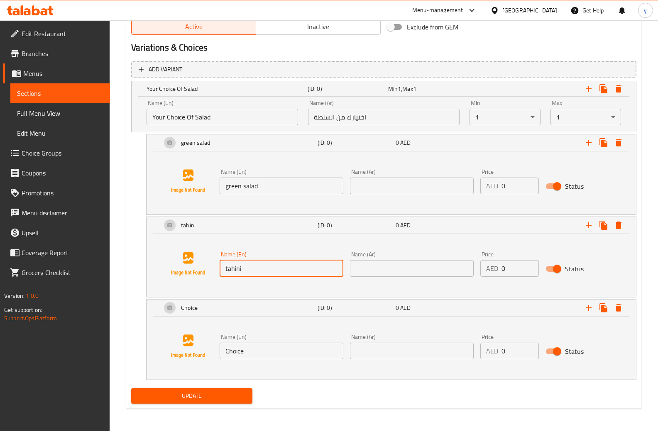
scroll to position [429, 0]
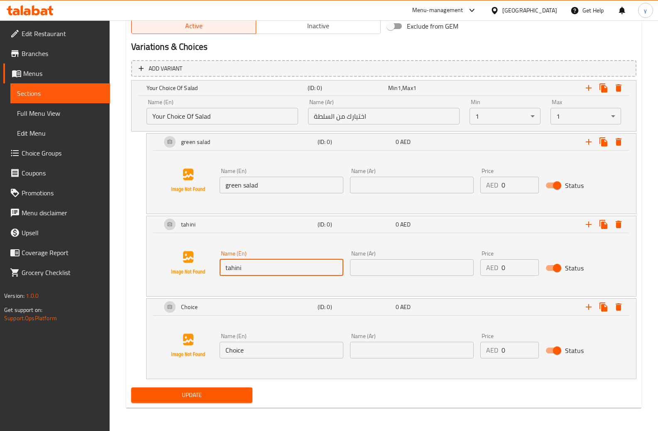
type input "tahini"
click at [251, 348] on input "Choice" at bounding box center [282, 350] width 124 height 17
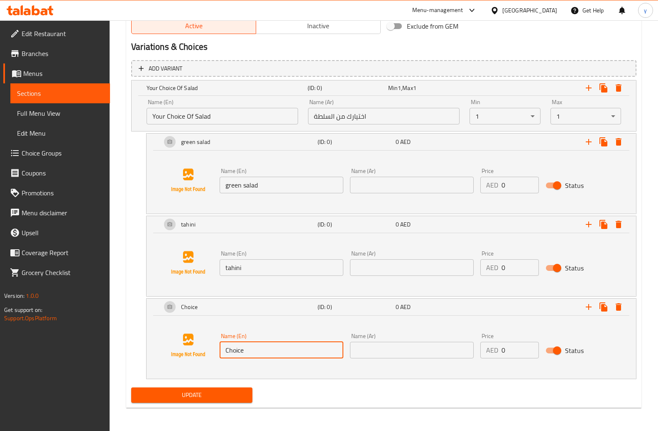
click at [251, 348] on input "Choice" at bounding box center [282, 350] width 124 height 17
paste input "garlic"
type input "Garlic Dip"
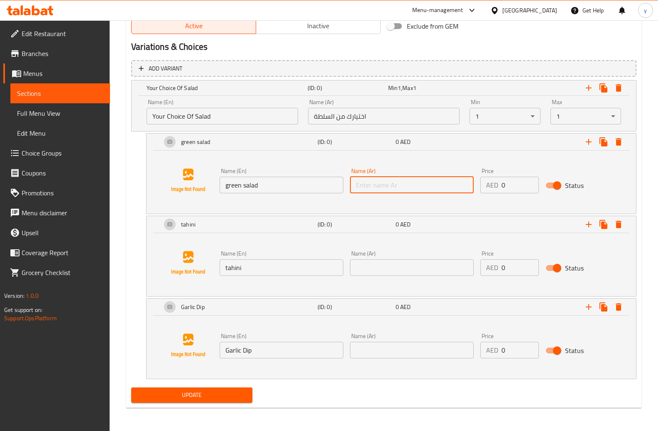
click at [403, 180] on input "text" at bounding box center [412, 185] width 124 height 17
paste input "سلطة خضراء"
type input "سلطة خضراء"
click at [385, 269] on input "text" at bounding box center [412, 268] width 124 height 17
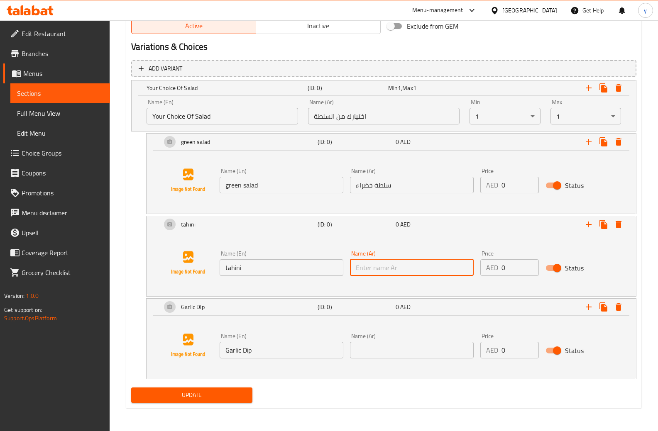
paste input "طحينة"
type input "طحينة"
click at [365, 353] on input "text" at bounding box center [412, 350] width 124 height 17
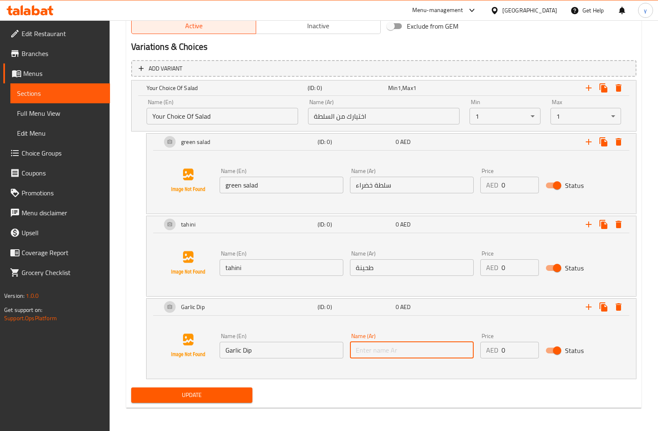
paste input "ثومية"
type input "ثومية"
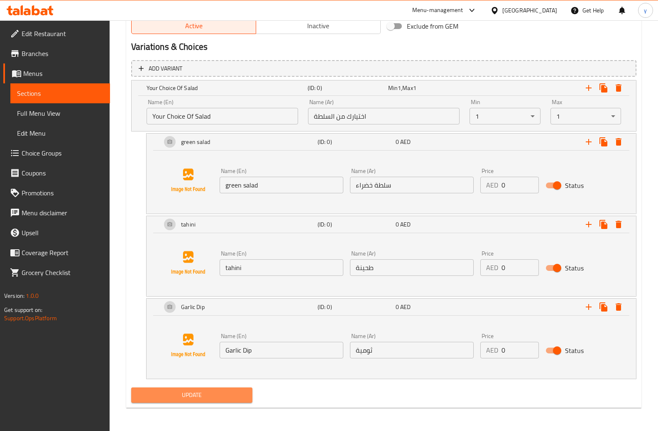
click at [213, 395] on span "Update" at bounding box center [192, 395] width 108 height 10
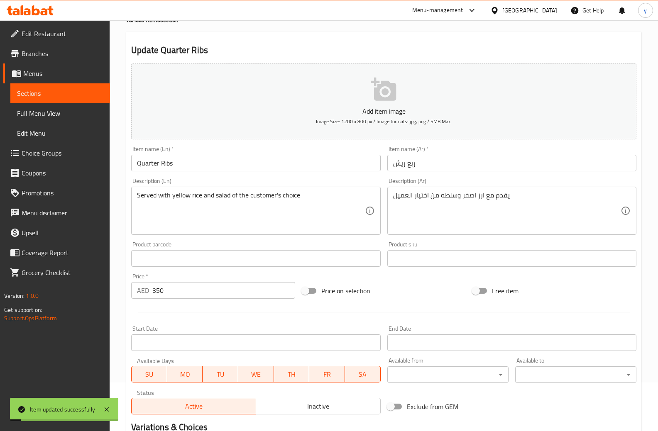
scroll to position [0, 0]
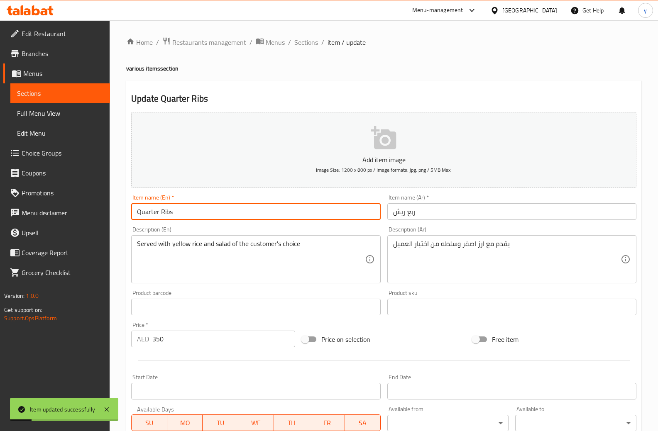
click at [172, 213] on input "Quarter Ribs" at bounding box center [255, 211] width 249 height 17
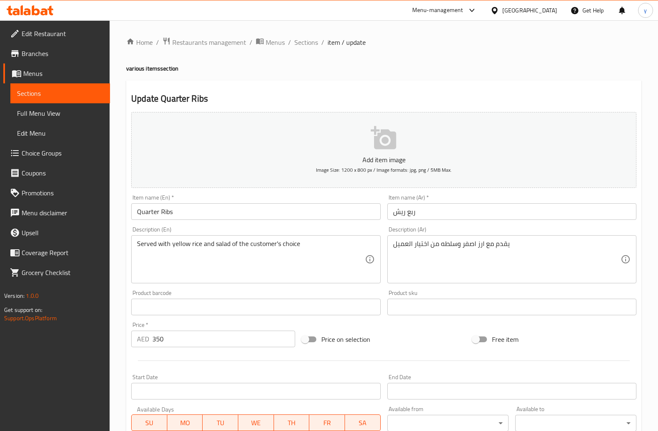
click at [7, 78] on link "Menus" at bounding box center [56, 74] width 107 height 20
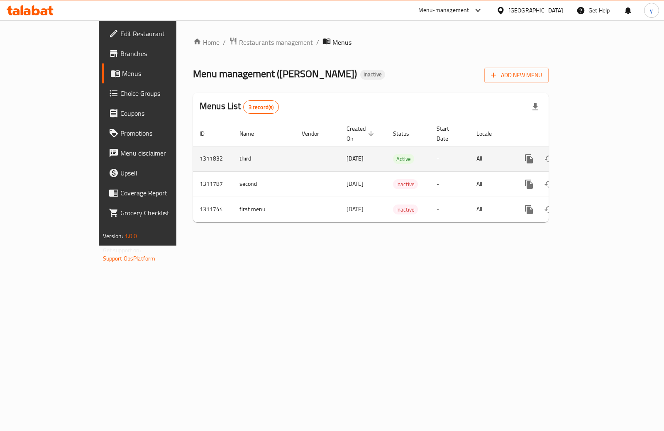
click at [233, 148] on td "third" at bounding box center [264, 158] width 62 height 25
copy td "third"
click at [572, 155] on icon "enhanced table" at bounding box center [569, 158] width 6 height 7
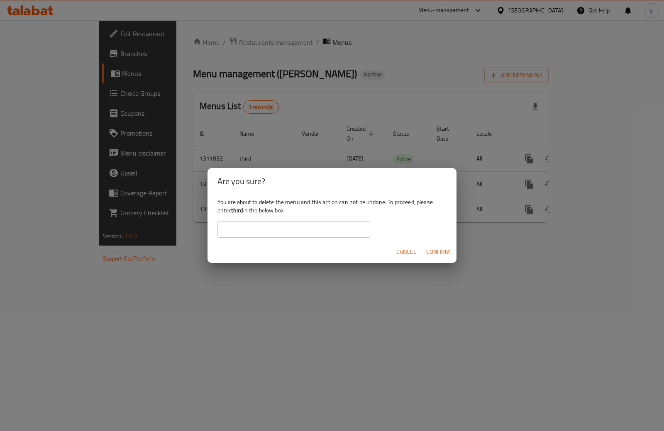
click at [334, 235] on input "text" at bounding box center [294, 229] width 153 height 17
paste input "third"
click at [224, 230] on input "third" at bounding box center [294, 229] width 153 height 17
type input "third"
click at [444, 253] on span "Confirm" at bounding box center [438, 252] width 24 height 10
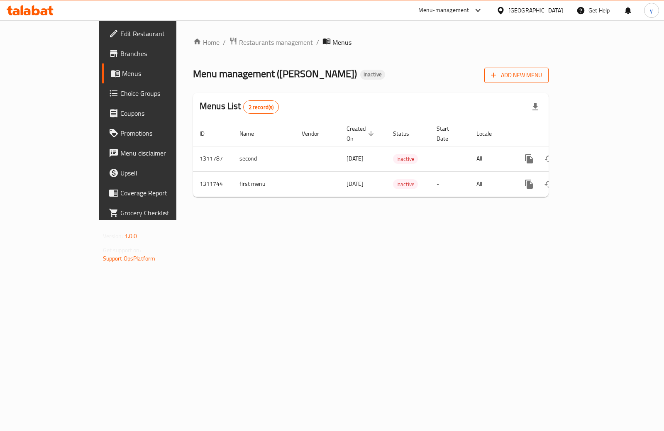
click at [542, 74] on span "Add New Menu" at bounding box center [516, 75] width 51 height 10
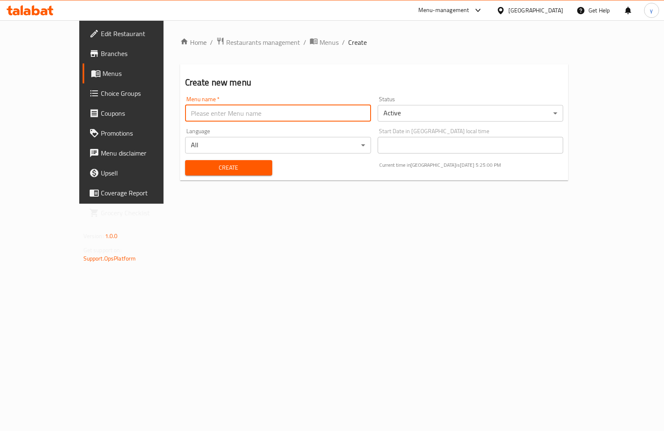
click at [185, 113] on input "text" at bounding box center [278, 113] width 186 height 17
type input "third"
click at [185, 114] on input "third" at bounding box center [278, 113] width 186 height 17
drag, startPoint x: 193, startPoint y: 170, endPoint x: 196, endPoint y: 177, distance: 8.2
click at [193, 170] on span "Create" at bounding box center [229, 168] width 74 height 10
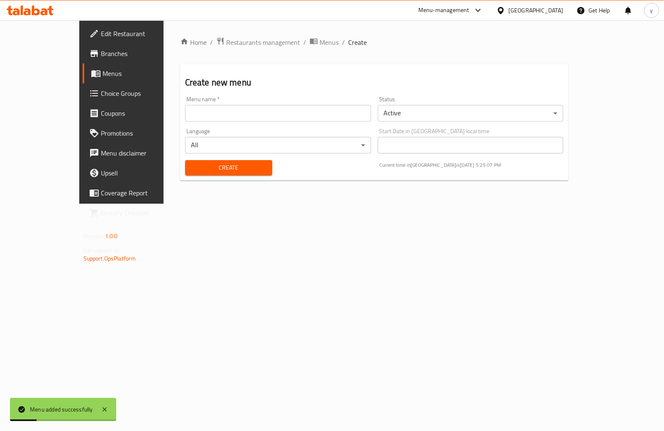
click at [103, 78] on span "Menus" at bounding box center [143, 74] width 81 height 10
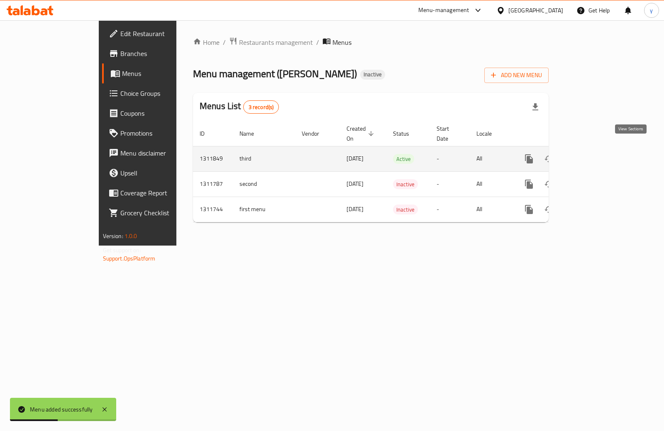
click at [594, 154] on icon "enhanced table" at bounding box center [589, 159] width 10 height 10
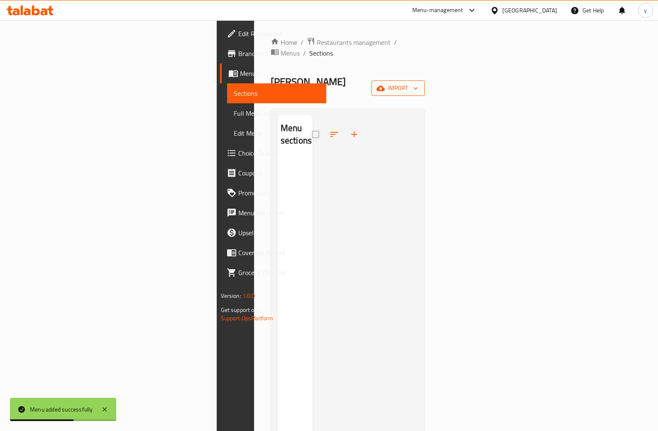
click at [425, 81] on button "import" at bounding box center [398, 88] width 53 height 15
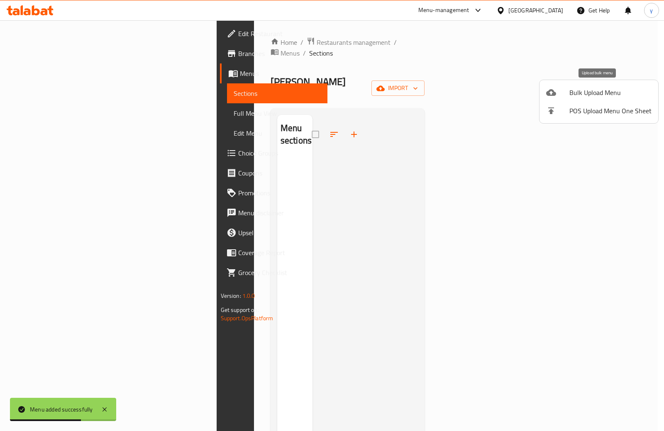
click at [619, 88] on span "Bulk Upload Menu" at bounding box center [611, 93] width 82 height 10
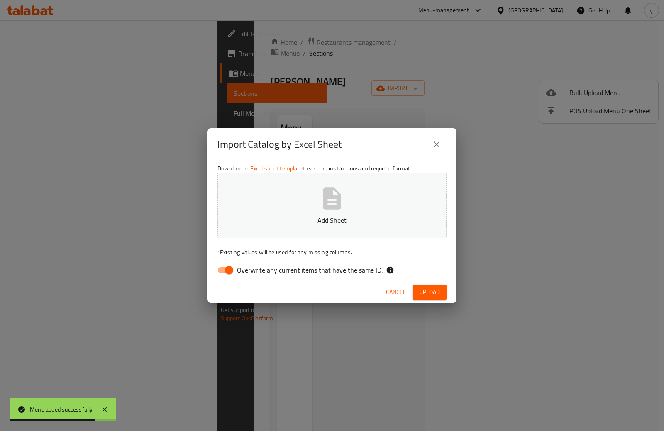
click at [219, 273] on input "Overwrite any current items that have the same ID." at bounding box center [229, 270] width 47 height 16
checkbox input "false"
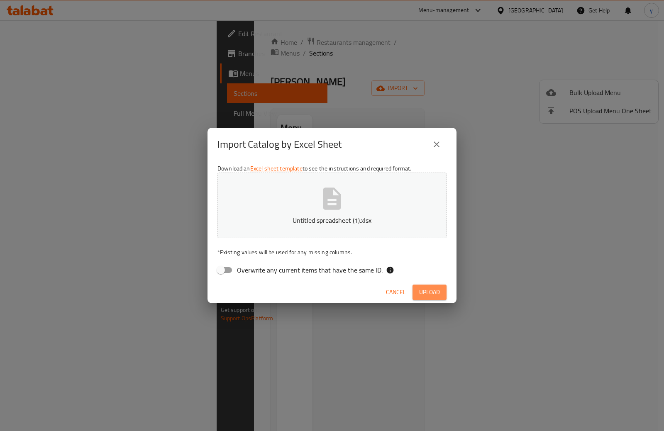
click at [439, 297] on span "Upload" at bounding box center [429, 292] width 21 height 10
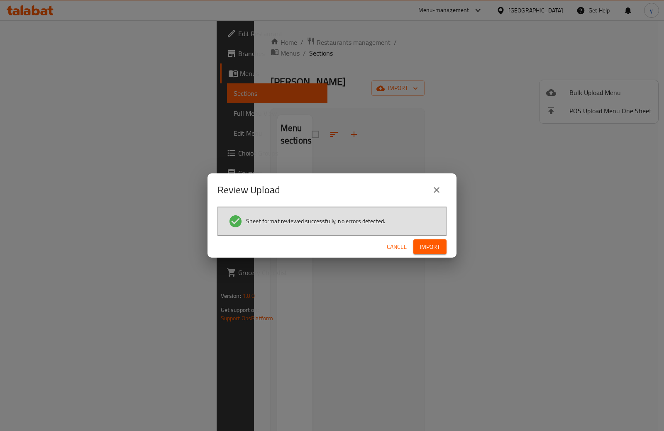
drag, startPoint x: 414, startPoint y: 248, endPoint x: 421, endPoint y: 246, distance: 6.4
click at [415, 248] on button "Import" at bounding box center [430, 247] width 33 height 15
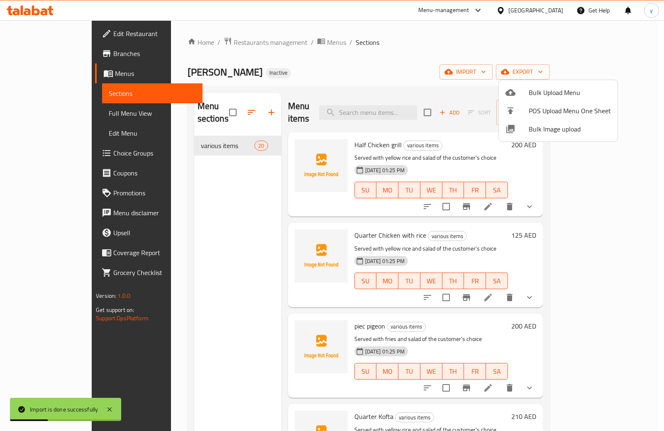
click at [36, 114] on div at bounding box center [332, 215] width 664 height 431
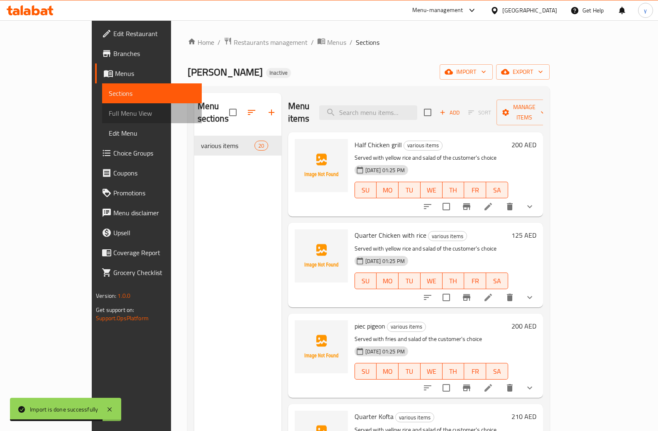
click at [109, 115] on span "Full Menu View" at bounding box center [152, 113] width 86 height 10
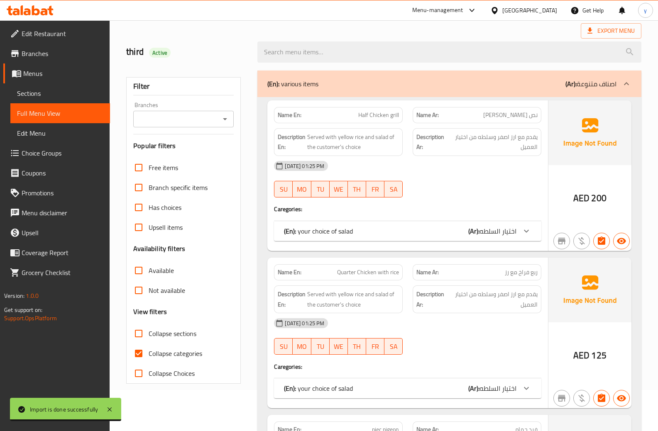
scroll to position [42, 0]
click at [145, 348] on input "Collapse categories" at bounding box center [139, 353] width 20 height 20
checkbox input "false"
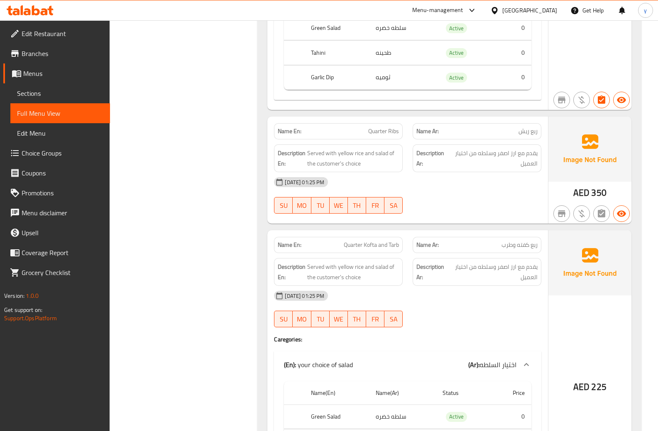
scroll to position [1620, 0]
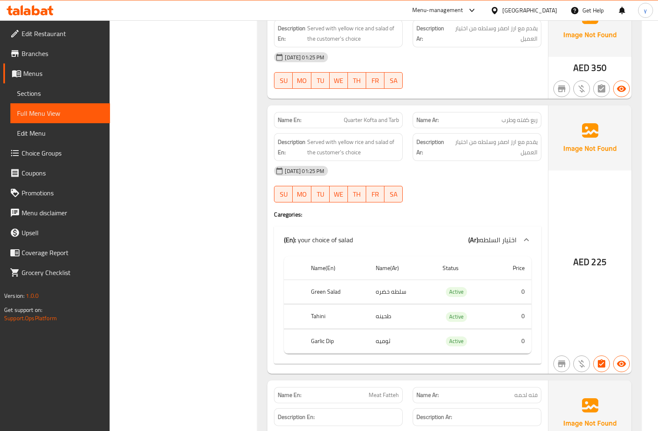
click at [38, 76] on span "Menus" at bounding box center [63, 74] width 80 height 10
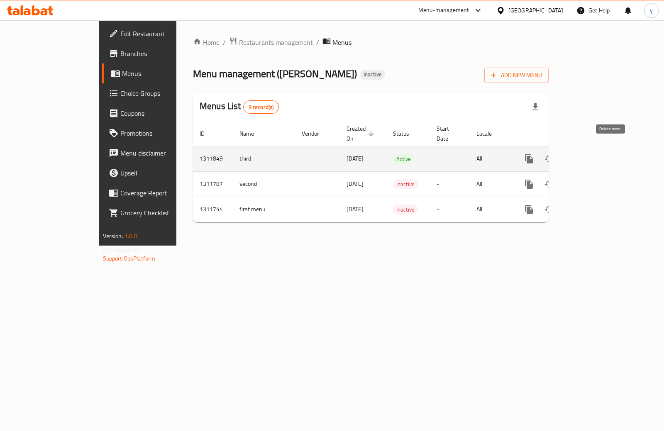
click at [574, 154] on icon "enhanced table" at bounding box center [569, 159] width 10 height 10
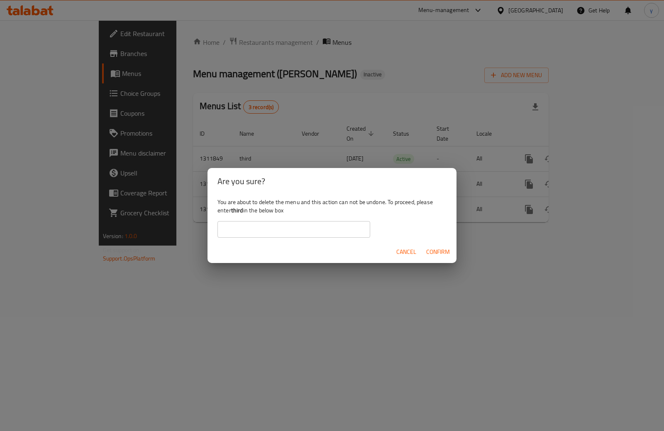
click at [241, 212] on b "third" at bounding box center [237, 210] width 12 height 11
copy div "third"
click at [276, 238] on input "text" at bounding box center [294, 229] width 153 height 17
paste input "third"
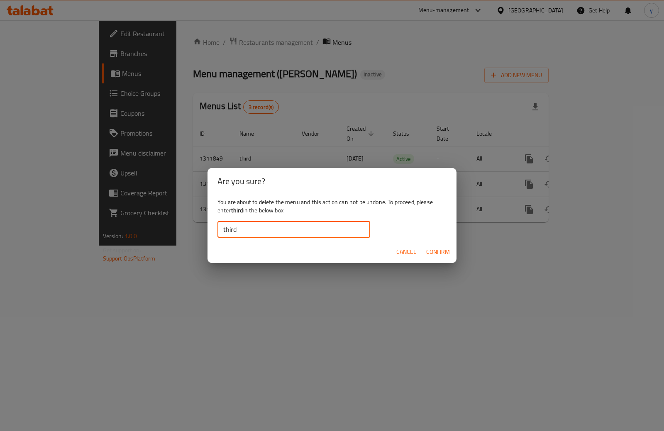
click at [439, 258] on button "Confirm" at bounding box center [438, 252] width 30 height 15
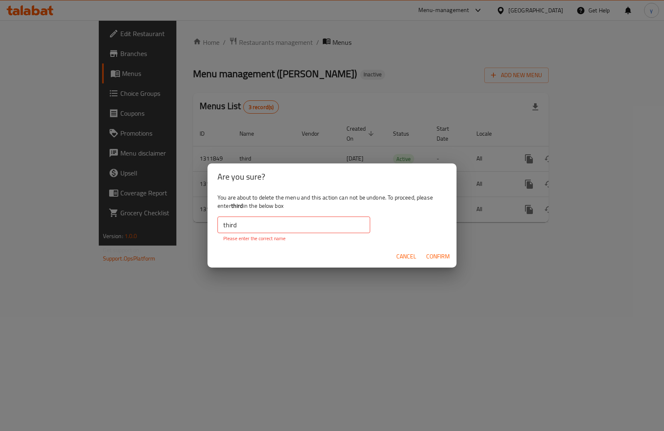
click at [299, 228] on input "third" at bounding box center [294, 225] width 153 height 17
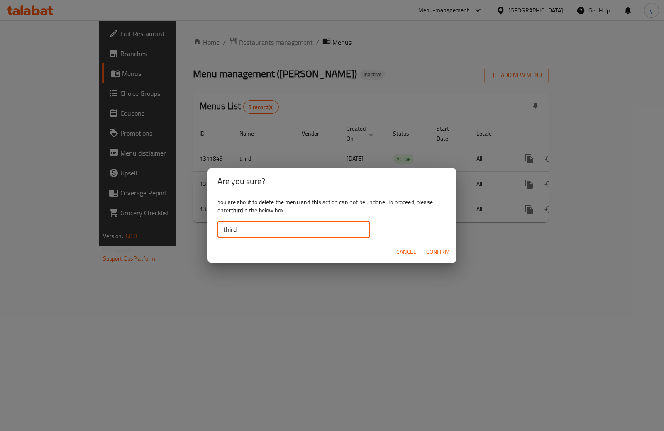
type input "third"
click at [445, 254] on span "Confirm" at bounding box center [438, 252] width 24 height 10
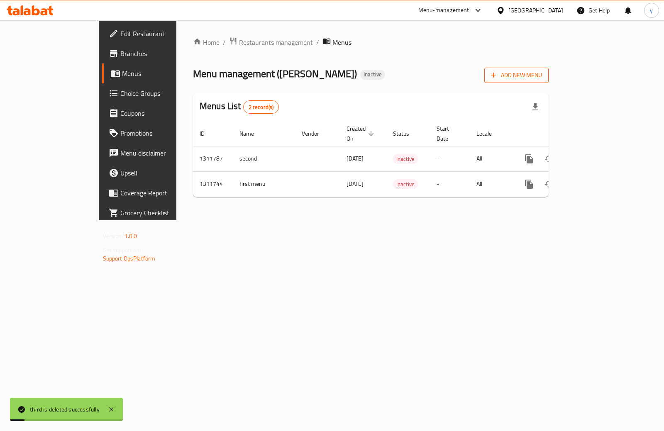
click at [549, 81] on button "Add New Menu" at bounding box center [517, 75] width 64 height 15
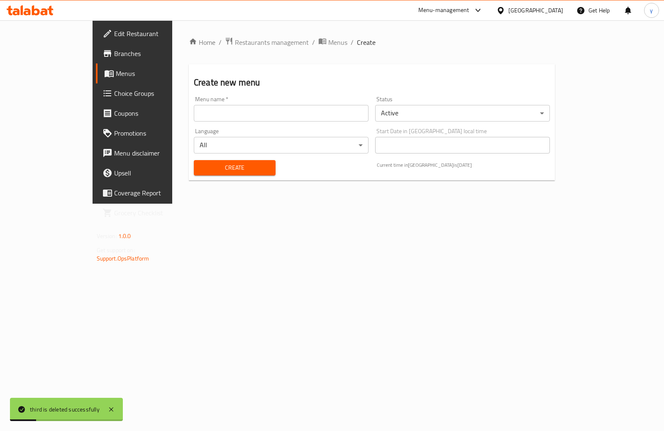
click at [197, 118] on input "text" at bounding box center [281, 113] width 175 height 17
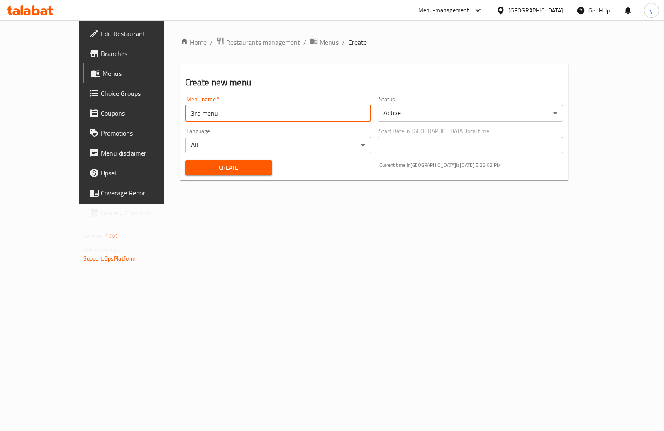
type input "3rd menu"
click at [192, 171] on span "Create" at bounding box center [229, 168] width 74 height 10
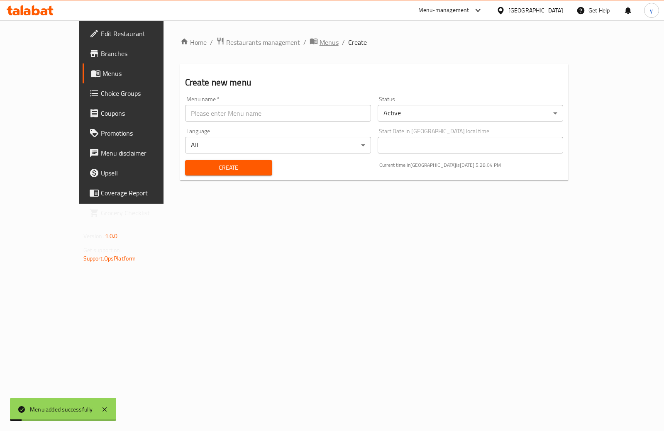
click at [320, 47] on span "Menus" at bounding box center [329, 42] width 19 height 10
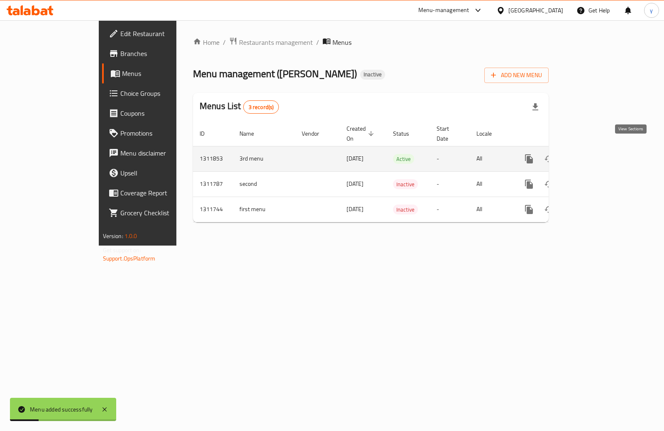
click at [599, 149] on link "enhanced table" at bounding box center [589, 159] width 20 height 20
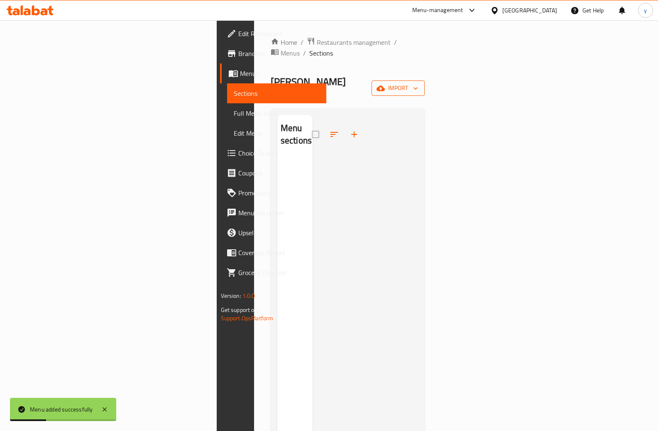
click at [425, 81] on button "import" at bounding box center [398, 88] width 53 height 15
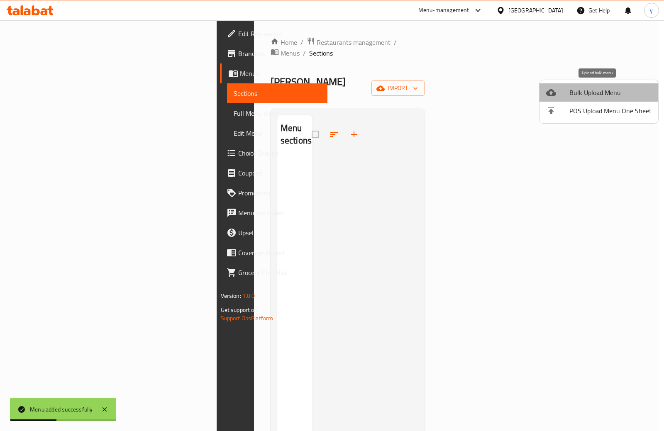
click at [620, 86] on li "Bulk Upload Menu" at bounding box center [599, 92] width 119 height 18
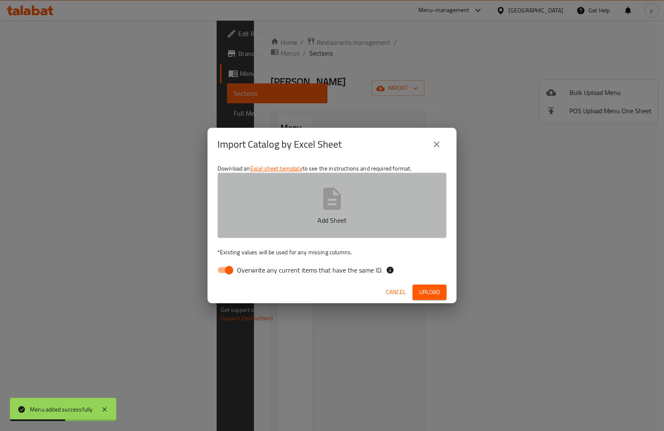
click at [379, 213] on button "Add Sheet" at bounding box center [332, 206] width 229 height 66
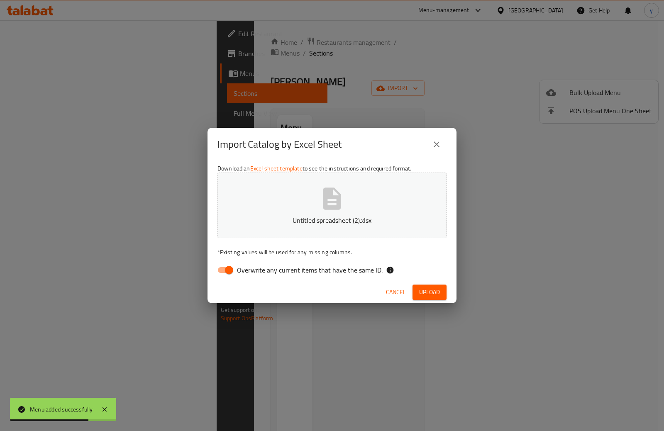
click at [292, 275] on span "Overwrite any current items that have the same ID." at bounding box center [310, 270] width 146 height 10
click at [253, 276] on input "Overwrite any current items that have the same ID." at bounding box center [229, 270] width 47 height 16
checkbox input "false"
click at [434, 287] on span "Upload" at bounding box center [429, 292] width 21 height 10
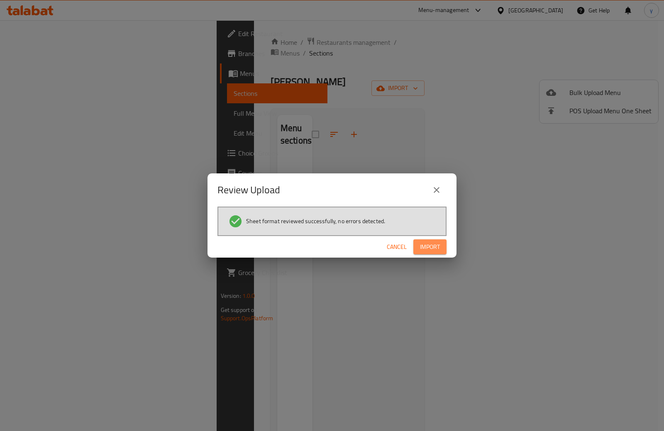
click at [440, 242] on span "Import" at bounding box center [430, 247] width 20 height 10
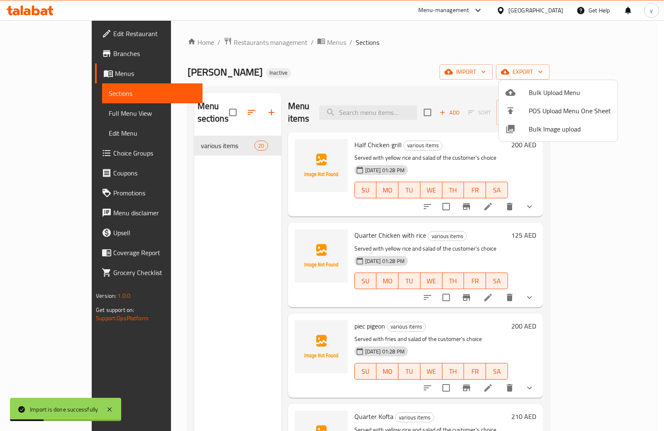
click at [61, 115] on div at bounding box center [332, 215] width 664 height 431
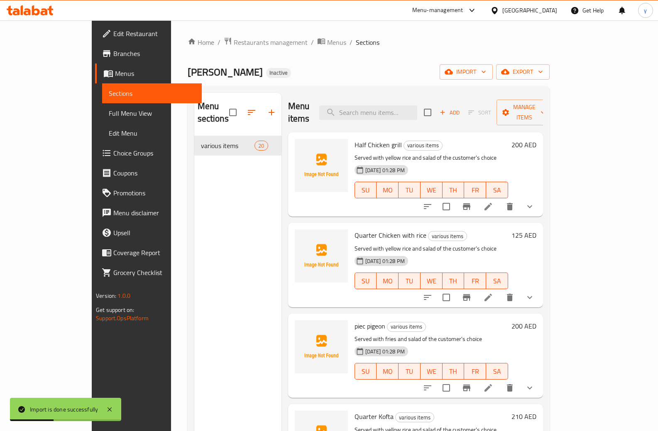
click at [109, 112] on span "Full Menu View" at bounding box center [152, 113] width 86 height 10
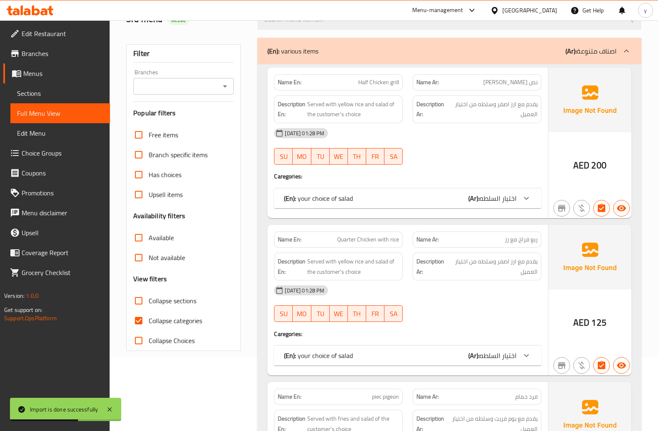
scroll to position [83, 0]
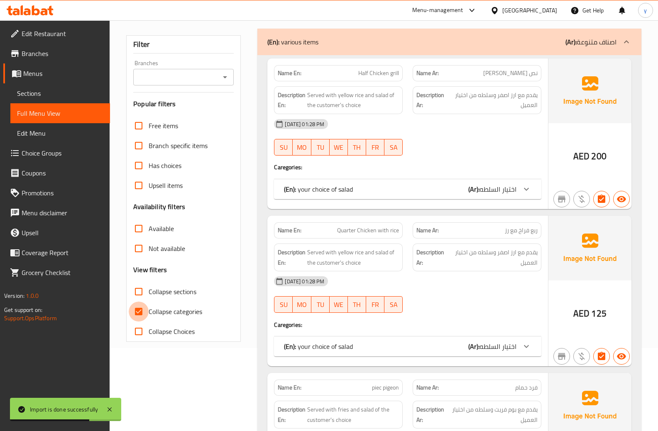
click at [133, 316] on input "Collapse categories" at bounding box center [139, 312] width 20 height 20
checkbox input "false"
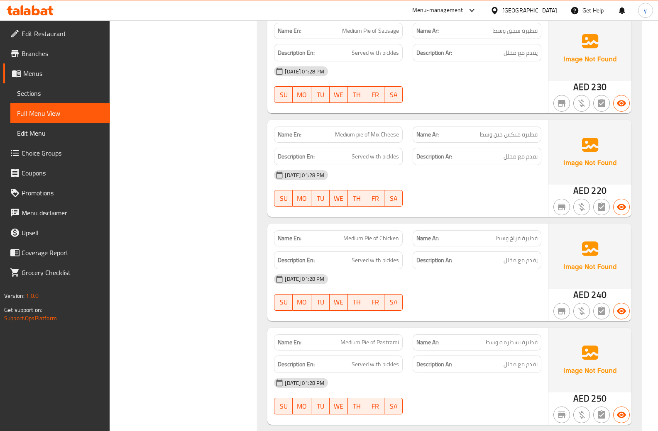
scroll to position [3005, 0]
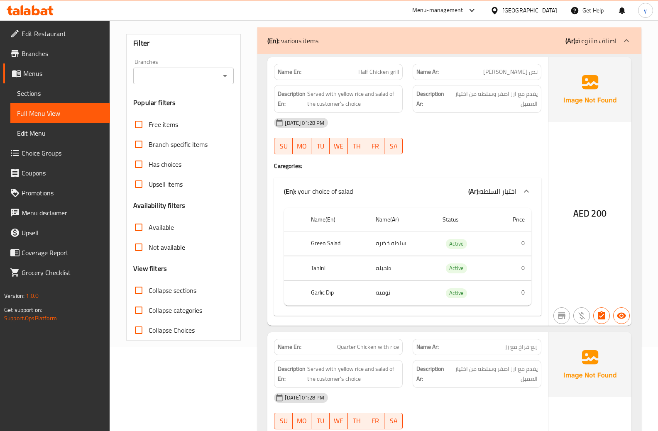
scroll to position [0, 0]
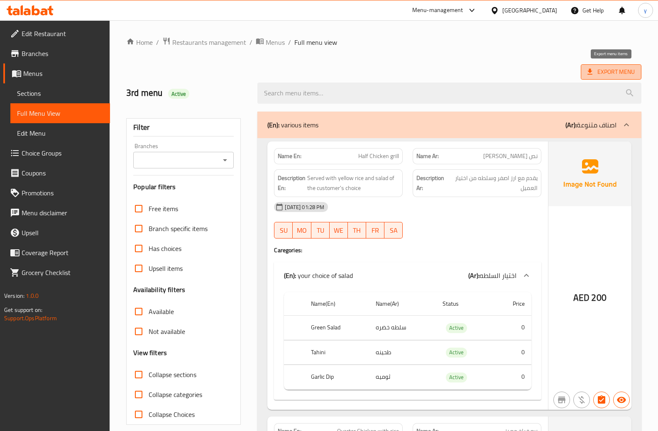
click at [617, 74] on span "Export Menu" at bounding box center [611, 72] width 47 height 10
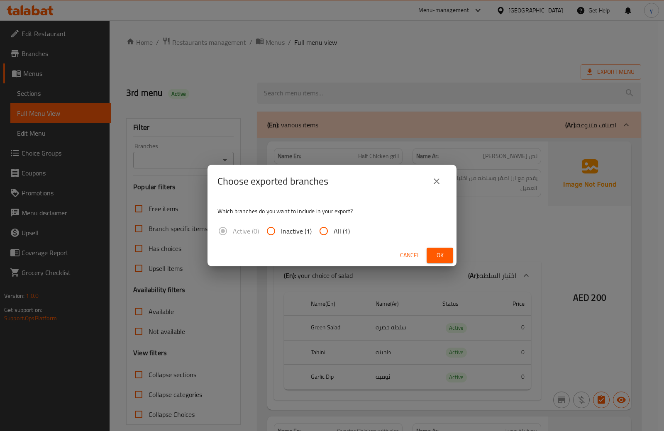
click at [325, 231] on input "All (1)" at bounding box center [324, 231] width 20 height 20
radio input "true"
click at [449, 258] on button "Ok" at bounding box center [440, 255] width 27 height 15
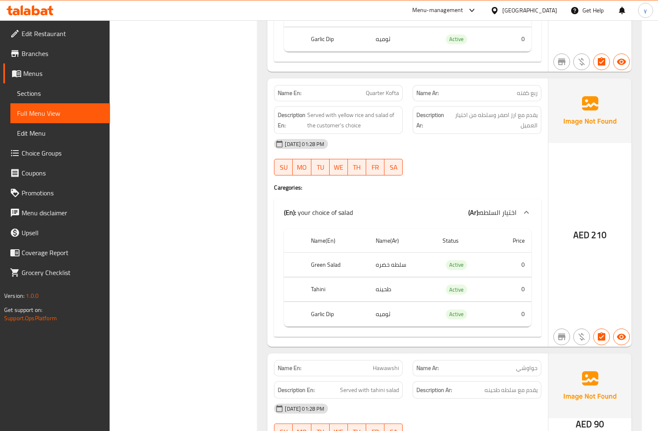
scroll to position [887, 0]
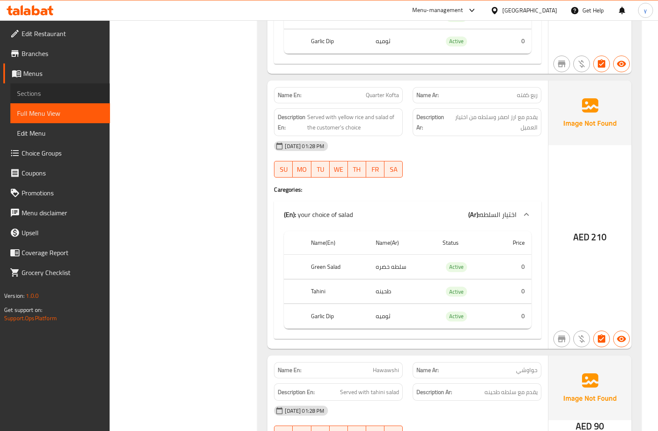
click at [37, 93] on span "Sections" at bounding box center [60, 93] width 86 height 10
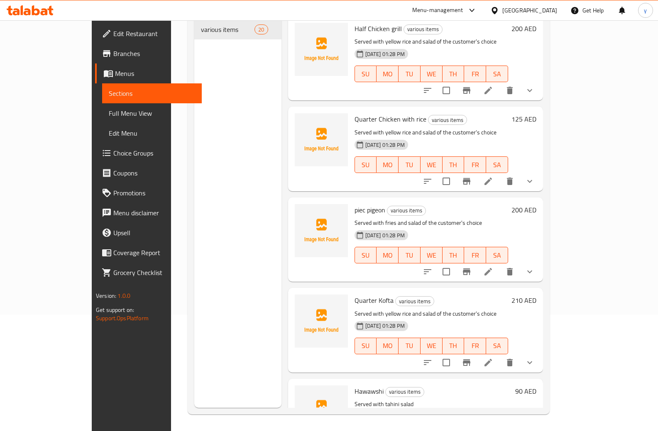
scroll to position [116, 0]
click at [493, 358] on icon at bounding box center [488, 363] width 10 height 10
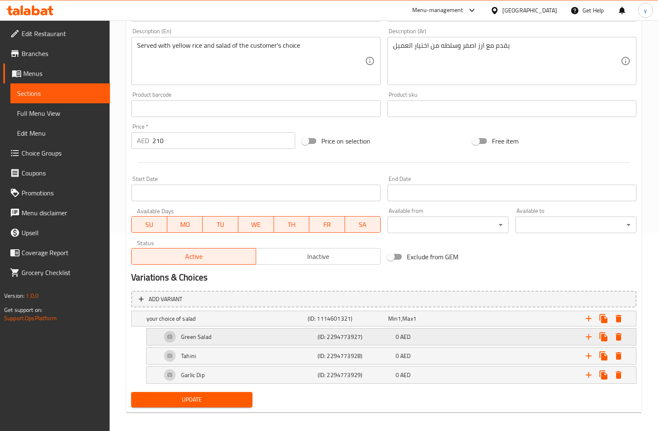
scroll to position [203, 0]
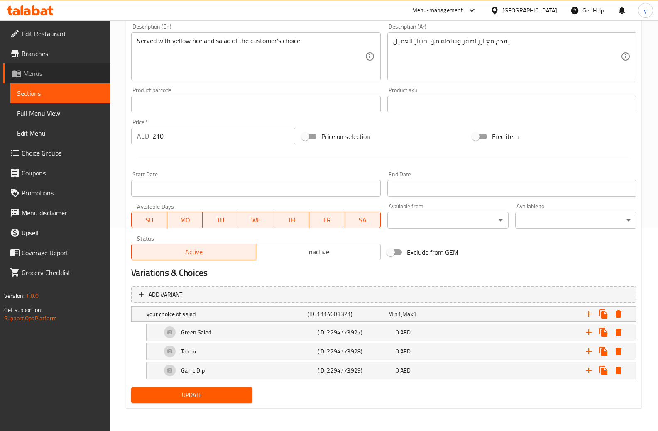
click at [37, 70] on span "Menus" at bounding box center [63, 74] width 80 height 10
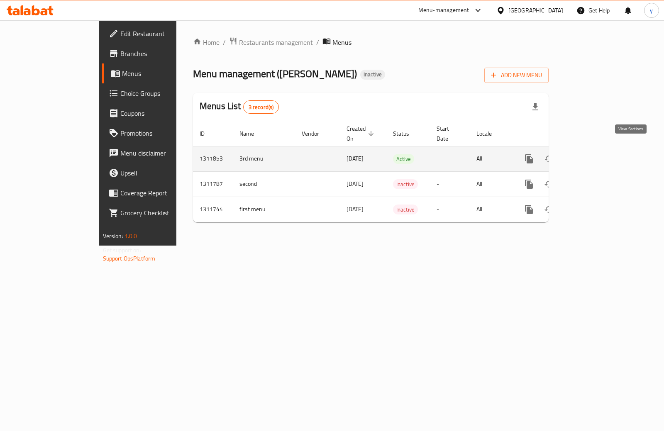
click at [599, 149] on link "enhanced table" at bounding box center [589, 159] width 20 height 20
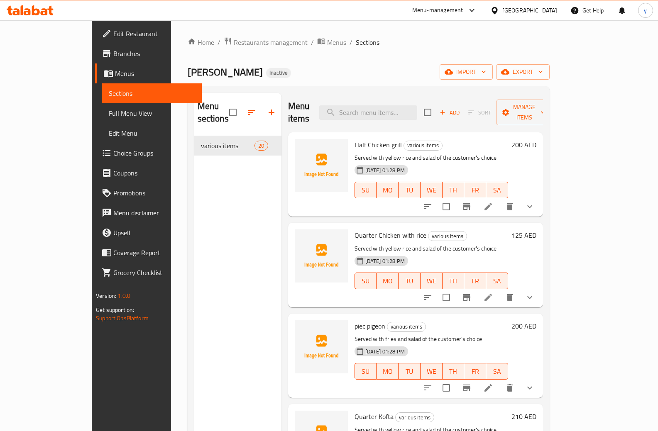
click at [109, 113] on span "Full Menu View" at bounding box center [152, 113] width 86 height 10
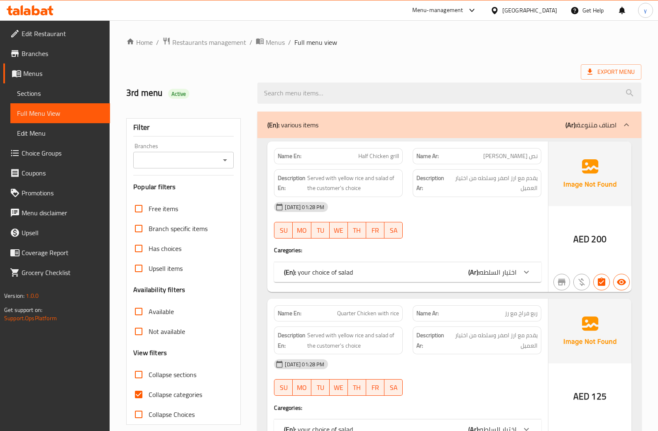
click at [142, 395] on input "Collapse categories" at bounding box center [139, 395] width 20 height 20
checkbox input "false"
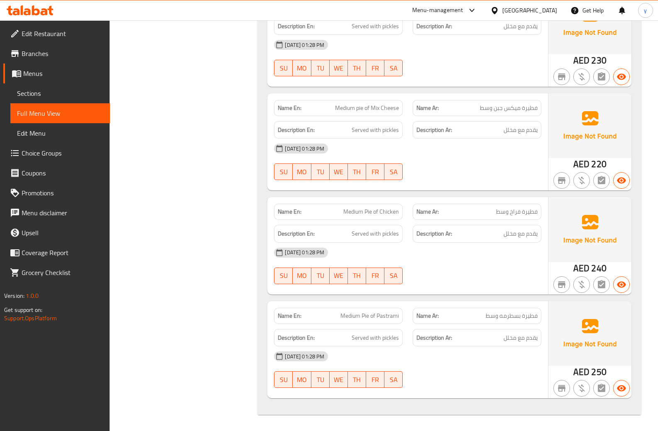
scroll to position [3005, 0]
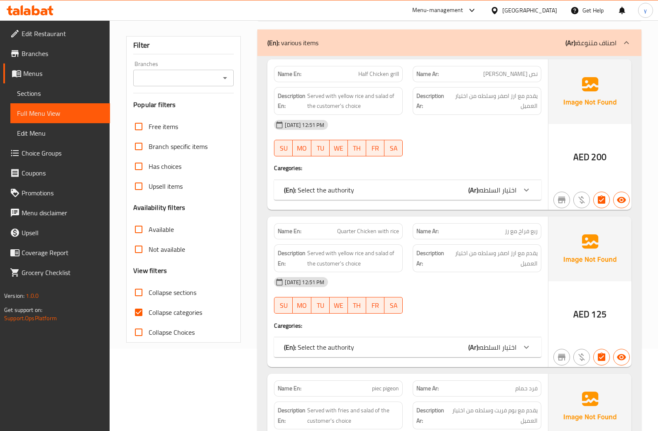
scroll to position [83, 0]
click at [143, 313] on input "Collapse categories" at bounding box center [139, 312] width 20 height 20
checkbox input "false"
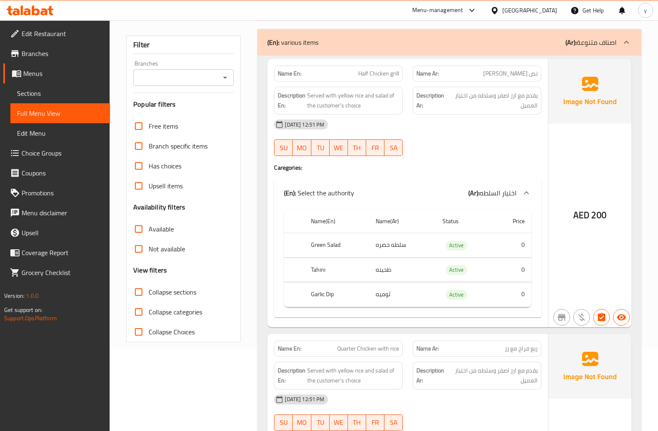
scroll to position [0, 0]
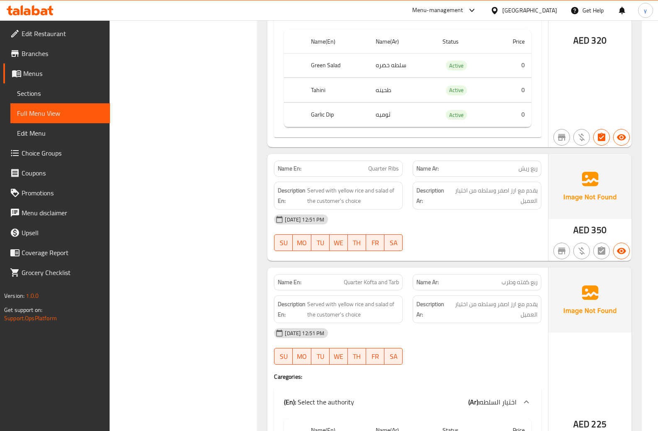
scroll to position [1441, 0]
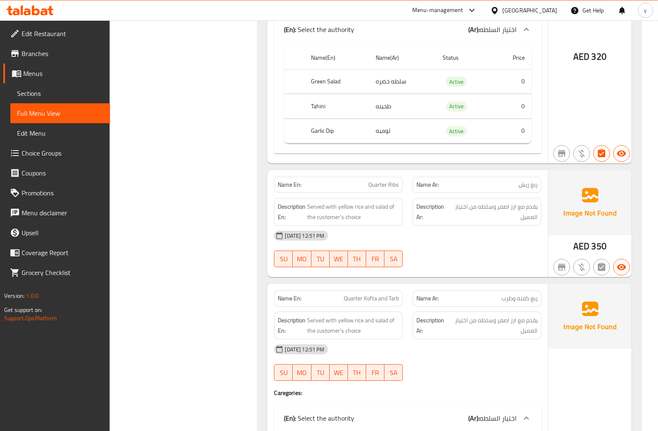
click at [487, 254] on div "[DATE] 12:51 PM SU MO TU WE TH FR SA" at bounding box center [407, 249] width 277 height 47
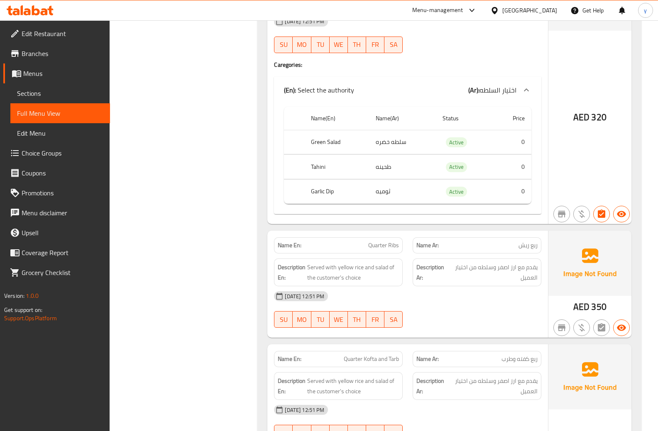
scroll to position [1400, 0]
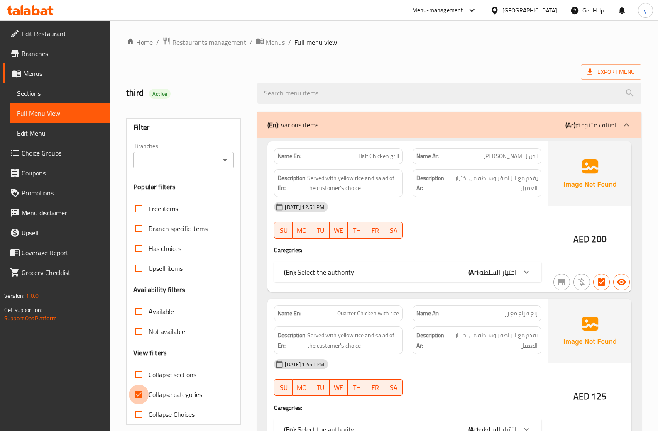
click at [138, 395] on input "Collapse categories" at bounding box center [139, 395] width 20 height 20
checkbox input "false"
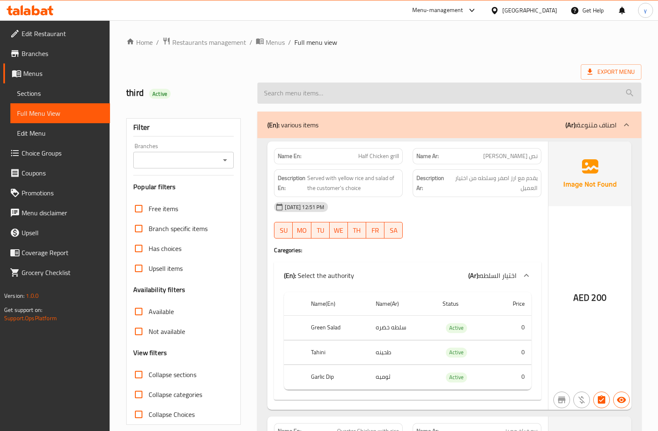
click at [334, 93] on input "search" at bounding box center [449, 93] width 384 height 21
paste input "Quarter Ribs"
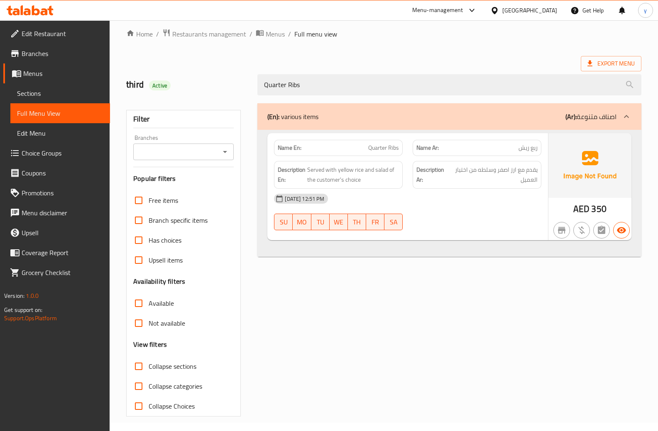
scroll to position [10, 0]
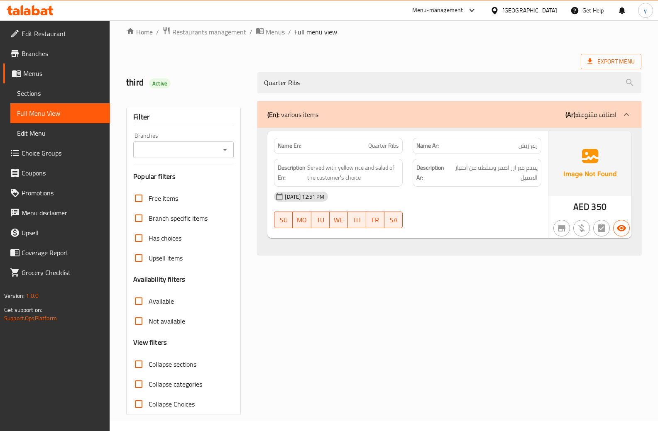
type input "Quarter Ribs"
click at [46, 118] on span "Full Menu View" at bounding box center [60, 113] width 86 height 10
click at [384, 297] on div "(En): various items (Ar): اصناف متنوعة Name En: Quarter Ribs Name Ar: ربع ريش D…" at bounding box center [449, 258] width 394 height 324
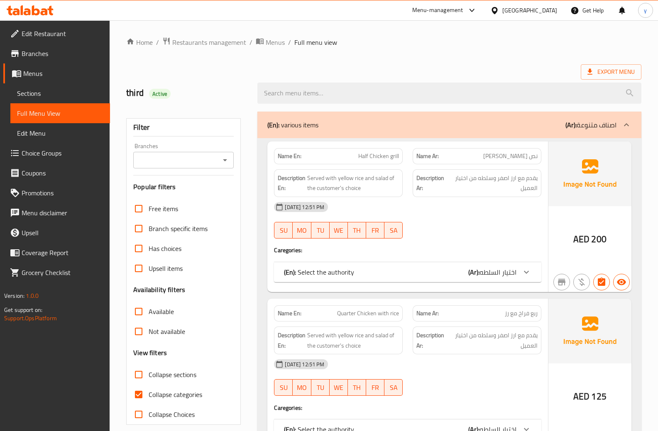
click at [140, 396] on input "Collapse categories" at bounding box center [139, 395] width 20 height 20
checkbox input "false"
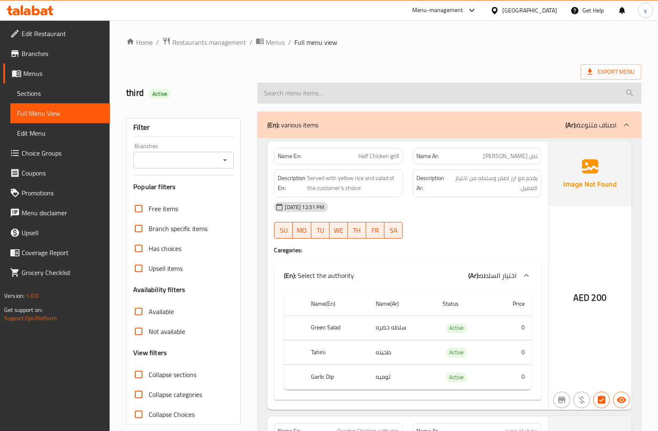
click at [407, 91] on input "search" at bounding box center [449, 93] width 384 height 21
click at [328, 90] on input "search" at bounding box center [449, 93] width 384 height 21
paste input "Quarter Ribs"
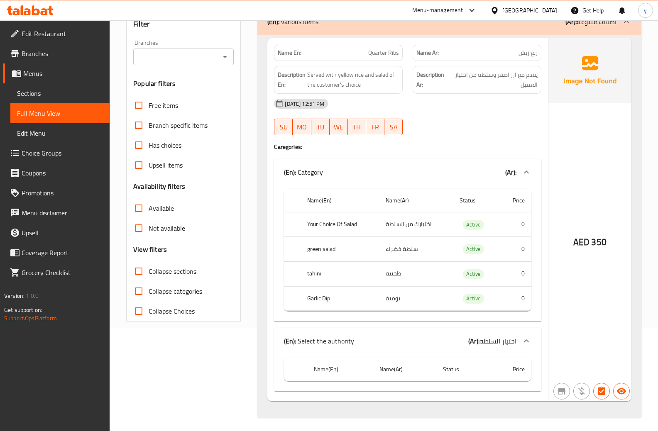
scroll to position [107, 0]
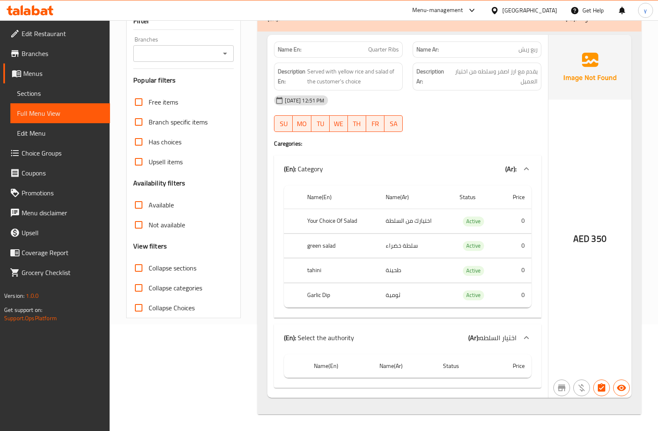
type input "Quarter Ribs"
click at [398, 228] on td "اختيارك من السلطة" at bounding box center [416, 221] width 74 height 25
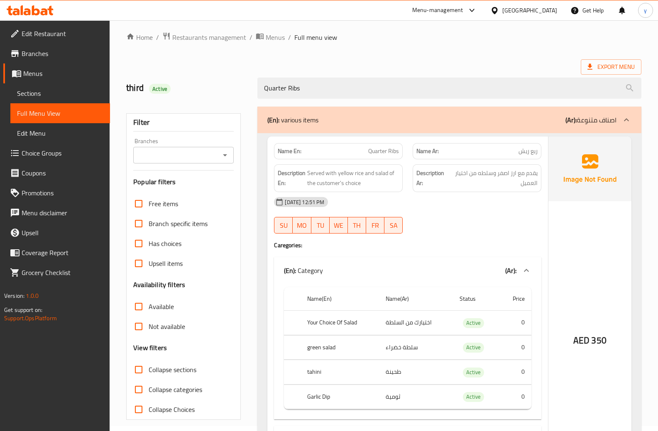
scroll to position [0, 0]
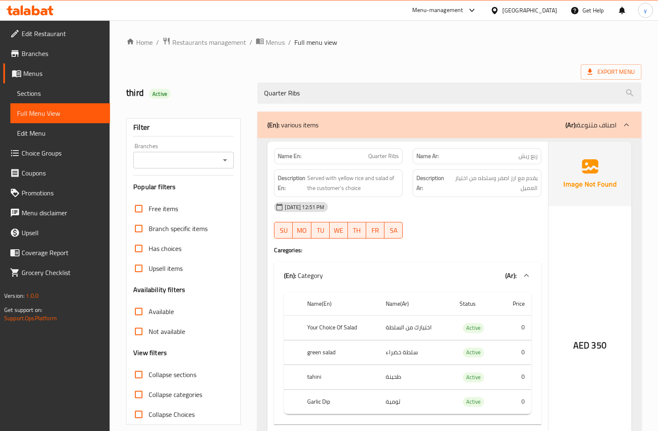
click at [375, 157] on span "Quarter Ribs" at bounding box center [383, 156] width 31 height 9
copy span "Quarter Ribs"
click at [323, 328] on th "Your Choice Of Salad" at bounding box center [340, 328] width 78 height 25
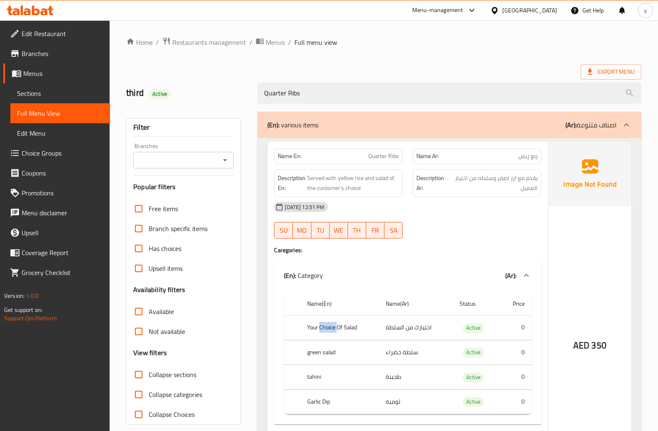
click at [323, 328] on th "Your Choice Of Salad" at bounding box center [340, 328] width 78 height 25
copy th "Your Choice Of Salad"
click at [408, 328] on td "اختيارك من السلطة" at bounding box center [416, 328] width 74 height 25
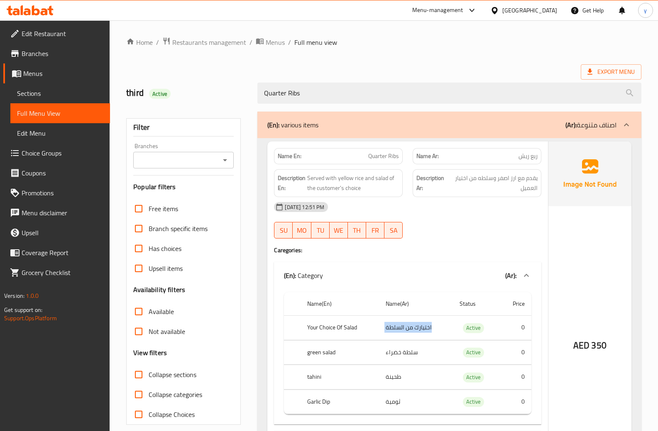
click at [408, 328] on td "اختيارك من السلطة" at bounding box center [416, 328] width 74 height 25
copy td "اختيارك من السلطة"
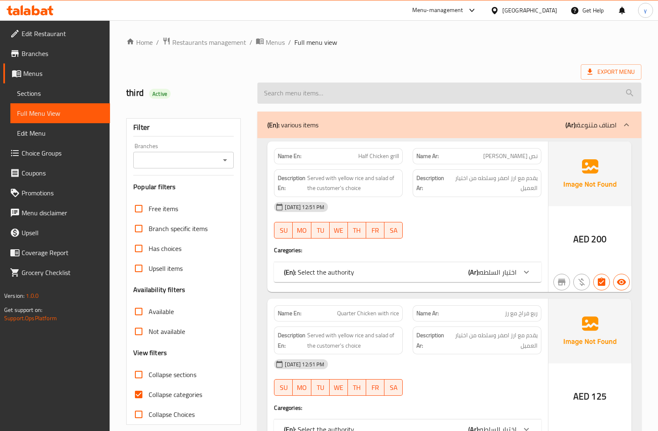
click at [305, 93] on input "search" at bounding box center [449, 93] width 384 height 21
paste input "Quarter Ribs"
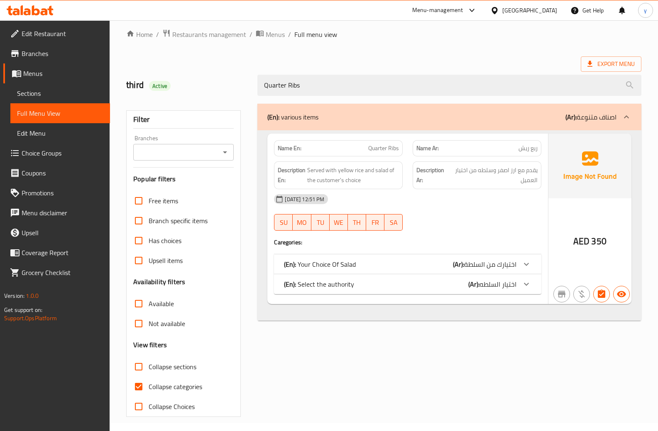
scroll to position [10, 0]
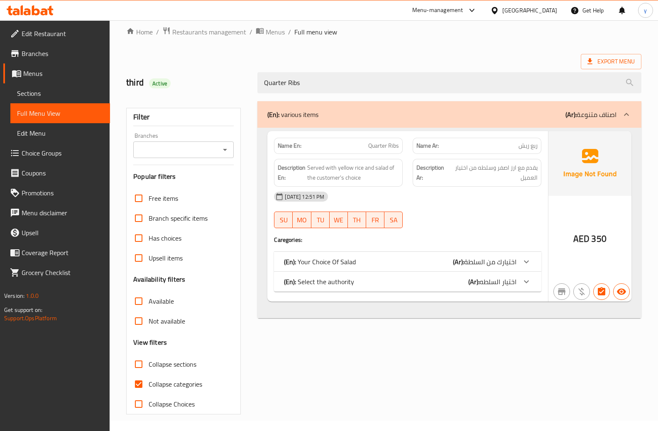
type input "Quarter Ribs"
click at [141, 382] on input "Collapse categories" at bounding box center [139, 385] width 20 height 20
checkbox input "false"
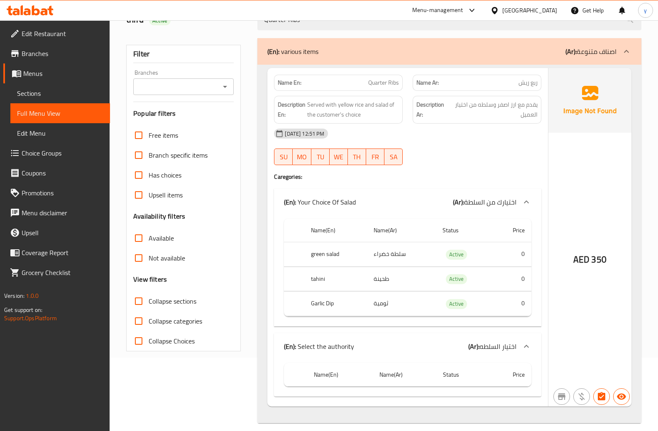
scroll to position [82, 0]
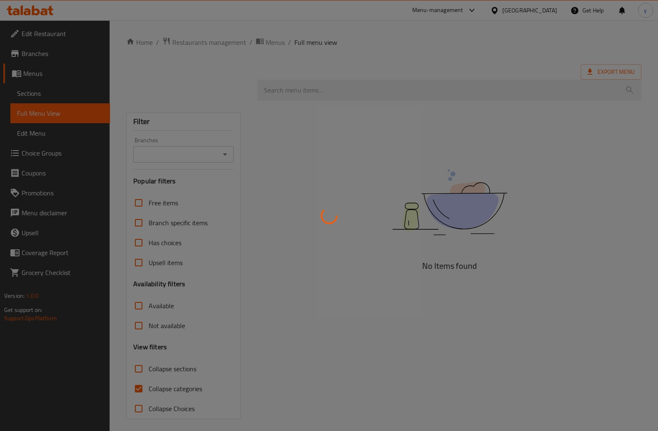
drag, startPoint x: 286, startPoint y: 87, endPoint x: 269, endPoint y: 96, distance: 19.1
click at [269, 96] on div at bounding box center [329, 215] width 658 height 431
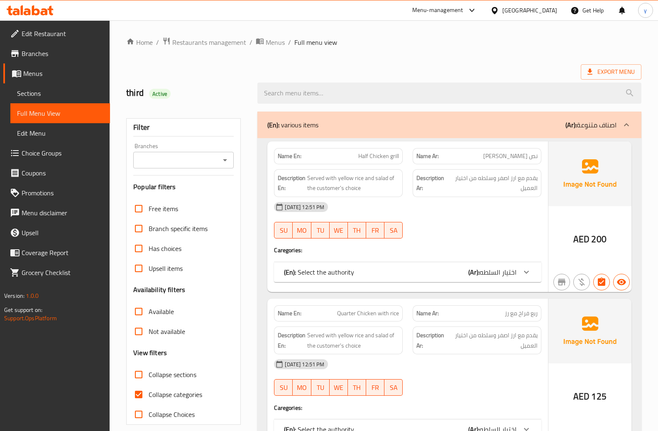
click at [140, 392] on input "Collapse categories" at bounding box center [139, 395] width 20 height 20
checkbox input "false"
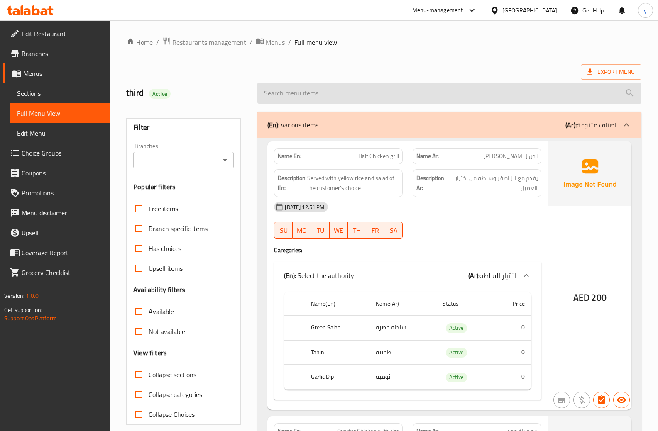
click at [289, 101] on input "search" at bounding box center [449, 93] width 384 height 21
paste input "Quarter Ribs"
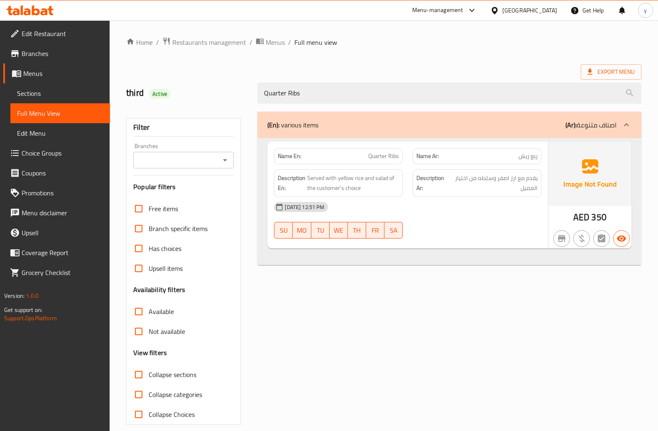
type input "Quarter Ribs"
click at [439, 213] on div "[DATE] 12:51 PM" at bounding box center [407, 207] width 277 height 20
drag, startPoint x: 314, startPoint y: 98, endPoint x: 221, endPoint y: 105, distance: 93.7
click at [221, 105] on div "third Active Quarter Ribs" at bounding box center [383, 93] width 525 height 37
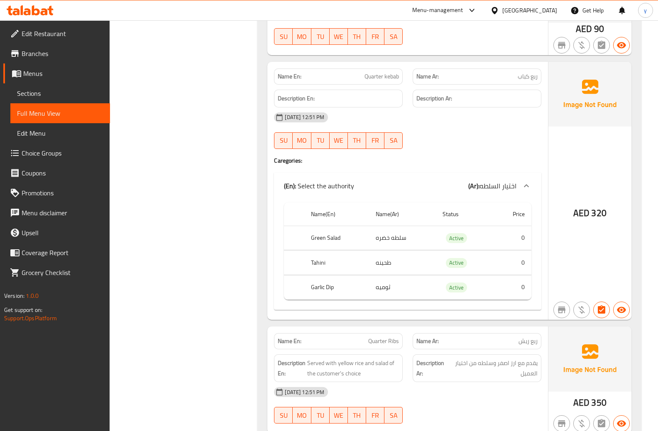
scroll to position [1287, 0]
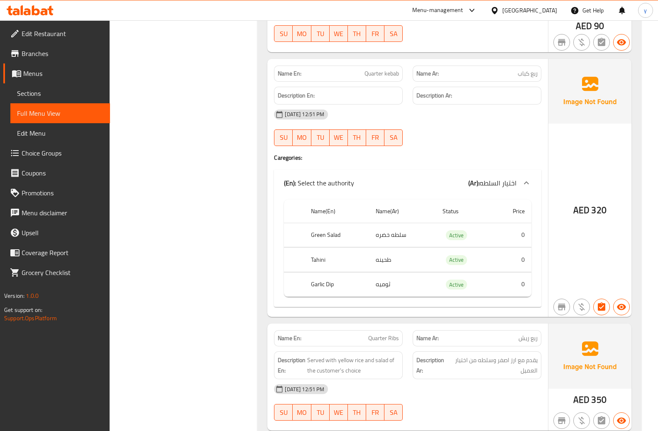
drag, startPoint x: 321, startPoint y: 184, endPoint x: 348, endPoint y: 177, distance: 28.2
click at [348, 178] on p "(En): Select the authority" at bounding box center [319, 183] width 70 height 10
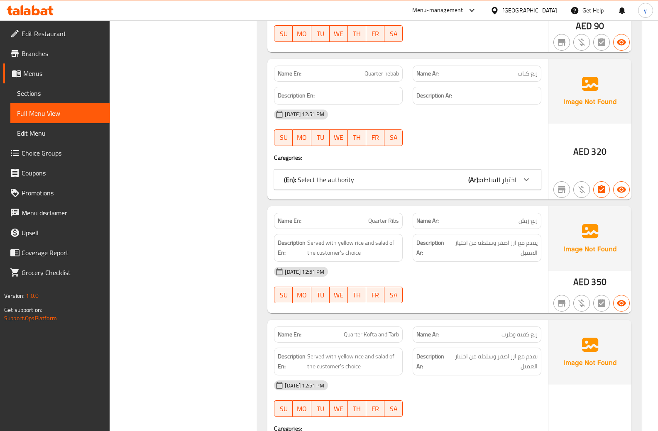
click at [361, 183] on div "(En): Select the authority (Ar): اختيار السلطه" at bounding box center [400, 180] width 233 height 10
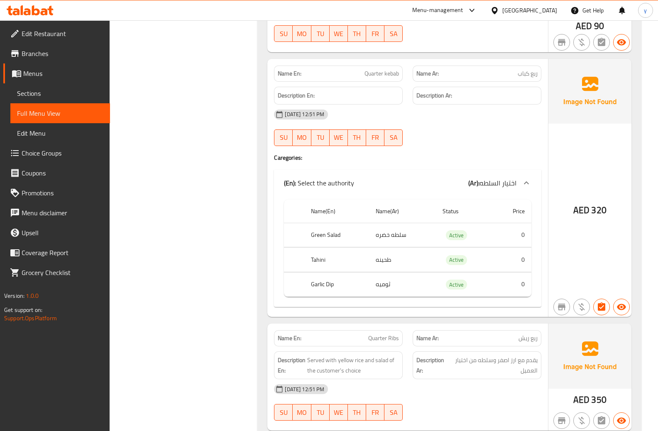
drag, startPoint x: 356, startPoint y: 183, endPoint x: 318, endPoint y: 187, distance: 38.8
click at [319, 185] on div "(En): Select the authority (Ar): اختيار السلطه" at bounding box center [400, 183] width 233 height 10
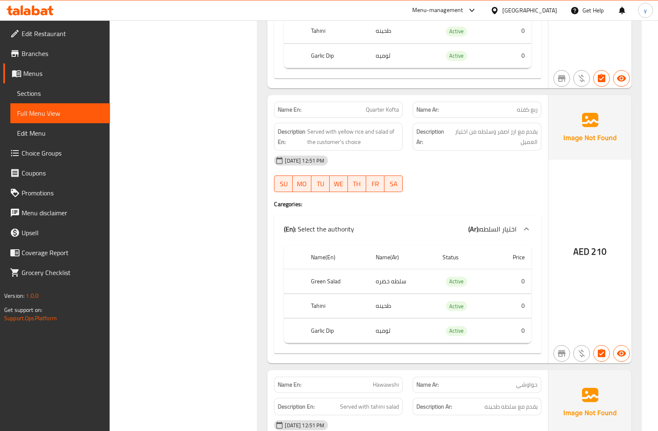
scroll to position [706, 0]
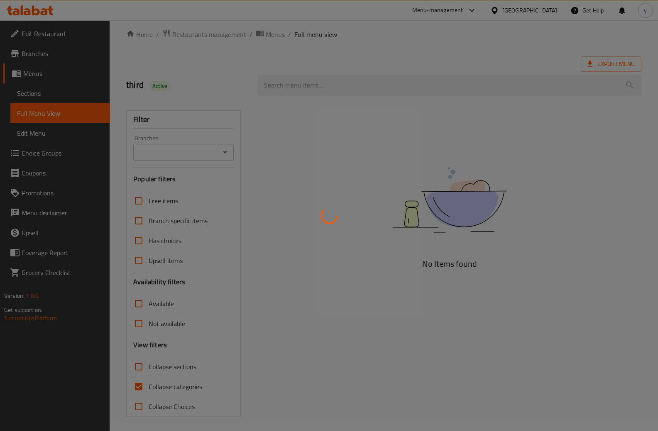
scroll to position [10, 0]
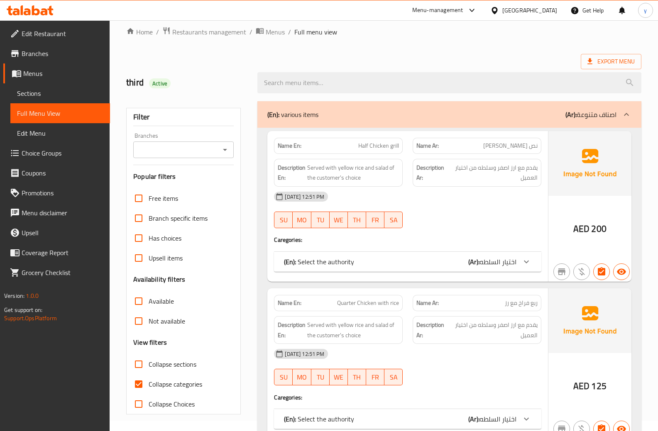
click at [139, 390] on input "Collapse categories" at bounding box center [139, 385] width 20 height 20
checkbox input "false"
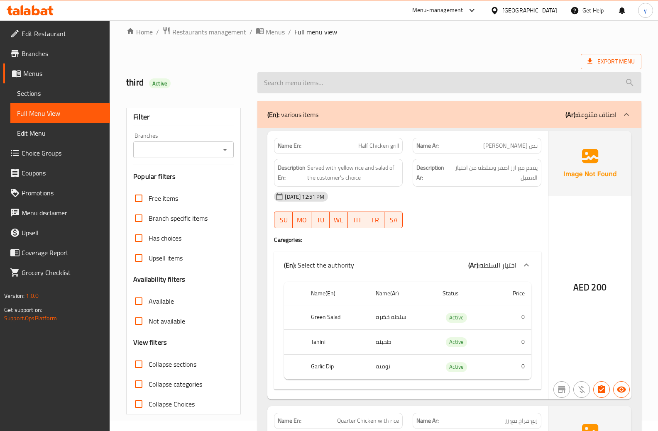
click at [290, 86] on input "search" at bounding box center [449, 82] width 384 height 21
paste input "Quarter Ribs"
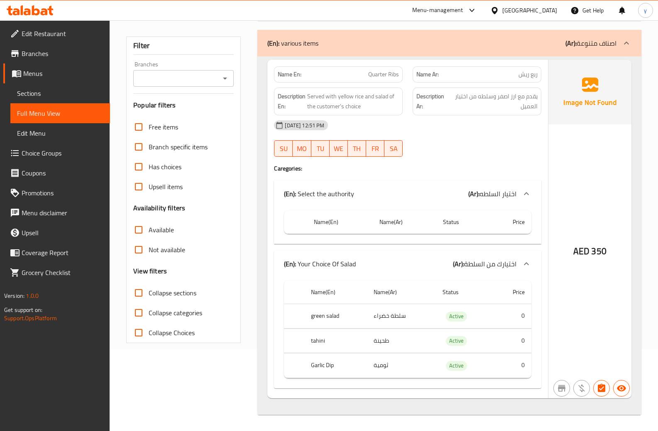
scroll to position [82, 0]
type input "Quarter Ribs"
click at [436, 221] on th "Name(Ar)" at bounding box center [405, 222] width 64 height 24
